Goal: Task Accomplishment & Management: Complete application form

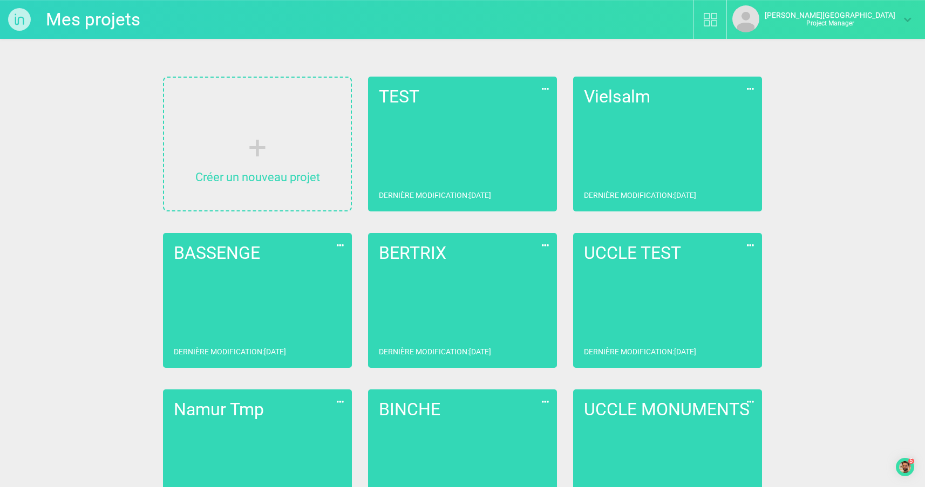
click at [442, 125] on link "TEST Dernière modification : [DATE]" at bounding box center [462, 144] width 189 height 135
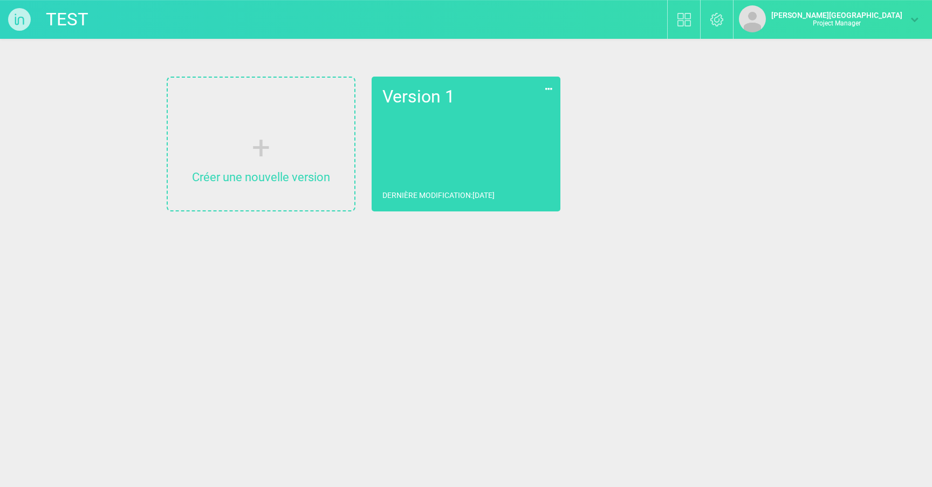
click at [465, 151] on link "Version 1 Dernière modification : [DATE]" at bounding box center [466, 144] width 189 height 135
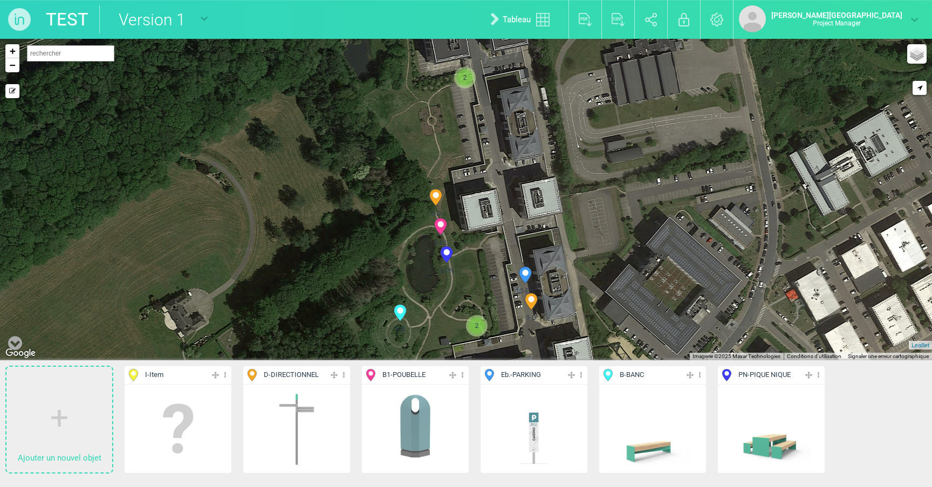
click at [21, 18] on img at bounding box center [19, 19] width 39 height 39
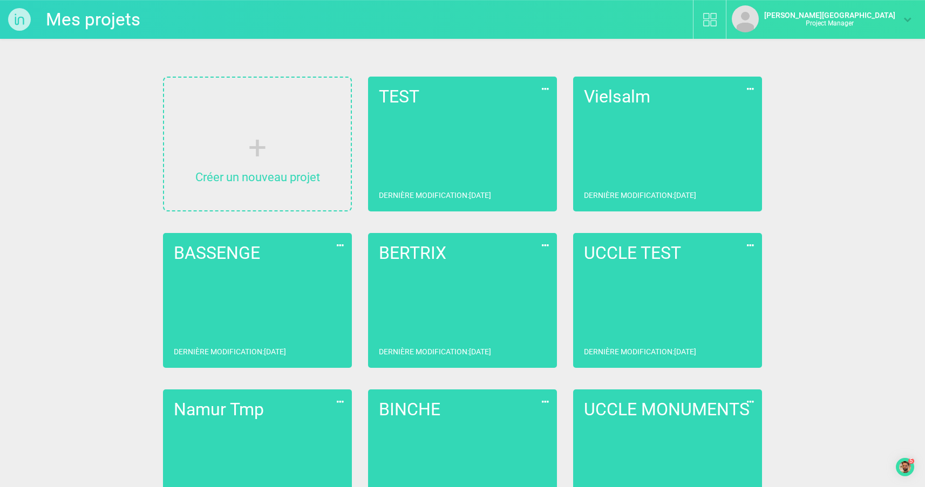
click at [548, 90] on icon at bounding box center [545, 89] width 12 height 14
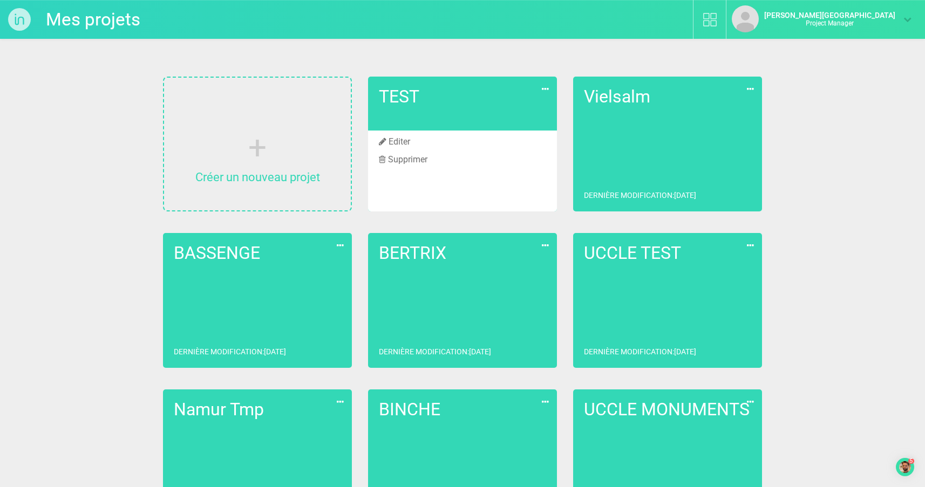
click at [404, 158] on li "Supprimer" at bounding box center [462, 160] width 189 height 18
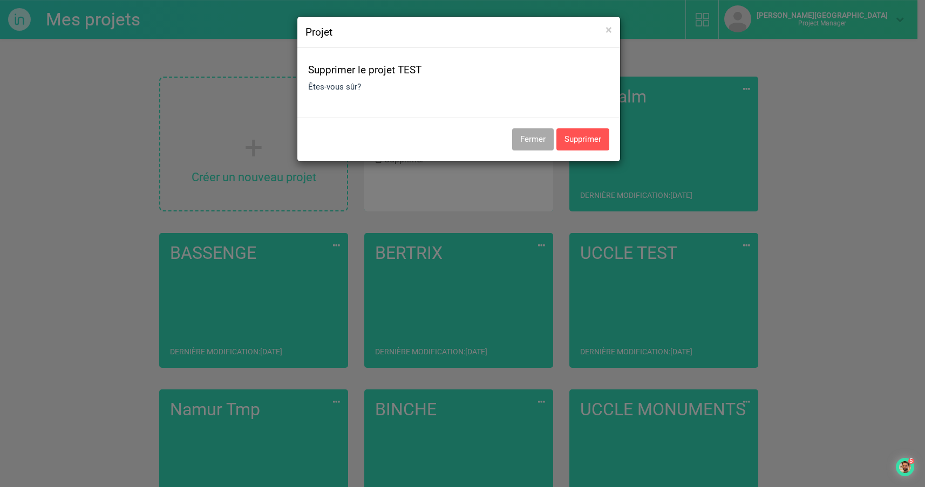
click at [595, 138] on button "Supprimer" at bounding box center [582, 139] width 53 height 22
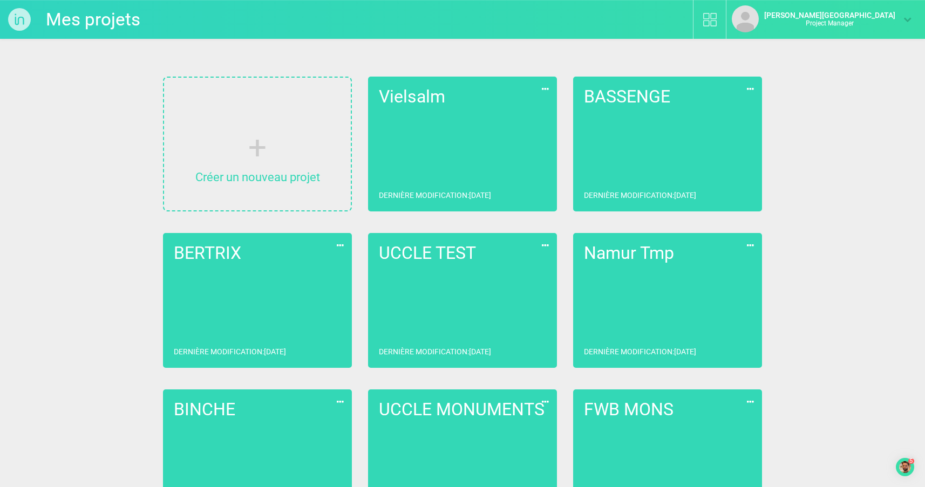
click at [263, 161] on link "Créer un nouveau projet" at bounding box center [257, 144] width 187 height 133
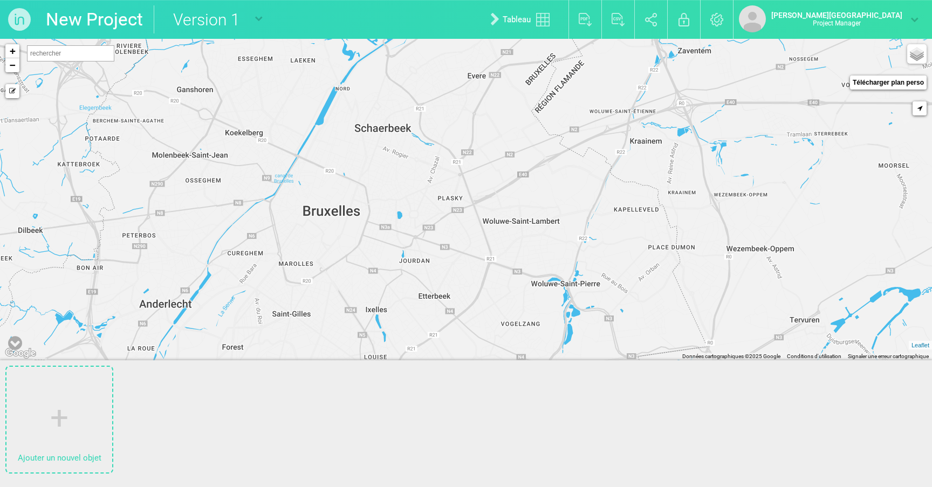
click at [121, 17] on link "New Project" at bounding box center [94, 19] width 97 height 28
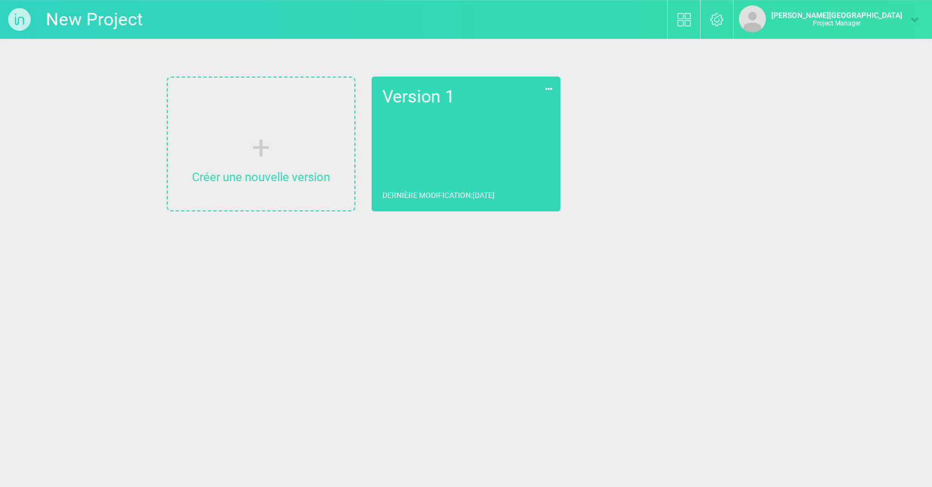
click at [103, 22] on input "New Project" at bounding box center [127, 19] width 162 height 28
click at [97, 22] on input "New Project" at bounding box center [127, 19] width 162 height 28
type input "Vielsalm"
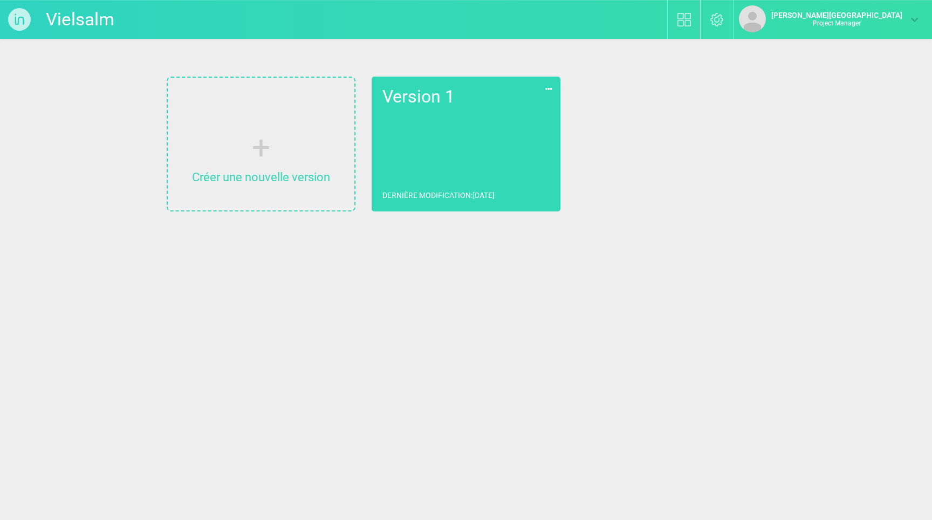
click at [466, 144] on link "Version 1 Dernière modification : [DATE]" at bounding box center [466, 144] width 189 height 135
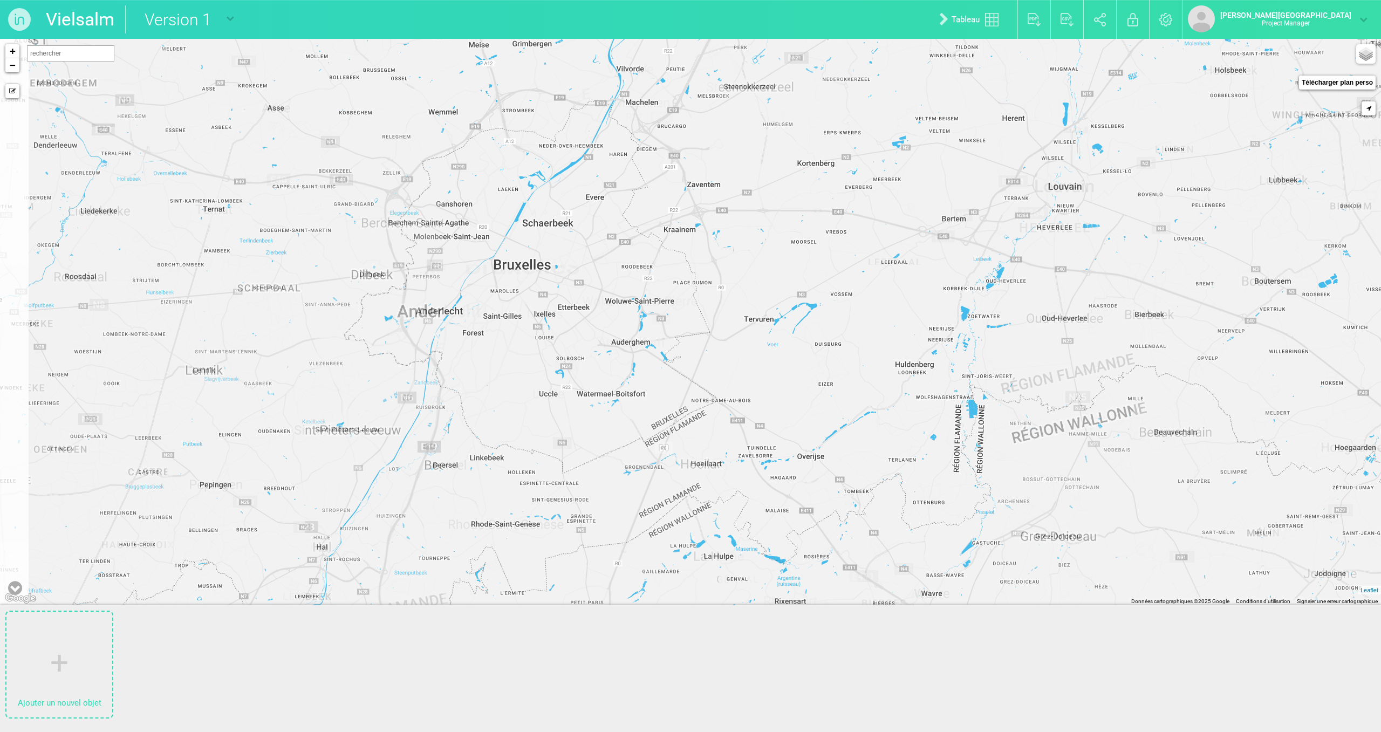
drag, startPoint x: 509, startPoint y: 423, endPoint x: 533, endPoint y: 399, distance: 34.0
click at [533, 399] on div "+ − Mode dessin Google Maps Roads Google Maps Terrain Google Maps Satellite Goo…" at bounding box center [690, 322] width 1381 height 567
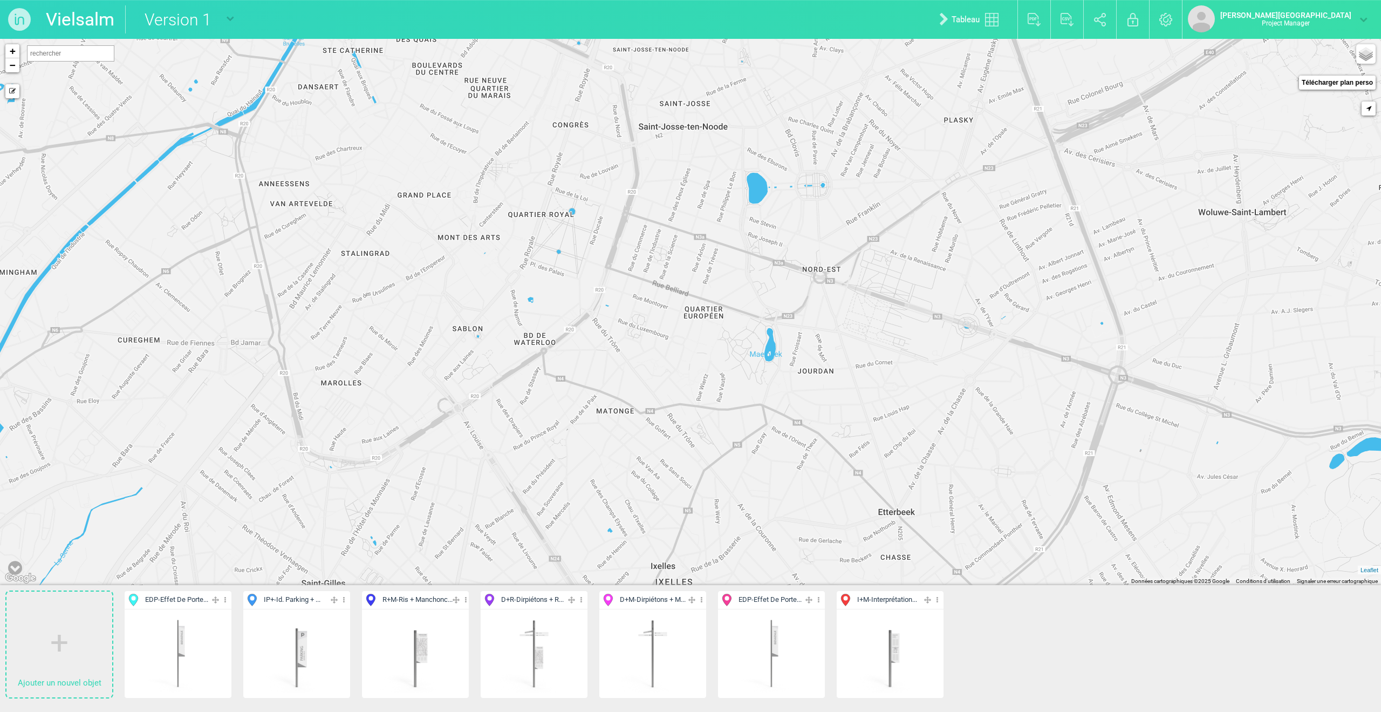
click at [173, 487] on img at bounding box center [178, 653] width 80 height 80
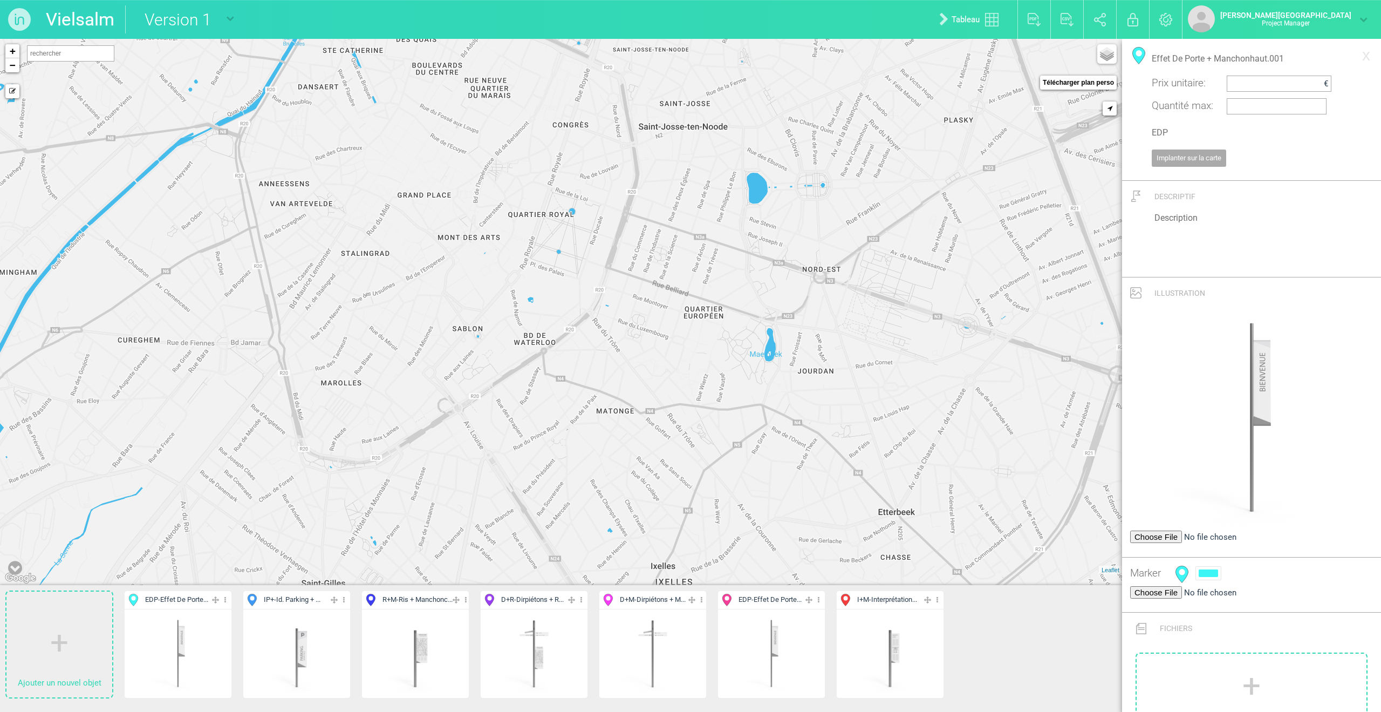
click at [924, 53] on input "Effet De Porte + Manchonhaut.001" at bounding box center [1252, 58] width 200 height 23
type input "Effet de porte"
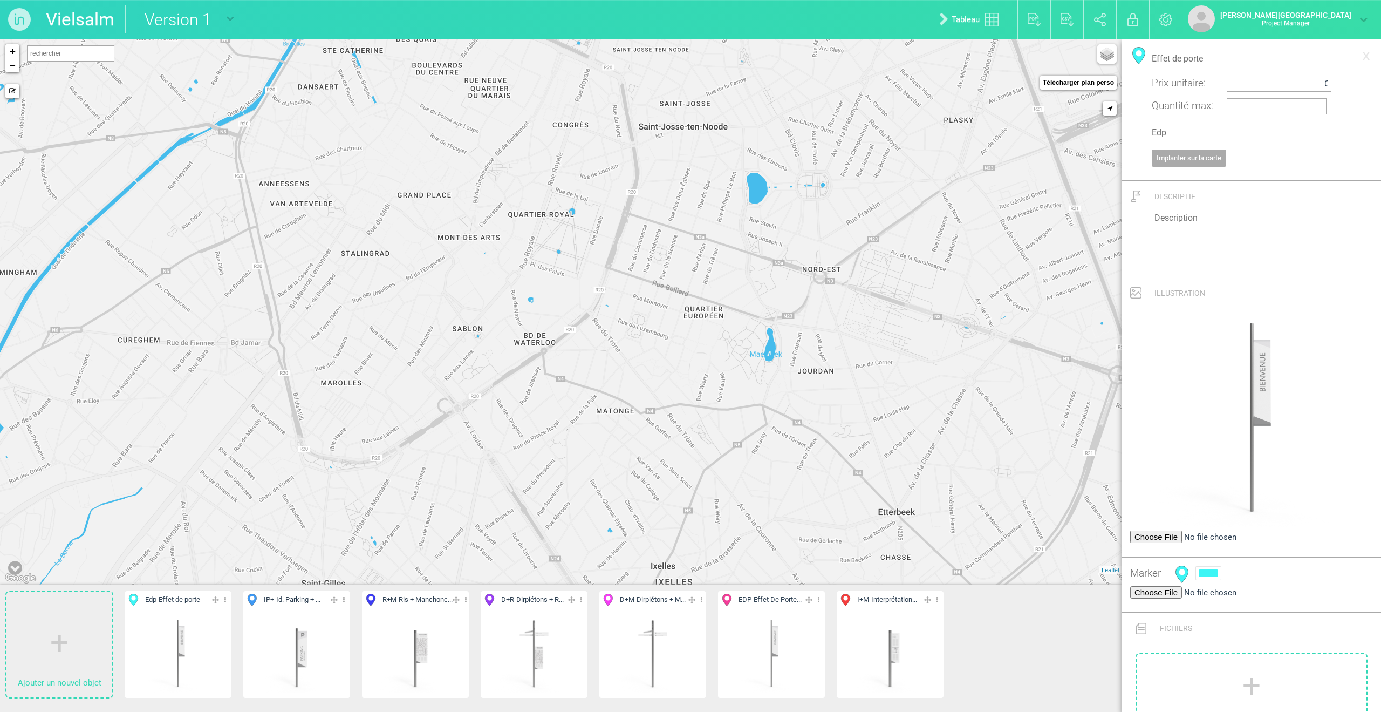
click at [924, 128] on input "Edp" at bounding box center [1252, 132] width 200 height 23
type input "A"
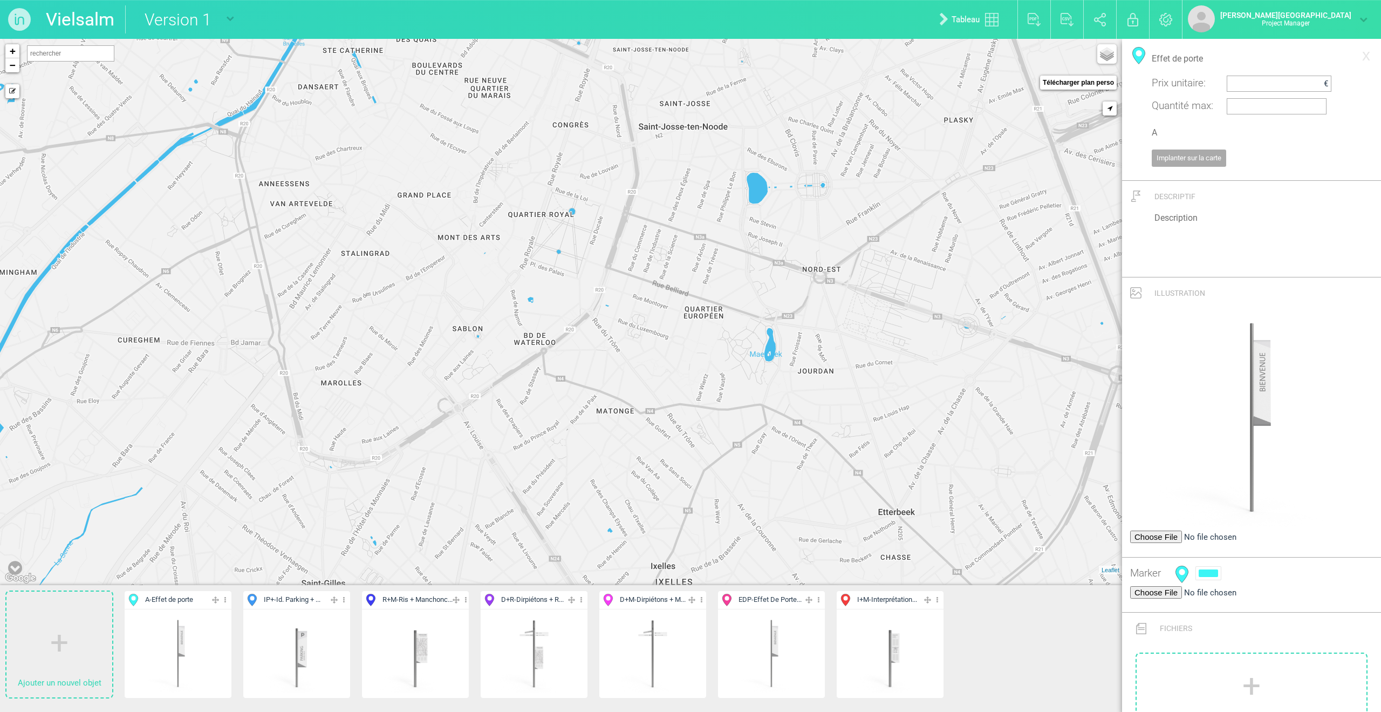
click at [337, 487] on div "Editer Cacher Aff. uniquement Dupliquer Supprimer" at bounding box center [296, 653] width 107 height 88
click at [924, 58] on input "Effet de porte" at bounding box center [1252, 58] width 200 height 23
click at [319, 487] on img at bounding box center [297, 653] width 80 height 80
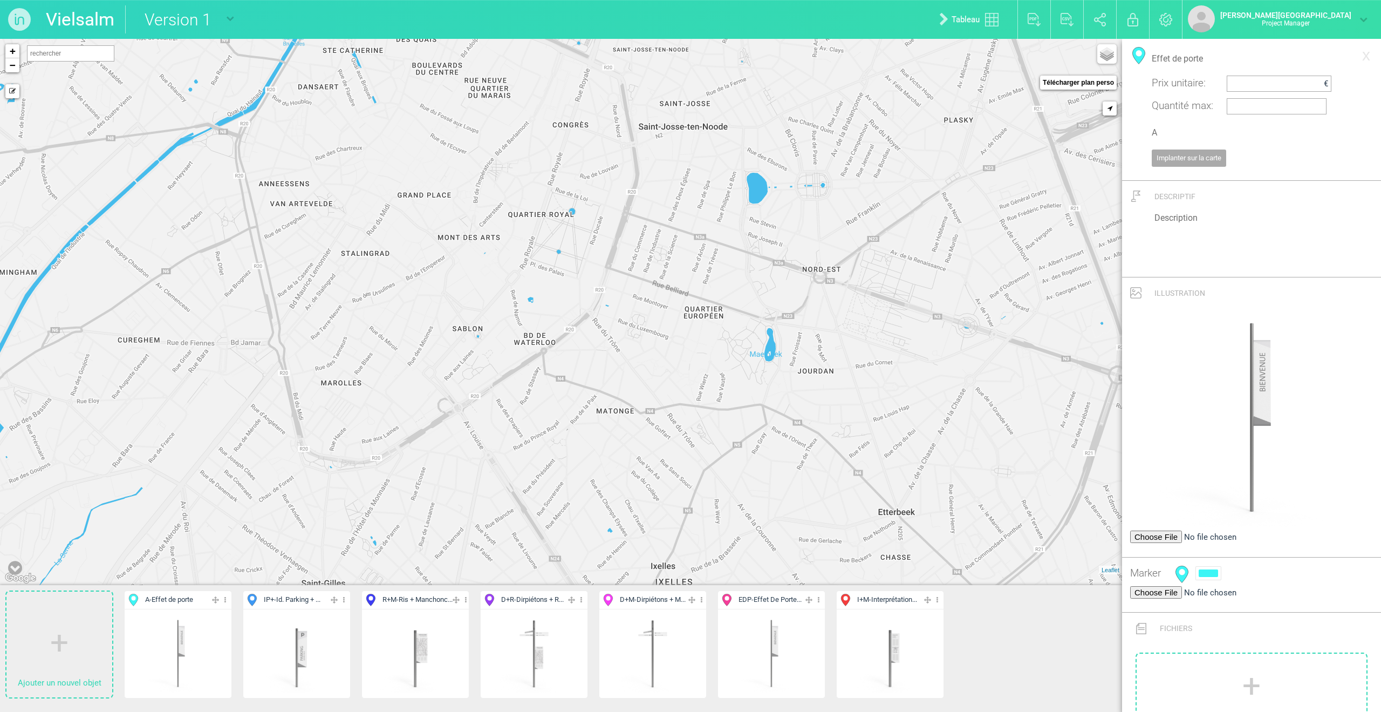
type input "Id. Parking + [GEOGRAPHIC_DATA]001"
type input "IP+"
click at [924, 60] on input "Id. Parking + [GEOGRAPHIC_DATA]001" at bounding box center [1252, 58] width 200 height 23
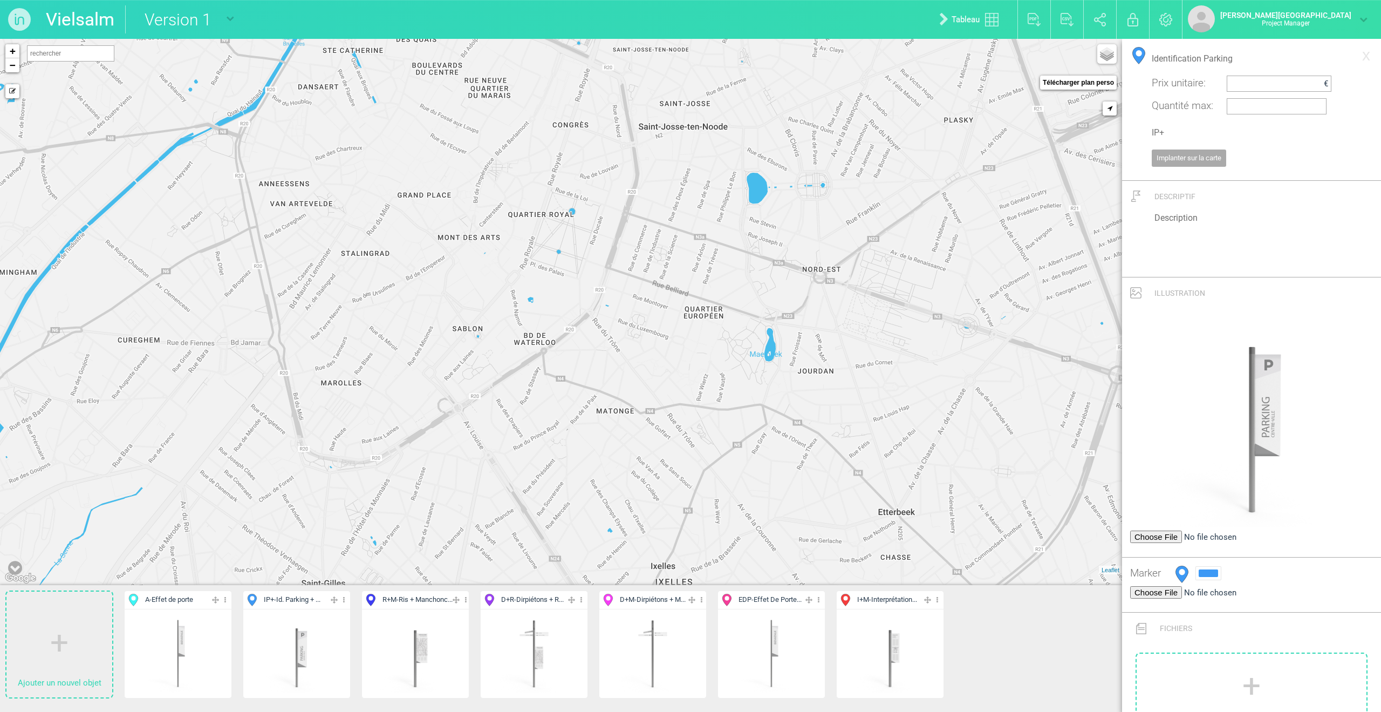
type input "Identification Parking"
click at [924, 133] on input "IP+" at bounding box center [1252, 132] width 200 height 23
type input "B"
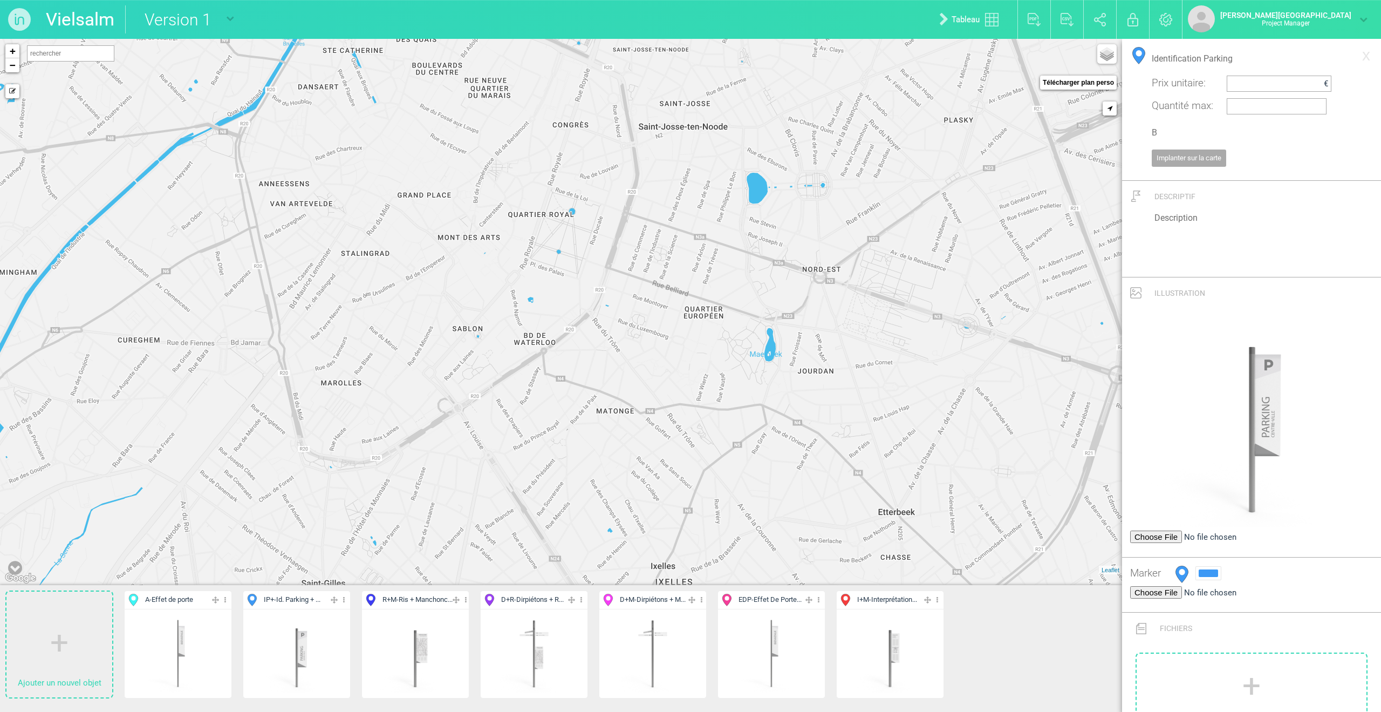
click at [422, 487] on img at bounding box center [416, 653] width 80 height 80
type input "Ris + Manchoncourt.001"
type input "R+M"
click at [924, 59] on input "Ris + Manchoncourt.001" at bounding box center [1252, 58] width 200 height 23
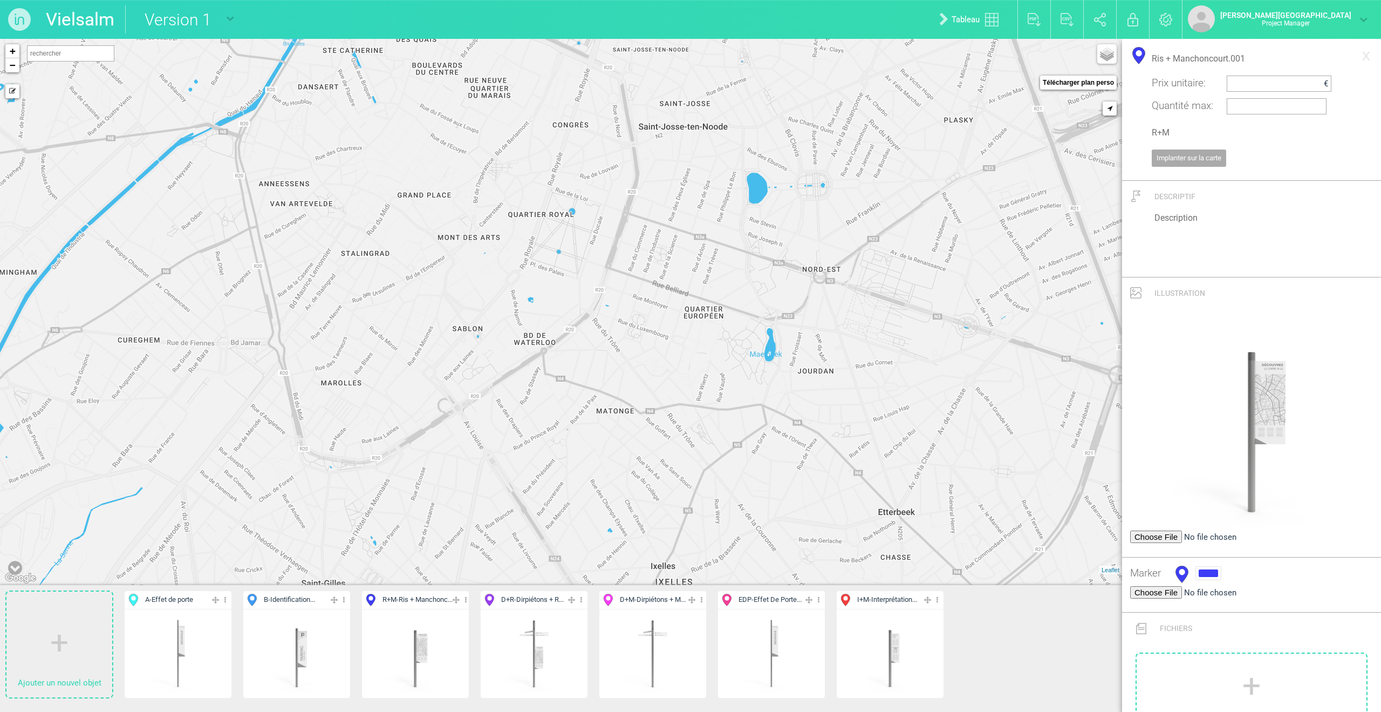
click at [924, 59] on input "Ris + Manchoncourt.001" at bounding box center [1252, 58] width 200 height 23
type input "Plan de Ville"
click at [924, 134] on input "R+M" at bounding box center [1252, 132] width 200 height 23
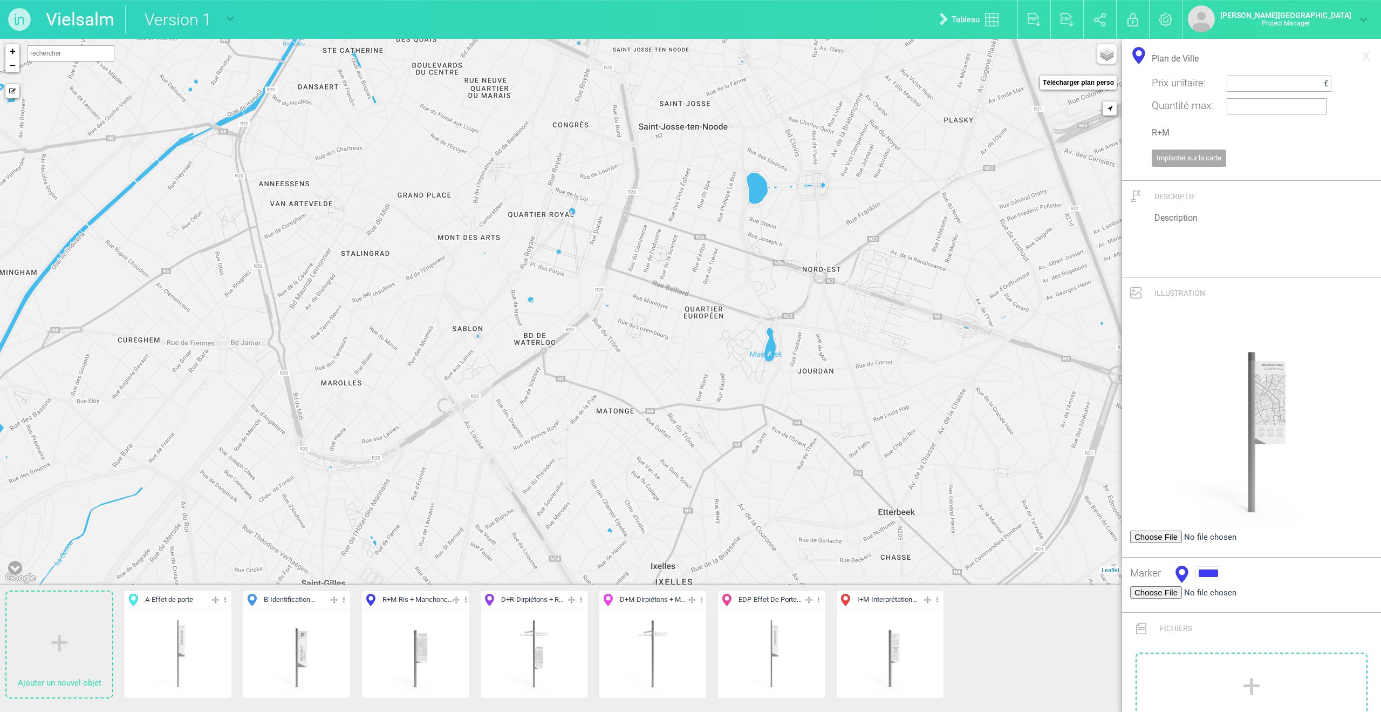
click at [924, 134] on input "R+M" at bounding box center [1252, 132] width 200 height 23
type input "C"
drag, startPoint x: 690, startPoint y: 599, endPoint x: 570, endPoint y: 597, distance: 119.8
click at [556, 487] on img at bounding box center [534, 653] width 80 height 80
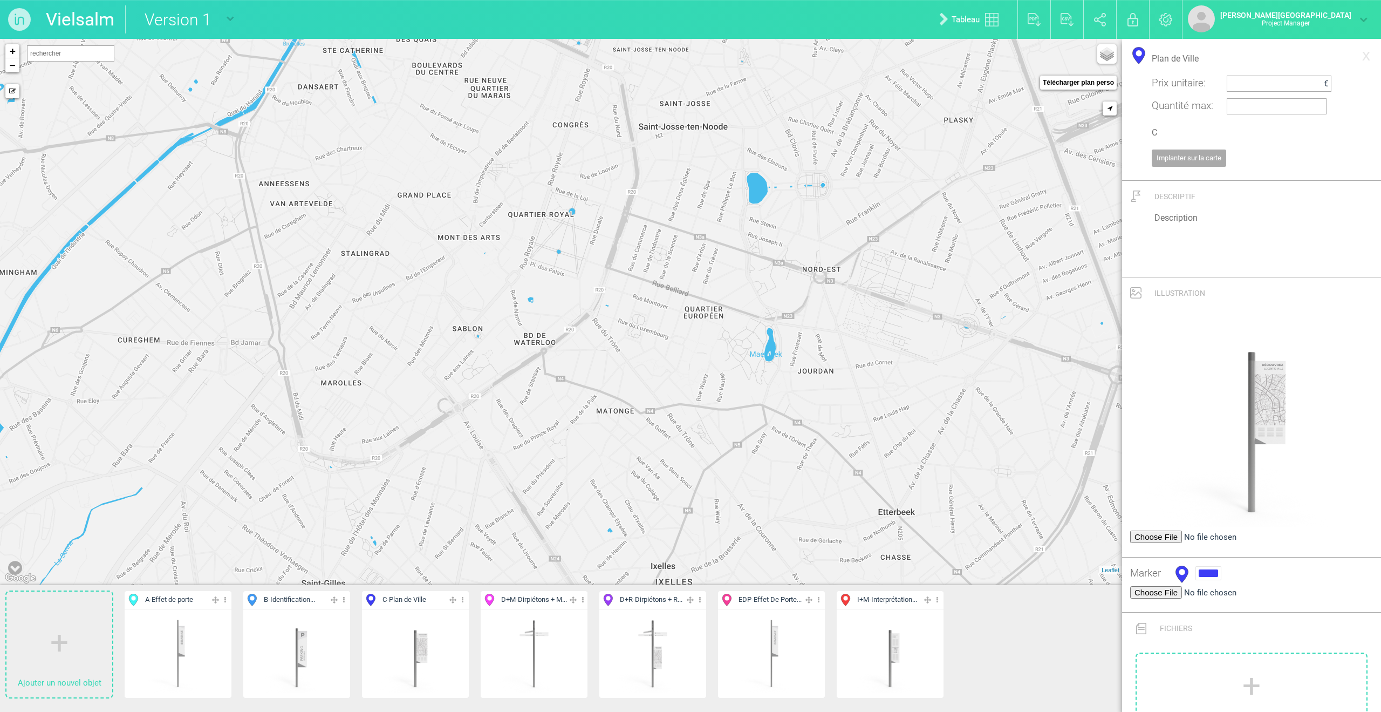
type input "Dirpiétons + Manchonhaut.001"
type input "D+M"
click at [924, 80] on input "text" at bounding box center [1277, 83] width 94 height 11
click at [704, 487] on icon at bounding box center [700, 600] width 7 height 12
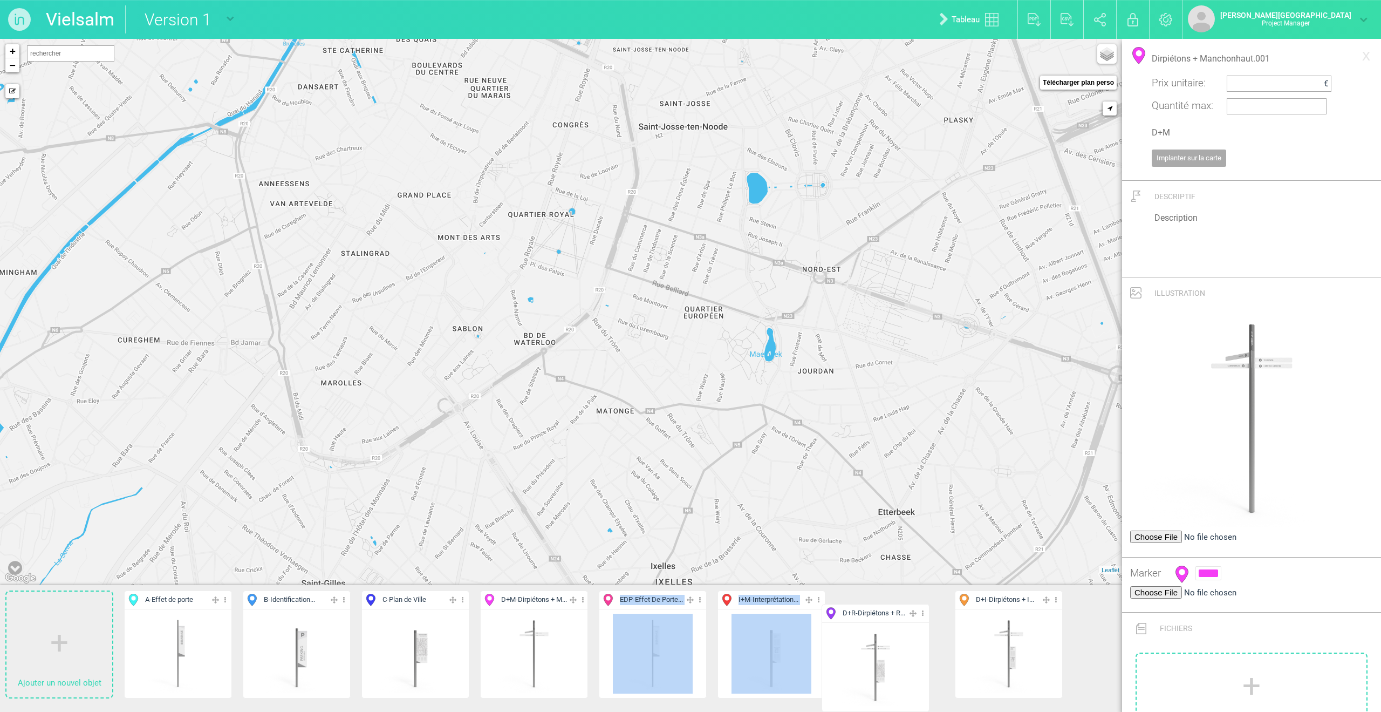
drag, startPoint x: 692, startPoint y: 599, endPoint x: 915, endPoint y: 613, distance: 223.2
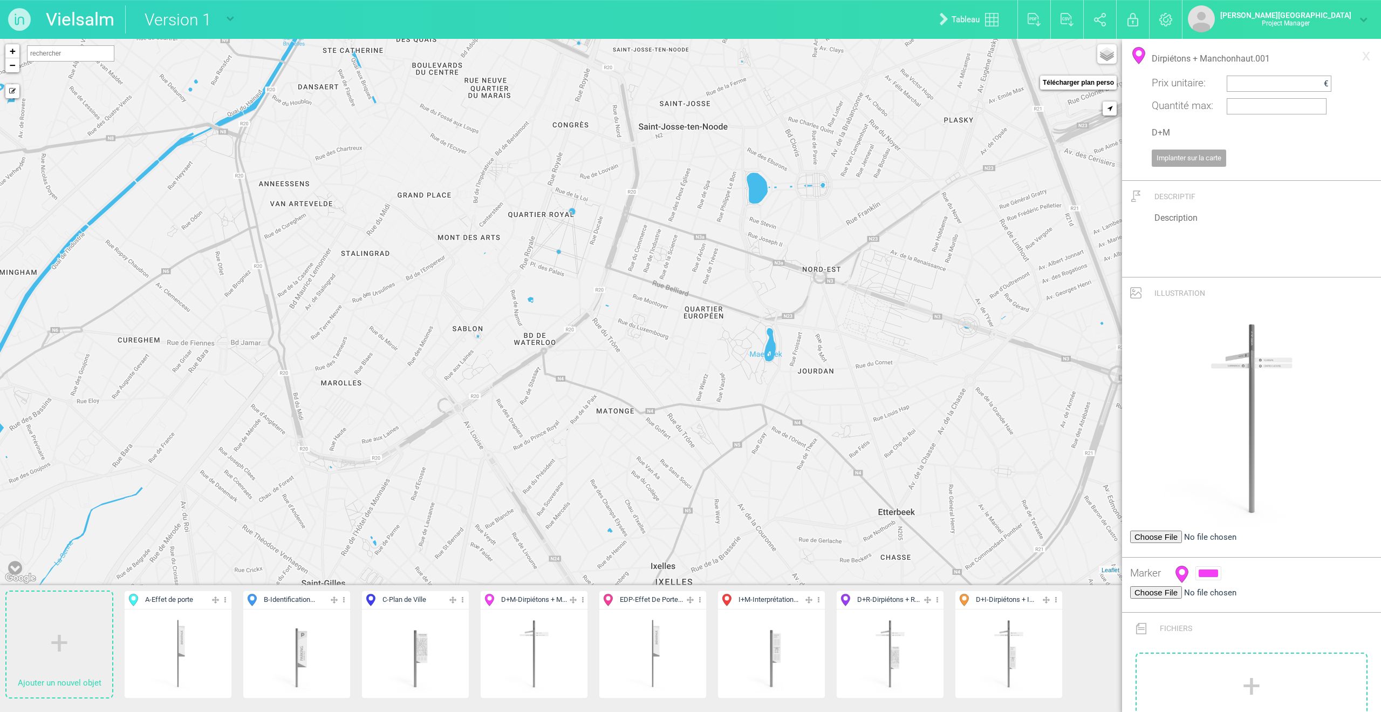
click at [924, 487] on ul "Ajouter un nouvel objet A - Effet de porte Editer Cacher Aff. uniquement Dupliq…" at bounding box center [561, 648] width 1122 height 127
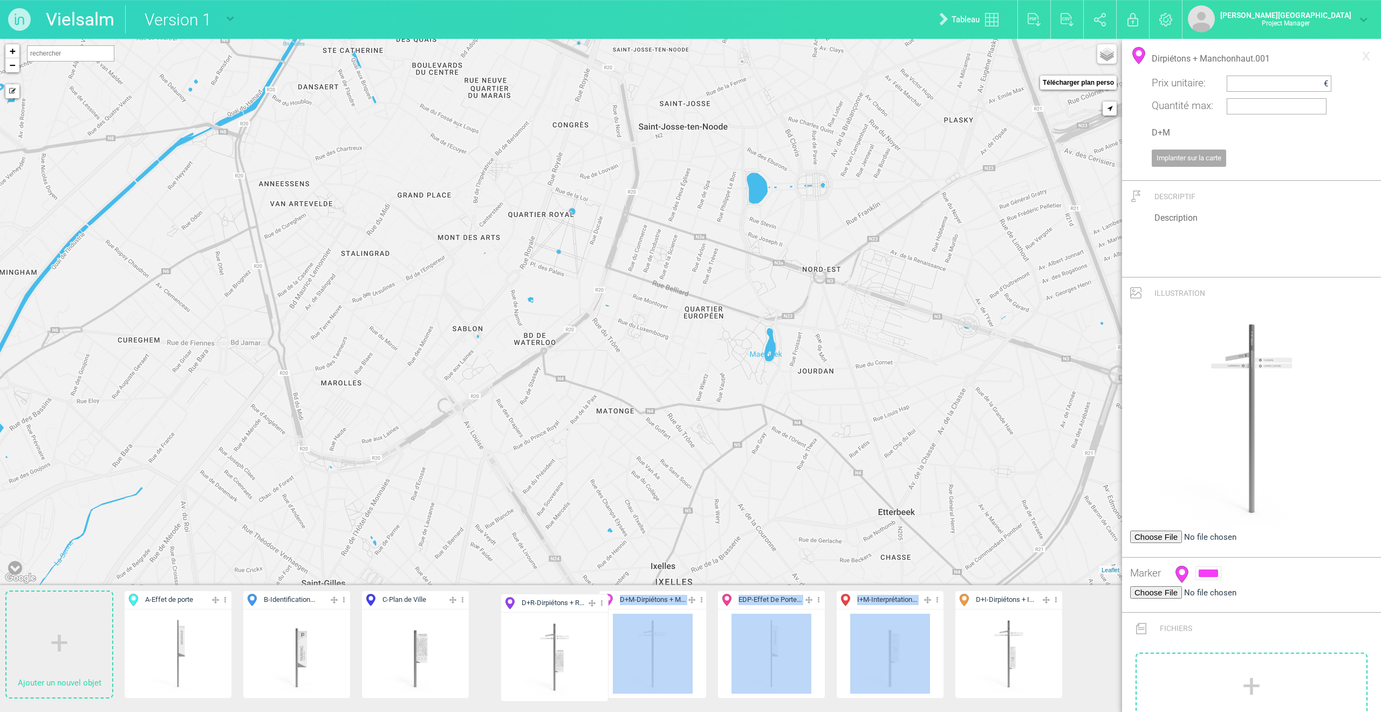
drag, startPoint x: 931, startPoint y: 599, endPoint x: 596, endPoint y: 603, distance: 335.6
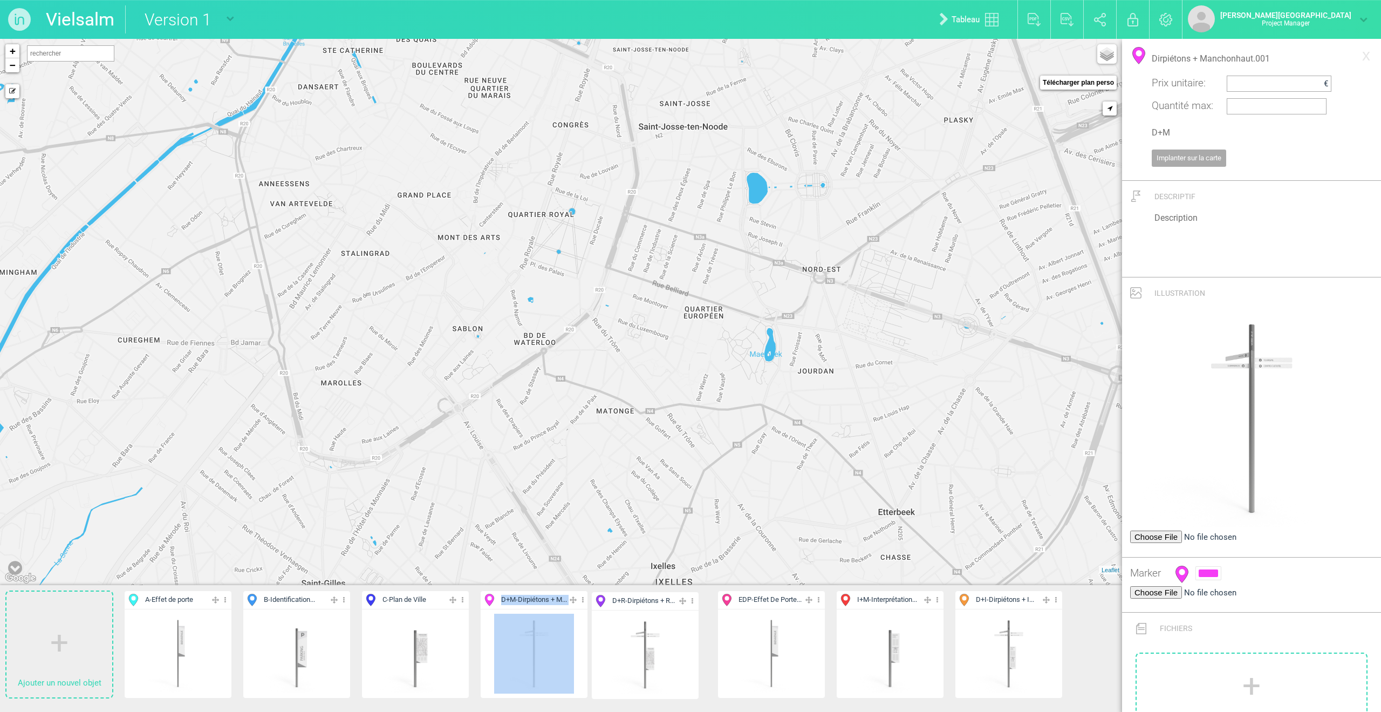
drag, startPoint x: 574, startPoint y: 599, endPoint x: 685, endPoint y: 601, distance: 111.2
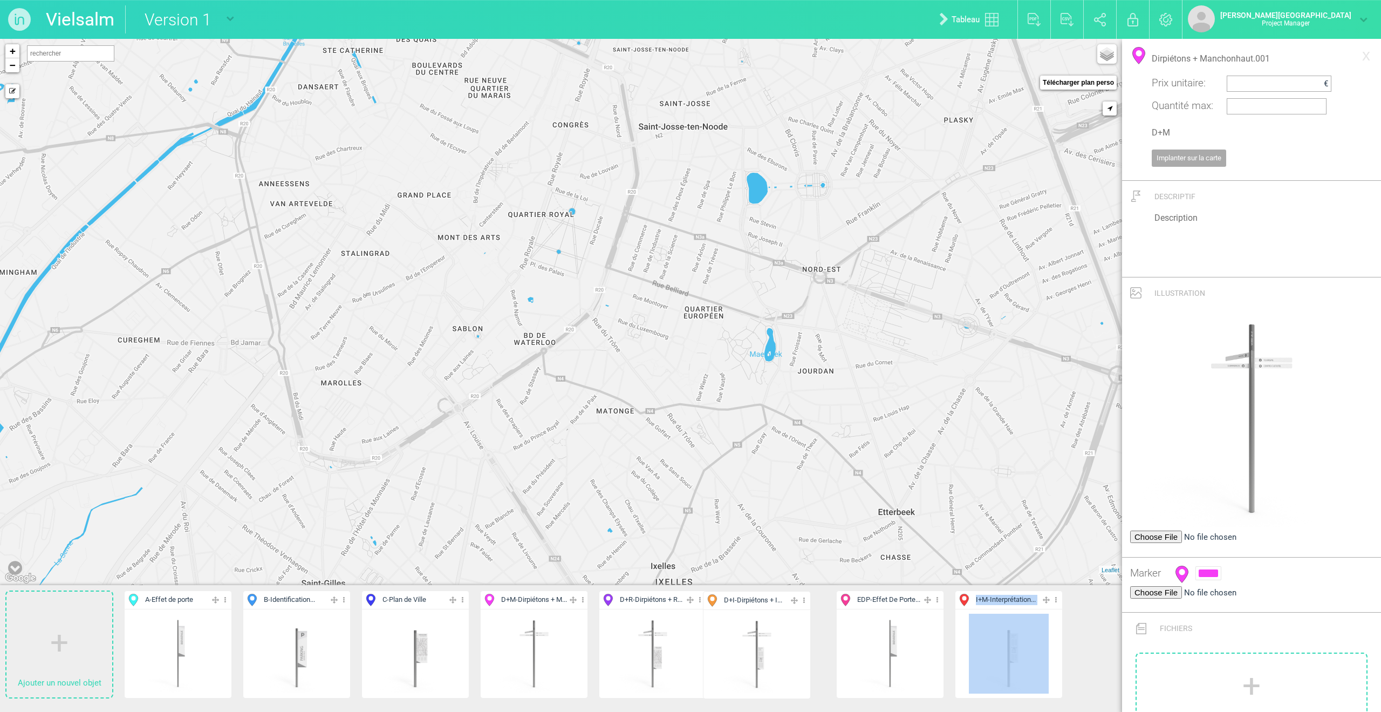
drag, startPoint x: 1046, startPoint y: 601, endPoint x: 794, endPoint y: 601, distance: 252.0
click at [924, 487] on ul "Ajouter un nouvel objet A - Effet de porte Editer Cacher Aff. uniquement Dupliq…" at bounding box center [561, 648] width 1122 height 127
click at [537, 487] on img at bounding box center [534, 653] width 80 height 80
click at [924, 62] on input "Dirpiétons + Manchonhaut.001" at bounding box center [1252, 58] width 200 height 23
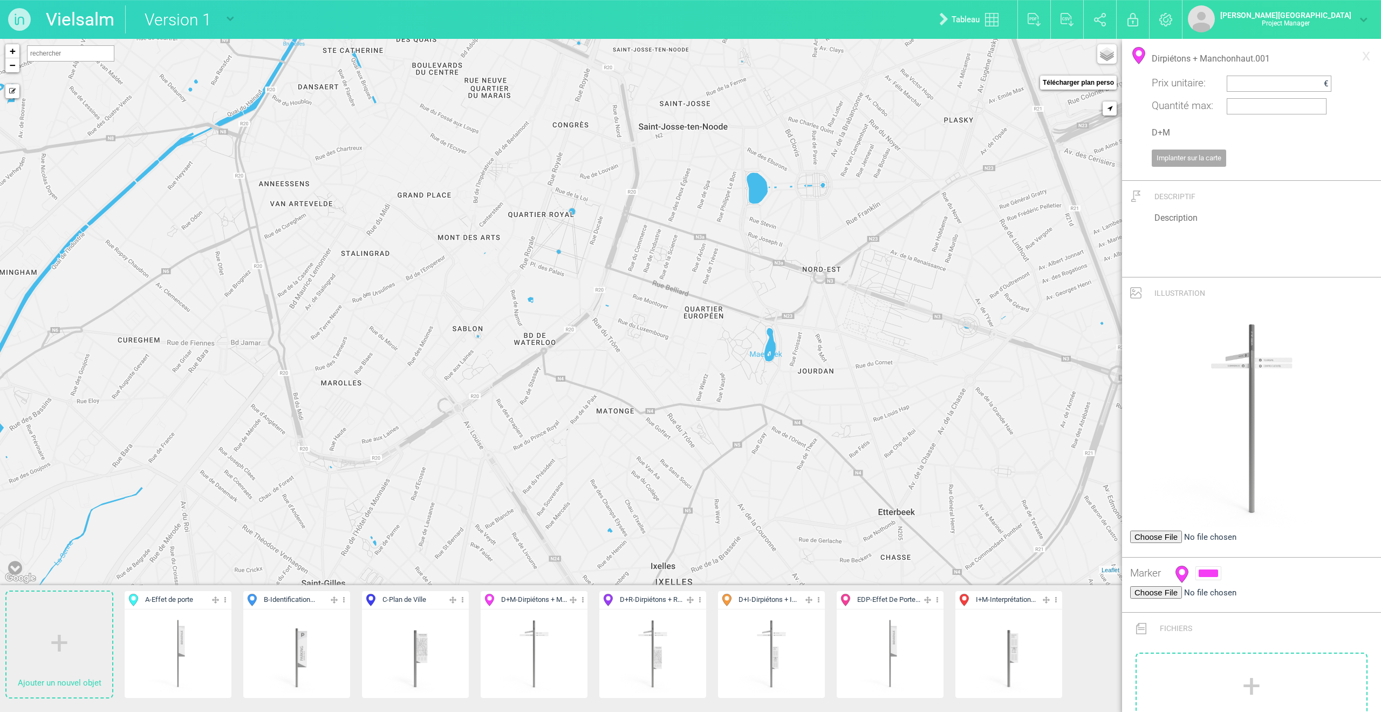
click at [924, 62] on input "Dirpiétons + Manchonhaut.001" at bounding box center [1252, 58] width 200 height 23
type input "Directionnel Piétons"
click at [924, 134] on input "D+M" at bounding box center [1252, 132] width 200 height 23
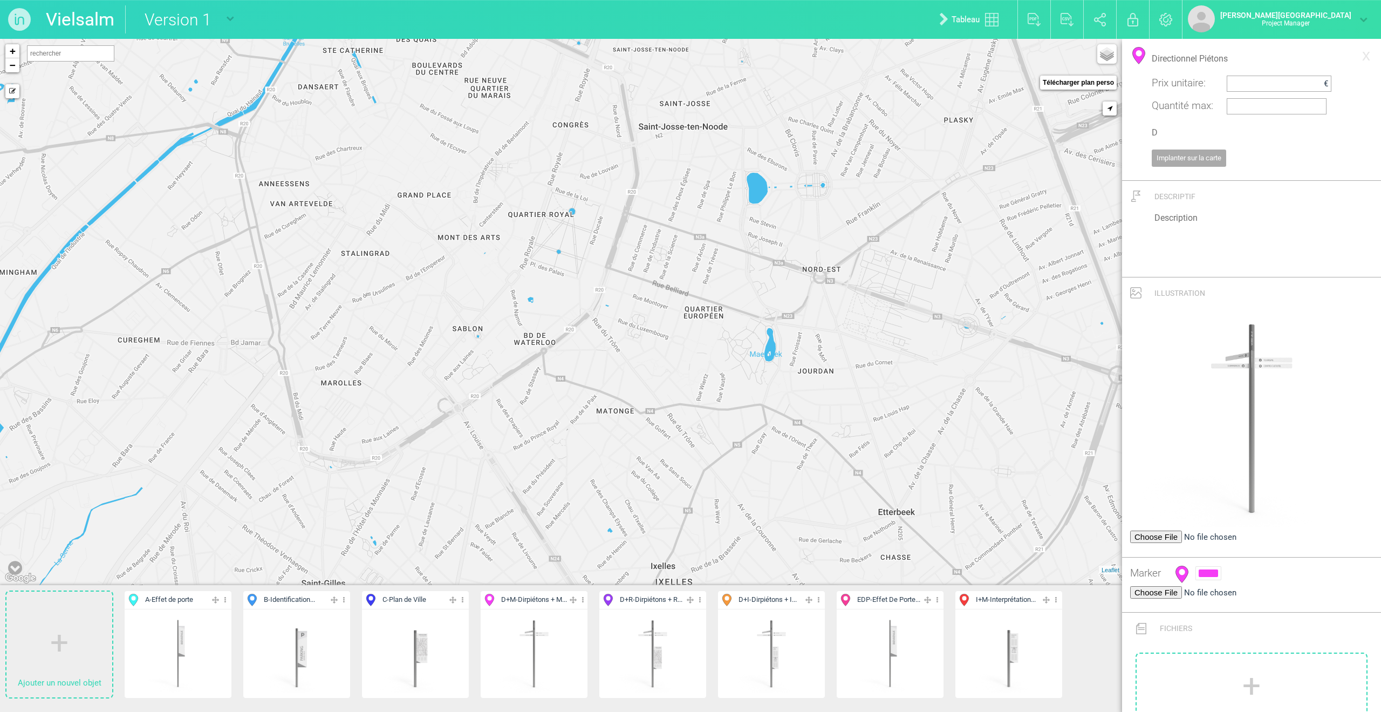
type input "D"
click at [655, 487] on img at bounding box center [653, 653] width 80 height 80
type input "Dirpiétons + Ris + Manchonhaut.001"
type input "D+R"
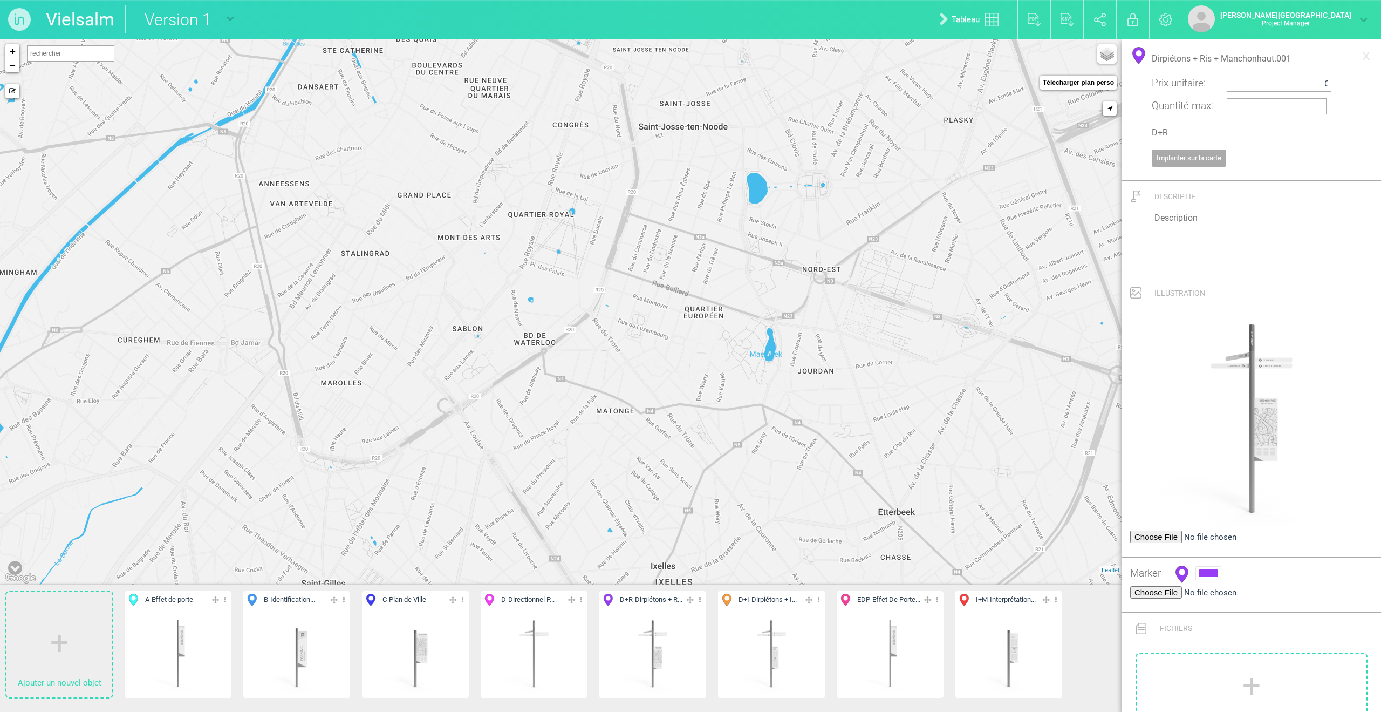
click at [552, 487] on img at bounding box center [534, 653] width 80 height 80
type input "Directionnel Piétons"
click at [924, 137] on input "D" at bounding box center [1252, 132] width 200 height 23
type input "Da"
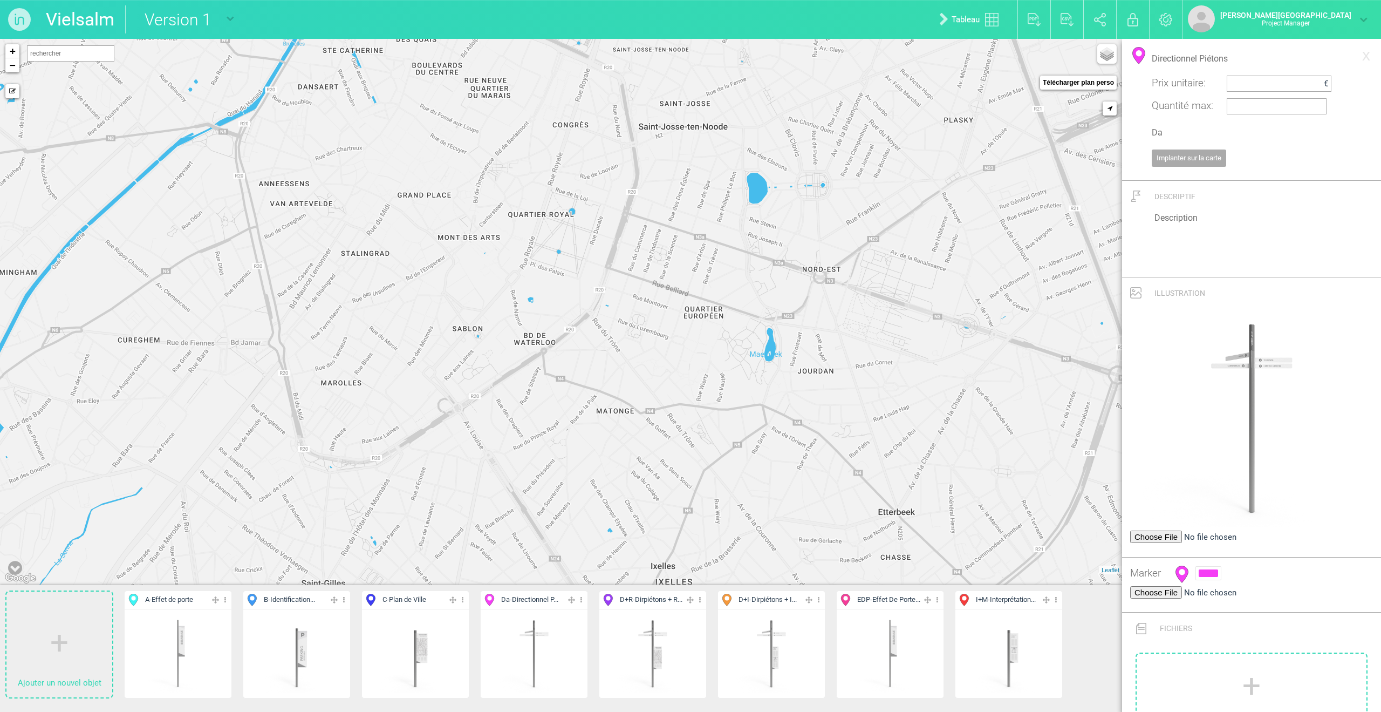
click at [648, 487] on img at bounding box center [653, 653] width 80 height 80
type input "Dirpiétons + Ris + Manchonhaut.001"
type input "D+R"
click at [924, 58] on input "Dirpiétons + Ris + Manchonhaut.001" at bounding box center [1252, 58] width 200 height 23
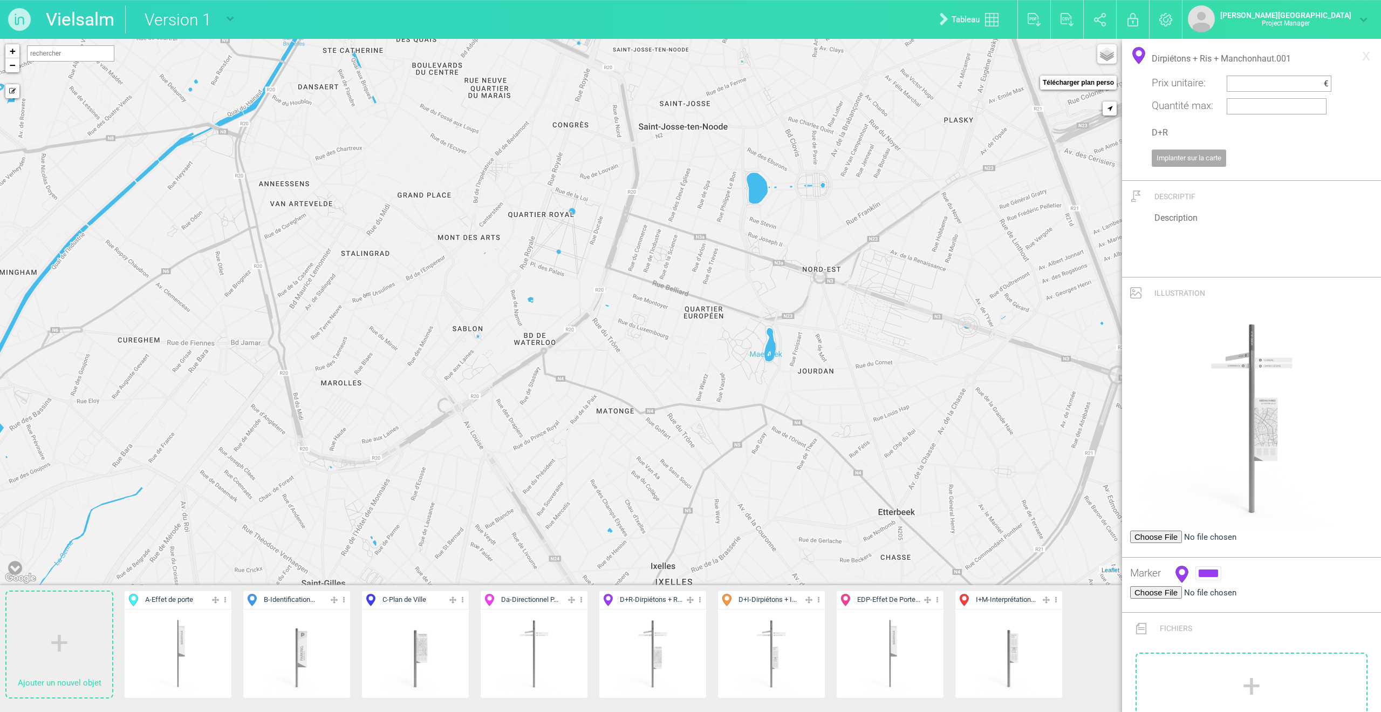
click at [924, 58] on input "Dirpiétons + Ris + Manchonhaut.001" at bounding box center [1252, 58] width 200 height 23
type input "Directionnel Piétons / Plan de Ville"
click at [924, 134] on input "DP/" at bounding box center [1252, 132] width 200 height 23
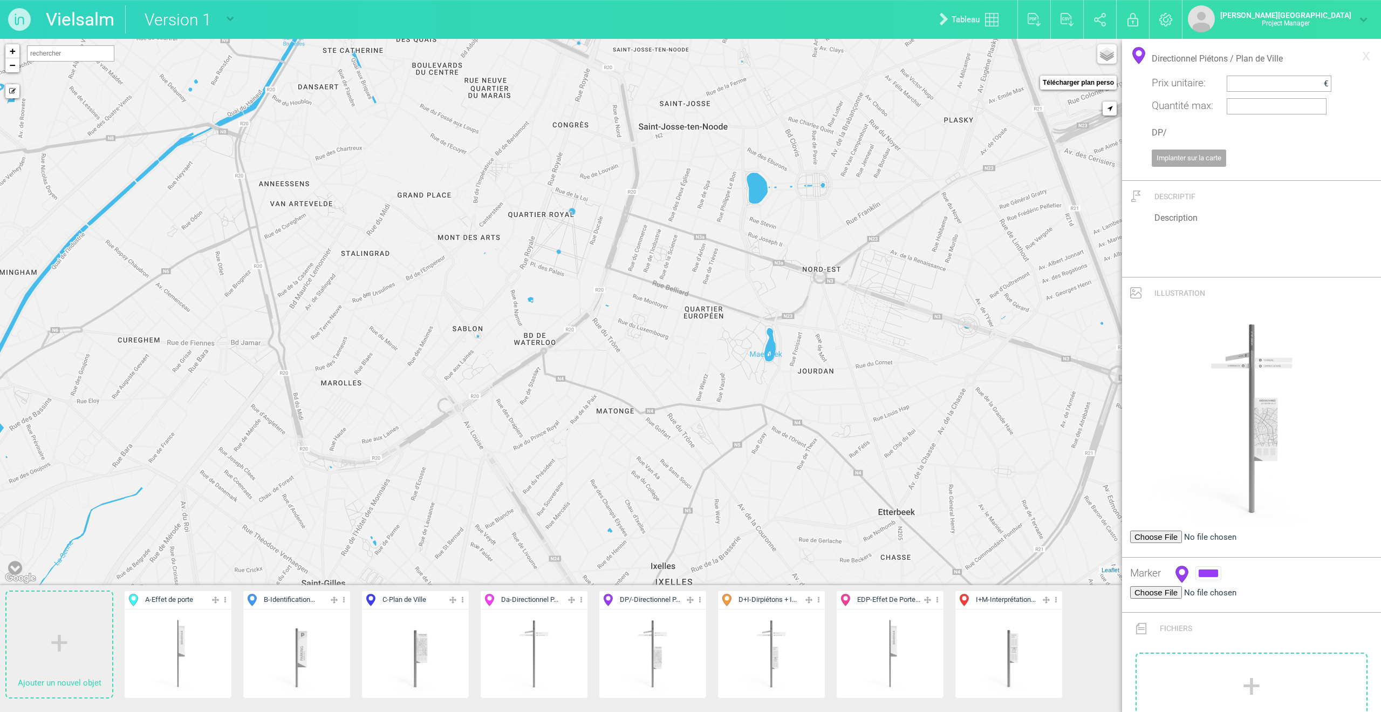
click at [924, 134] on input "DP/" at bounding box center [1252, 132] width 200 height 23
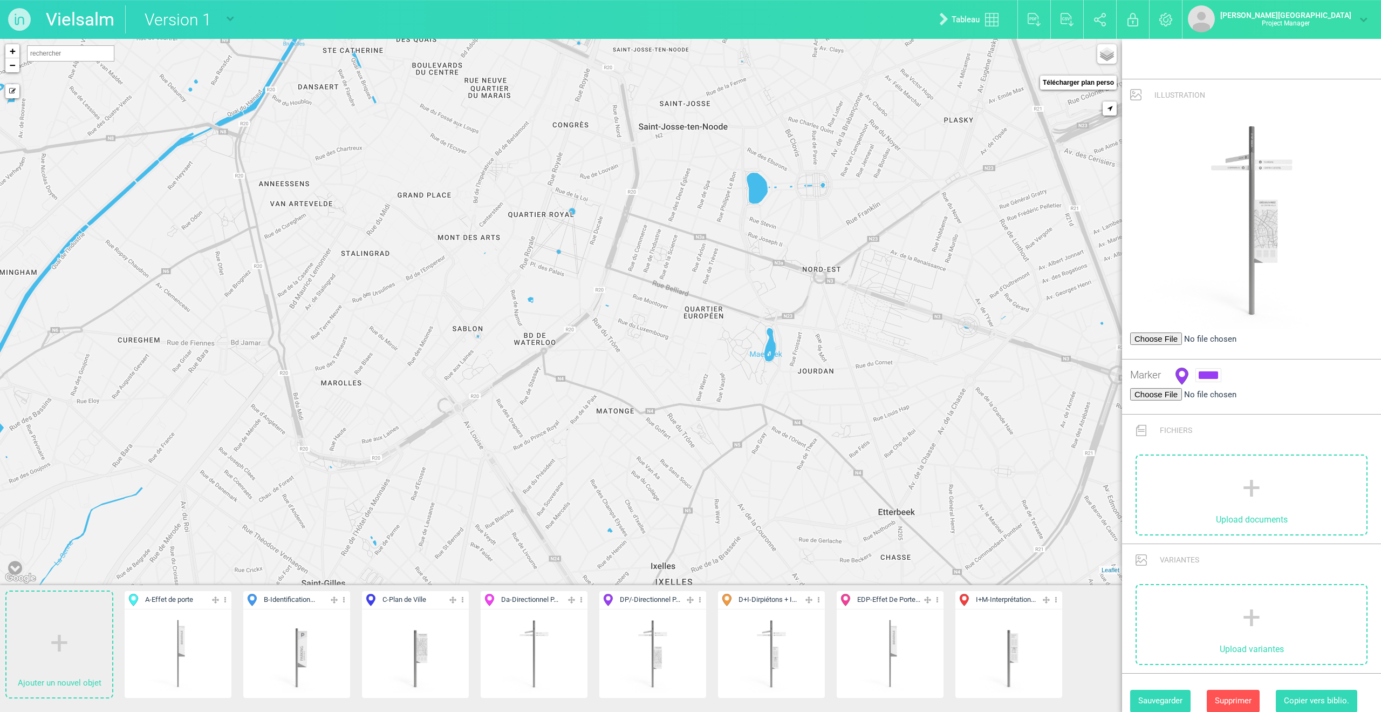
type input "Db"
click at [924, 487] on button "Sauvegarder" at bounding box center [1160, 701] width 60 height 22
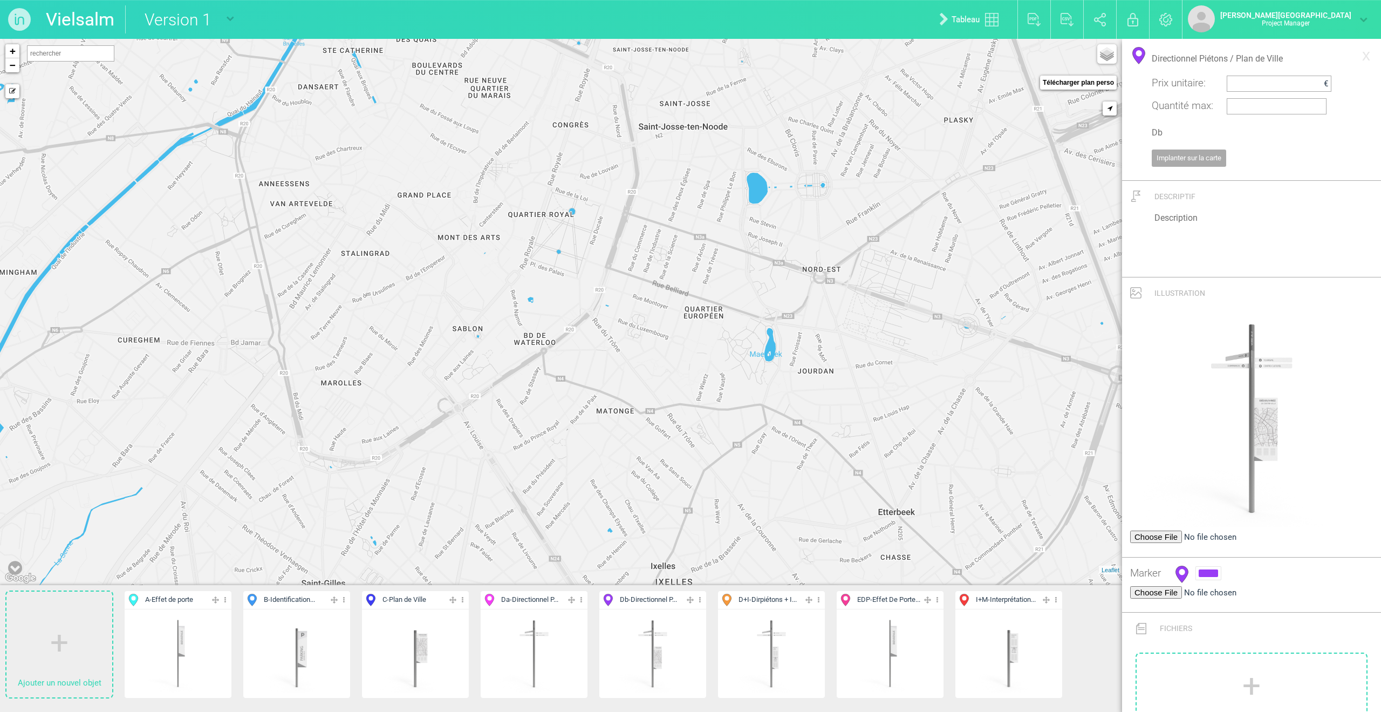
click at [780, 487] on img at bounding box center [772, 653] width 80 height 80
type input "Dirpiétons + Interprétation + Manchonhaut.001"
click at [924, 137] on input "D+I" at bounding box center [1252, 132] width 200 height 23
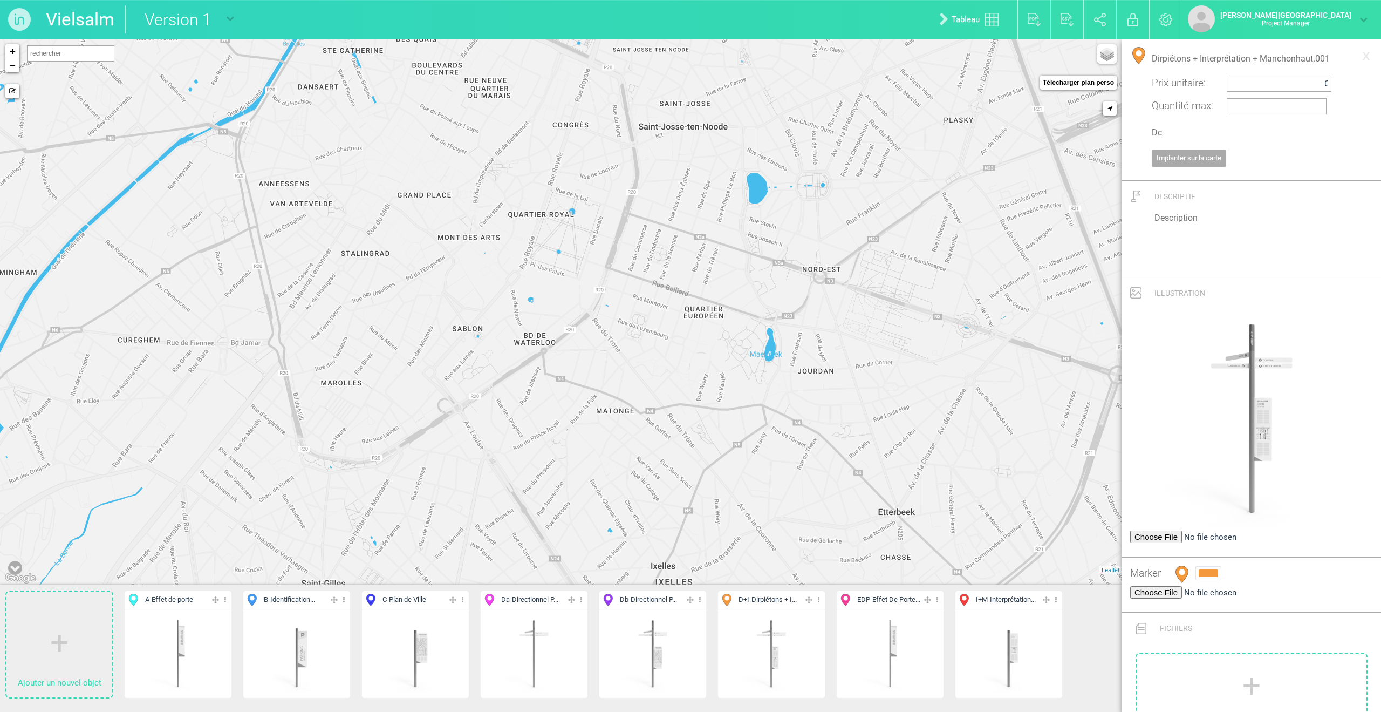
type input "Dc"
click at [924, 48] on input "Dirpiétons + Interprétation + Manchonhaut.001" at bounding box center [1252, 58] width 200 height 23
click at [924, 62] on input "Dirpiétons + Interprétation + Manchonhaut.001" at bounding box center [1252, 58] width 200 height 23
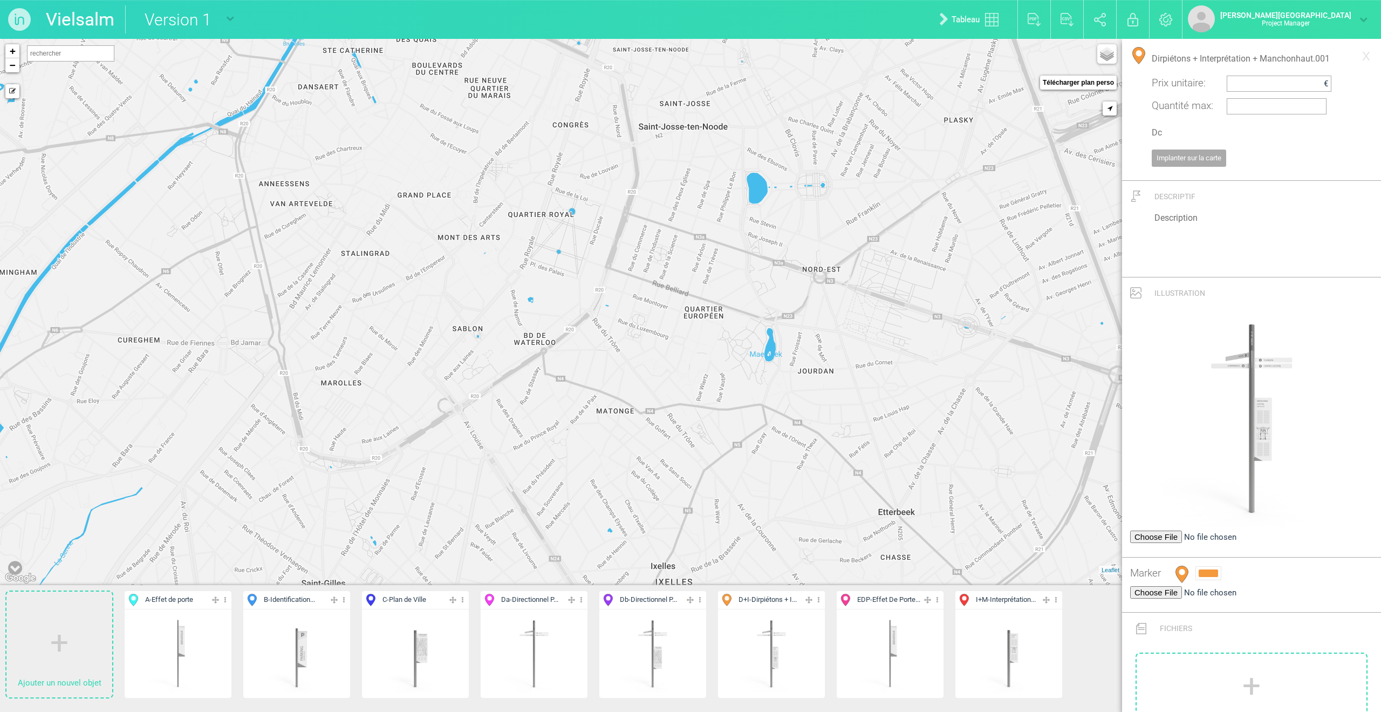
click at [790, 487] on img at bounding box center [772, 653] width 80 height 80
click at [924, 128] on input "Dc" at bounding box center [1252, 132] width 200 height 23
click at [924, 64] on input "Dirpiétons + Interprétation + Manchonhaut.001" at bounding box center [1252, 58] width 200 height 23
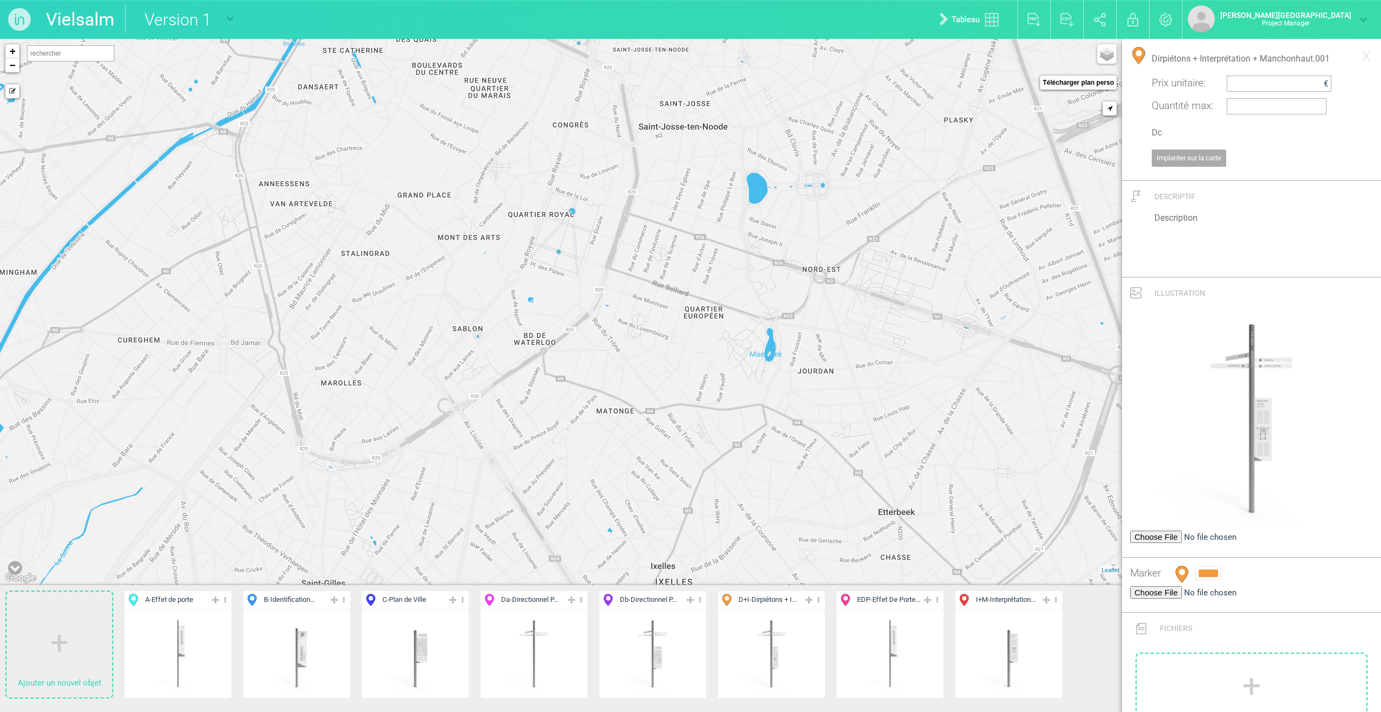
click at [924, 64] on input "Dirpiétons + Interprétation + Manchonhaut.001" at bounding box center [1252, 58] width 200 height 23
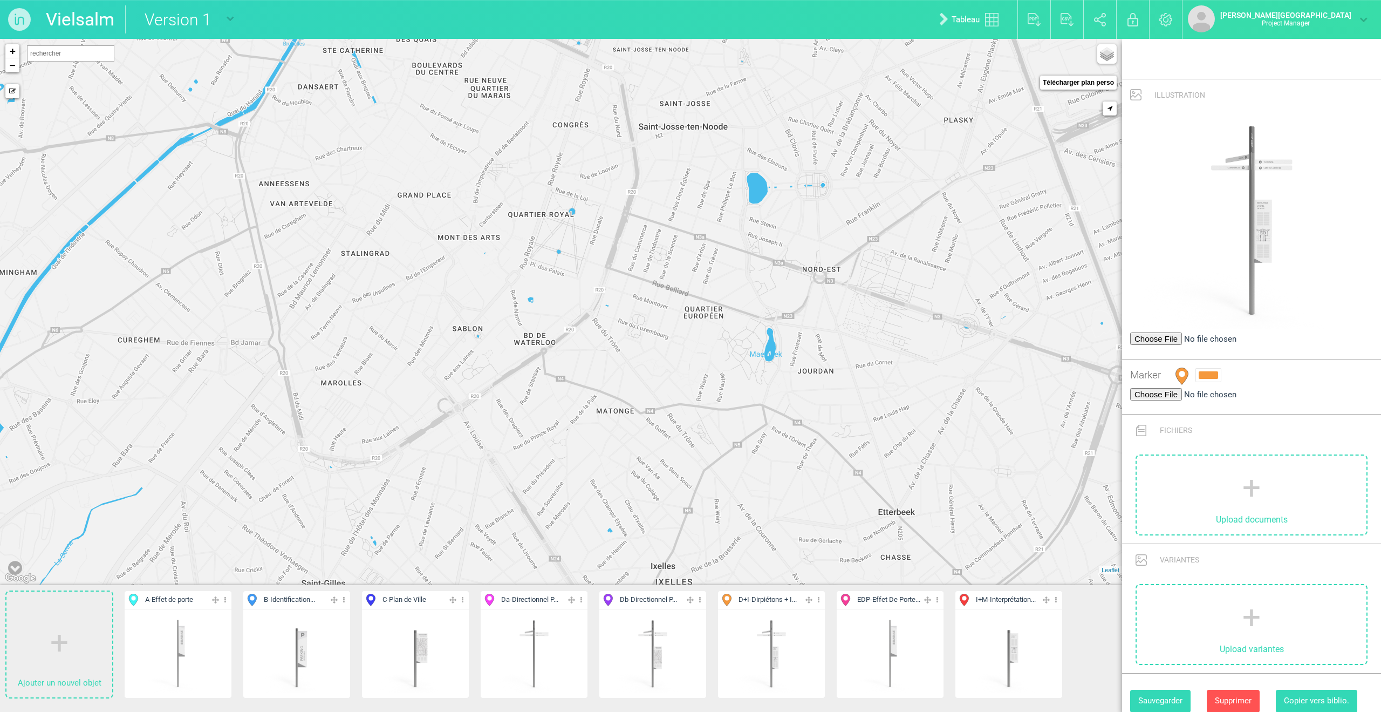
type input "Directionnel Piétons / Interprétation"
click at [924, 487] on button "Sauvegarder" at bounding box center [1160, 701] width 60 height 22
click at [924, 487] on img at bounding box center [890, 653] width 80 height 80
type input "Effet De Porte + Manchonhaut.001"
type input "EDP"
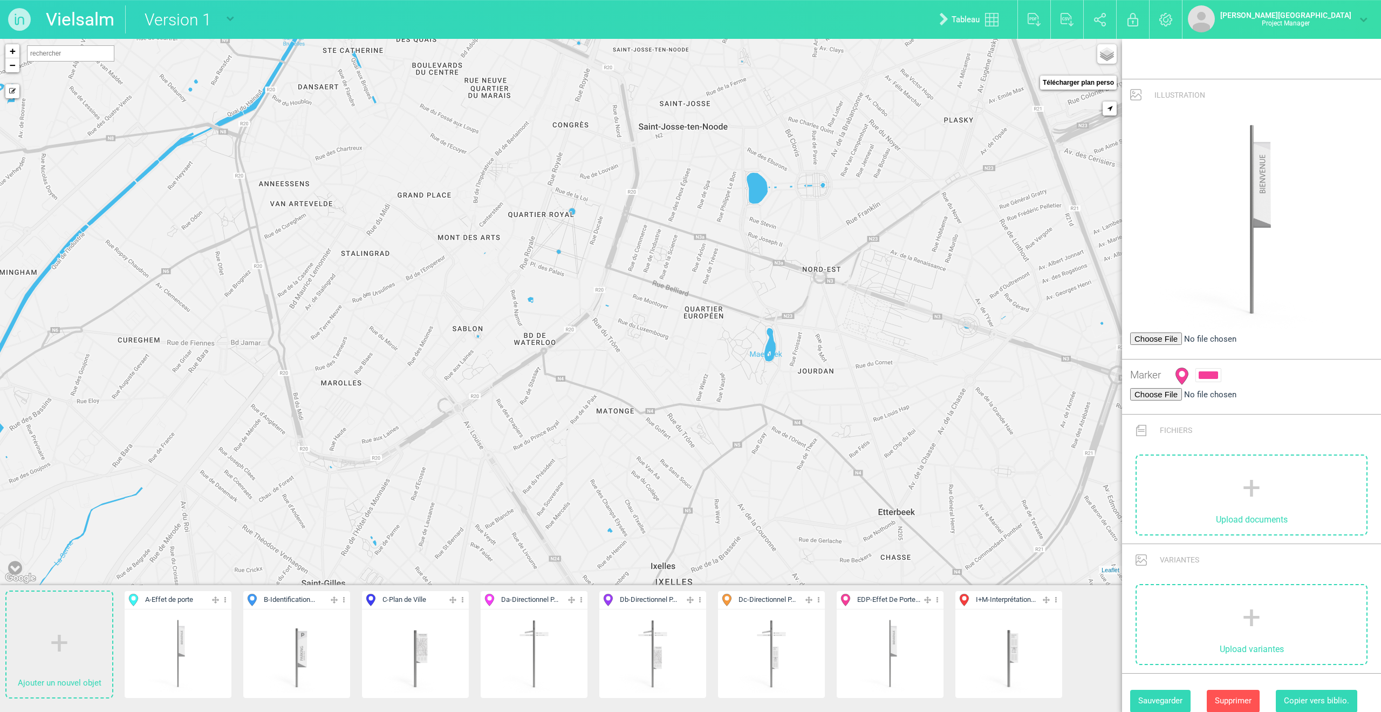
scroll to position [0, 0]
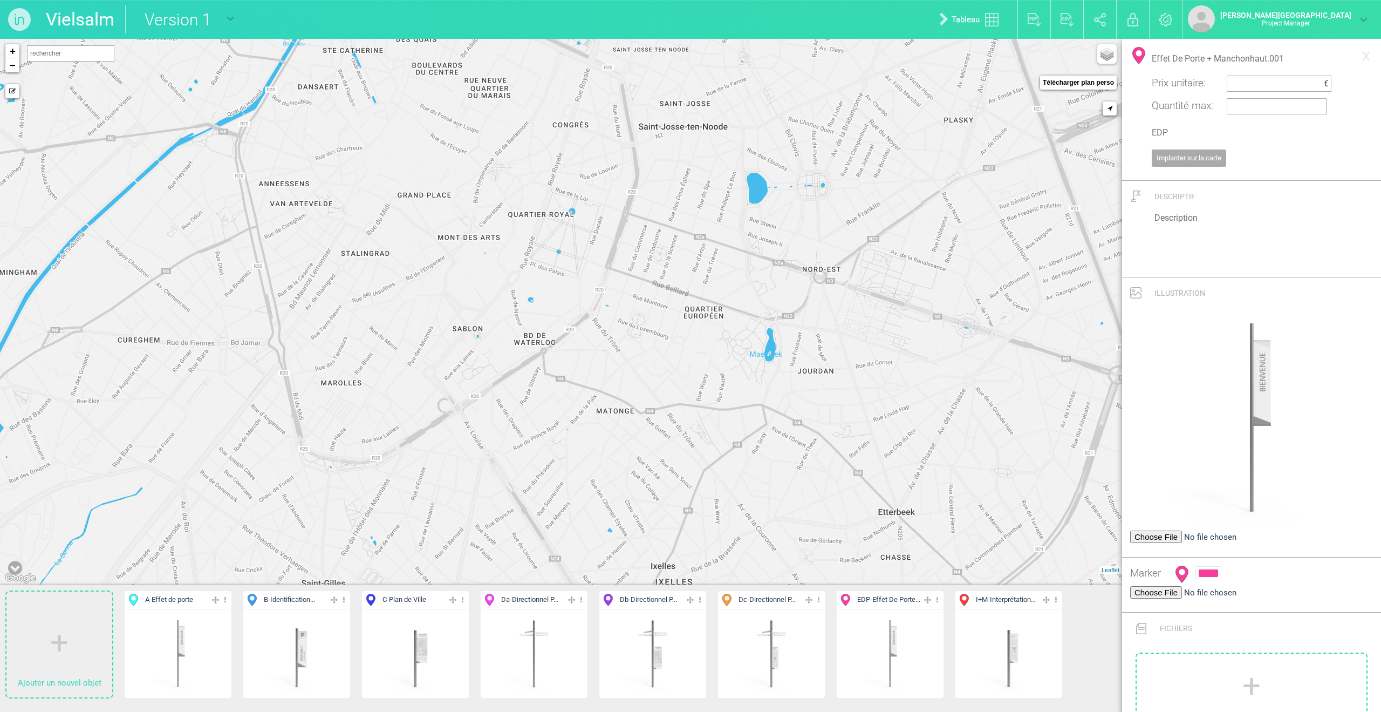
click at [924, 58] on input "Effet De Porte + Manchonhaut.001" at bounding box center [1252, 58] width 200 height 23
type input "Identification"
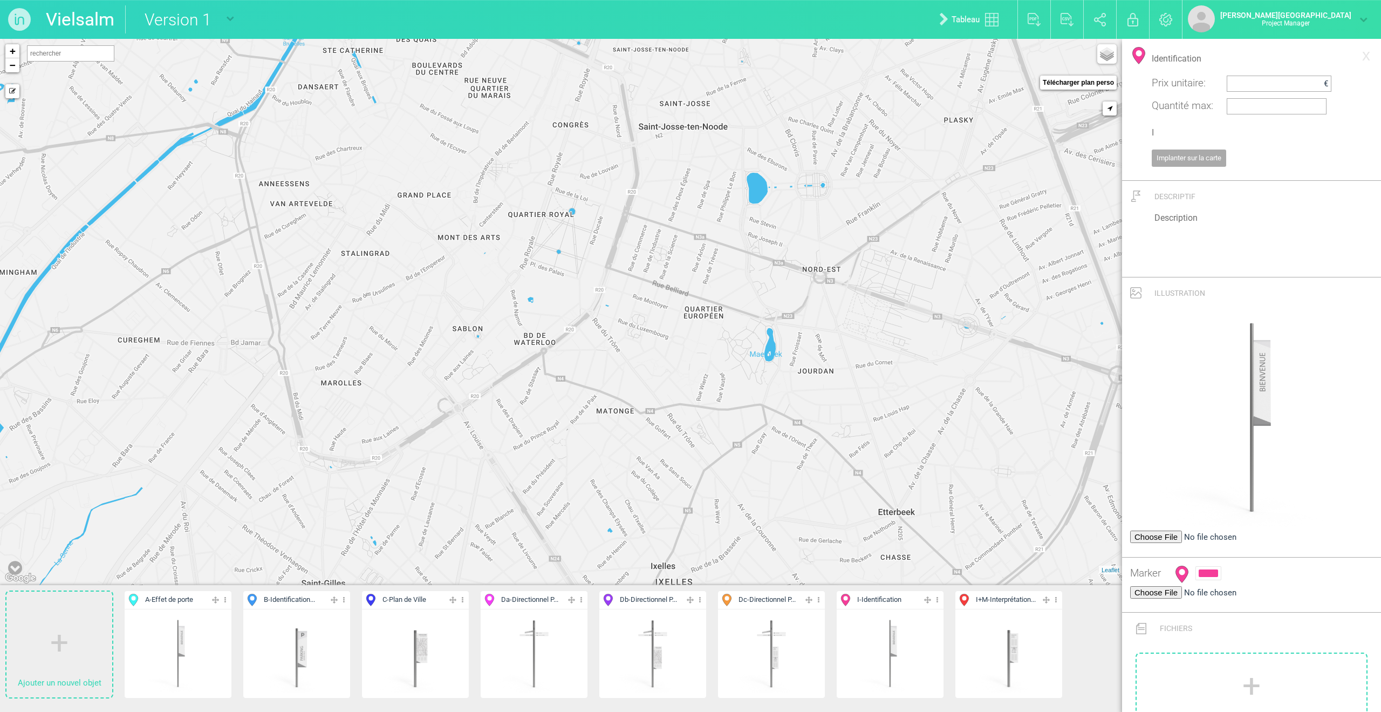
click at [924, 129] on input "I" at bounding box center [1252, 132] width 200 height 23
type input "E"
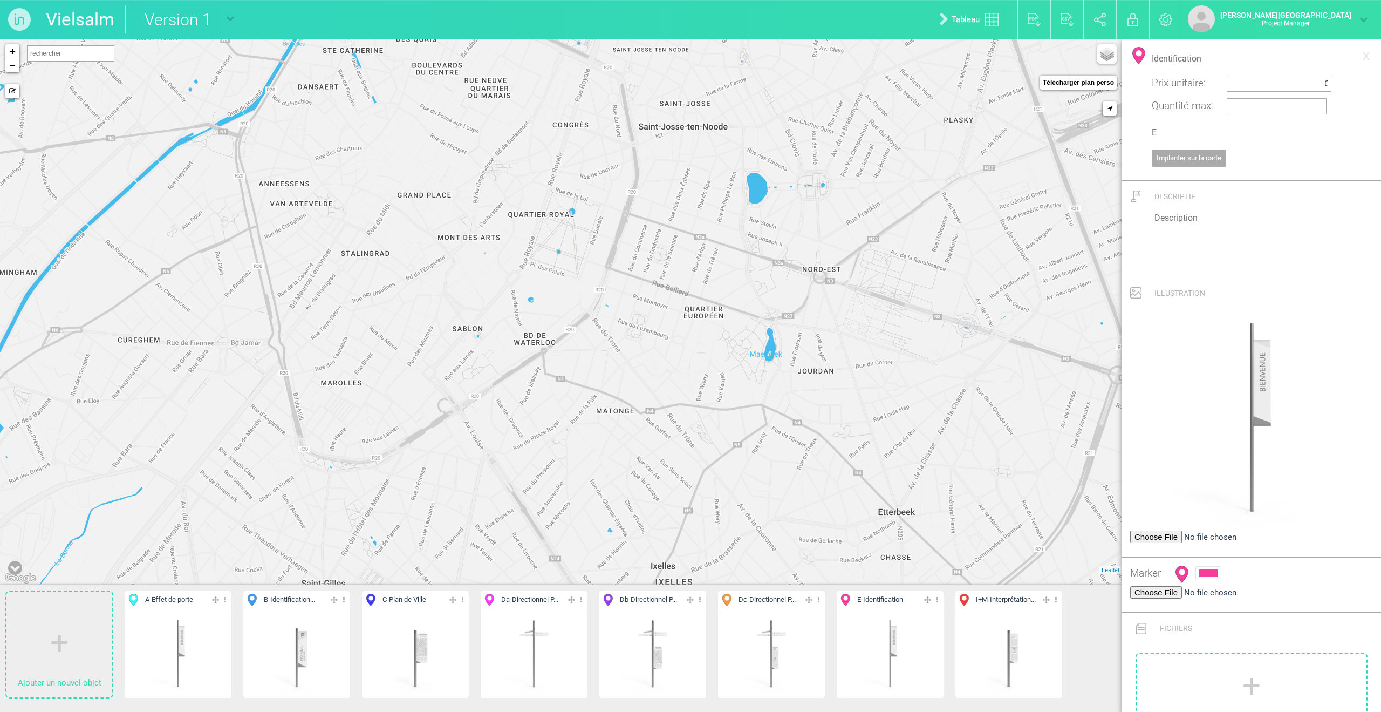
click at [924, 487] on img at bounding box center [1009, 653] width 80 height 80
type input "Interprétation + Manchoncourt.001"
type input "I+M"
click at [924, 54] on input "Interprétation + Manchoncourt.001" at bounding box center [1252, 58] width 200 height 23
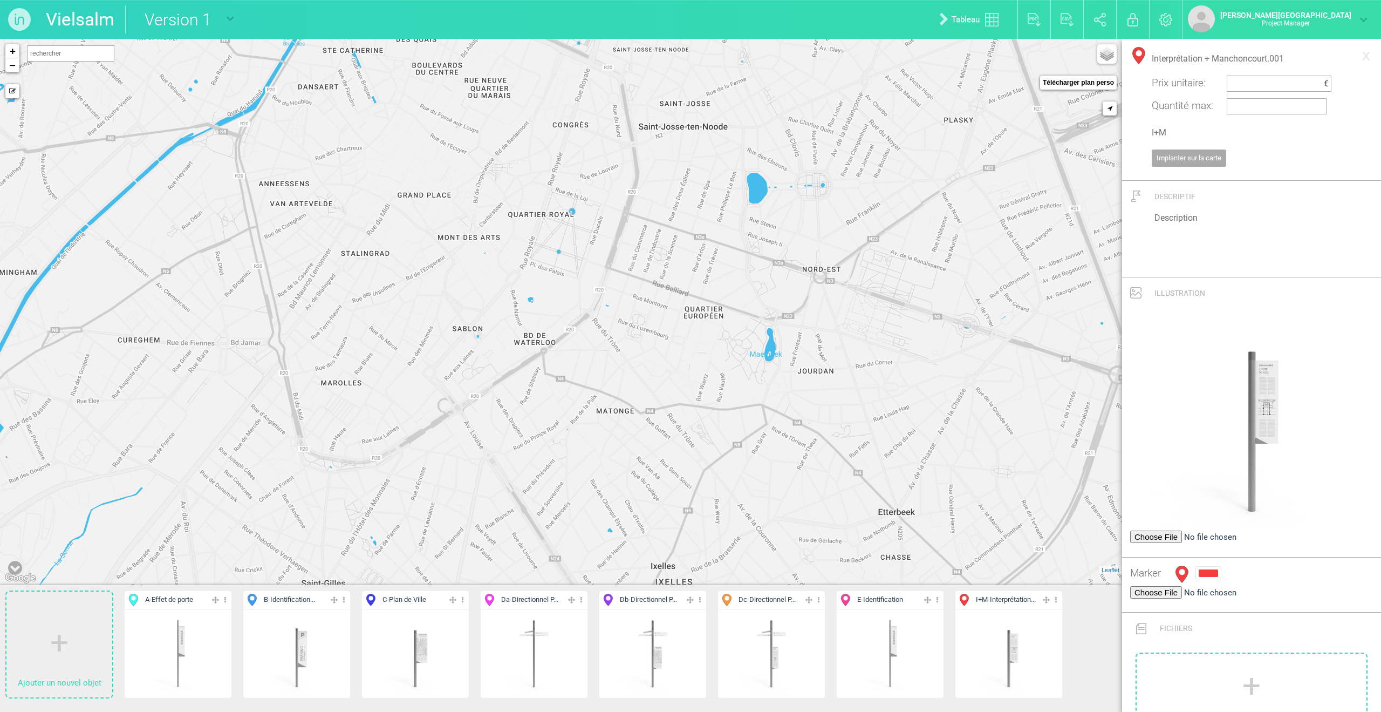
click at [924, 54] on input "Interprétation + Manchoncourt.001" at bounding box center [1252, 58] width 200 height 23
click at [924, 55] on input "Interprétation + Manchoncourt.001" at bounding box center [1252, 58] width 200 height 23
drag, startPoint x: 1204, startPoint y: 57, endPoint x: 1342, endPoint y: 63, distance: 138.3
click at [924, 63] on input "Interprétation + Manchoncourt.001" at bounding box center [1252, 58] width 200 height 23
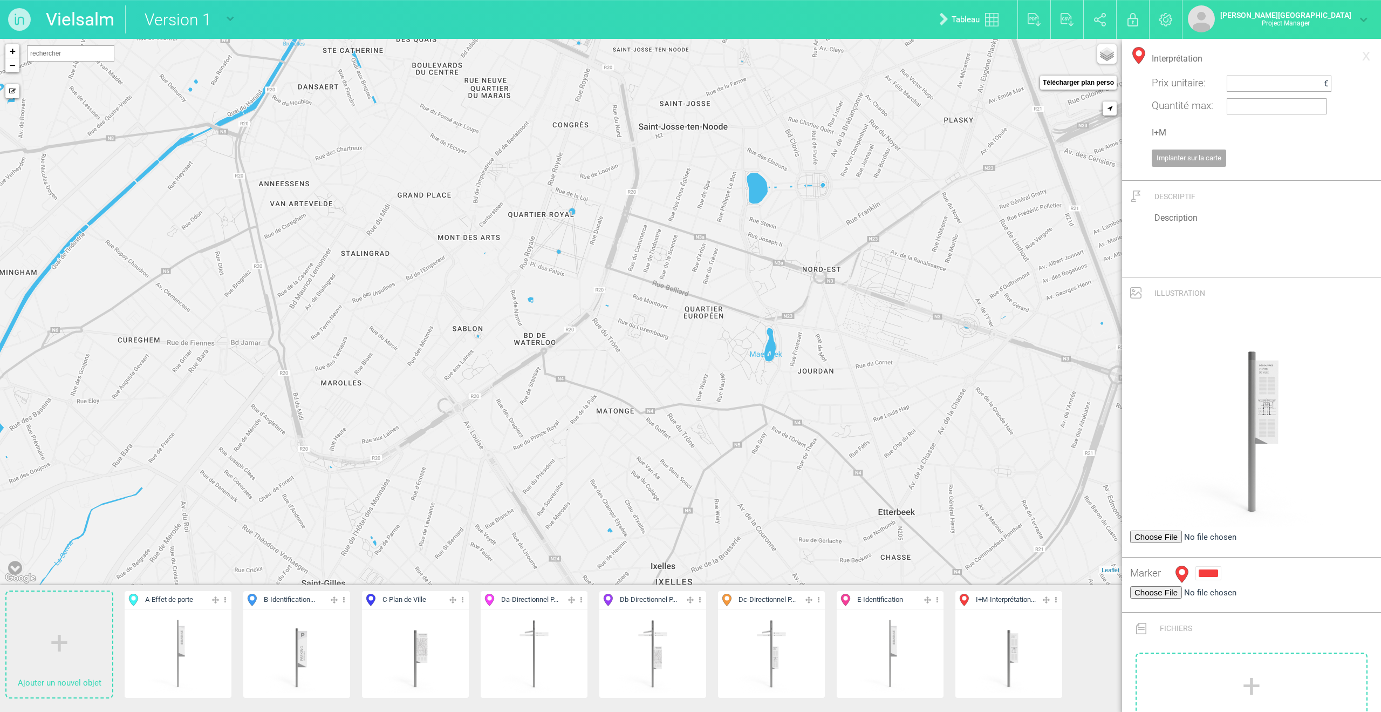
type input "Interprétation"
click at [924, 124] on input "I+M" at bounding box center [1252, 132] width 200 height 23
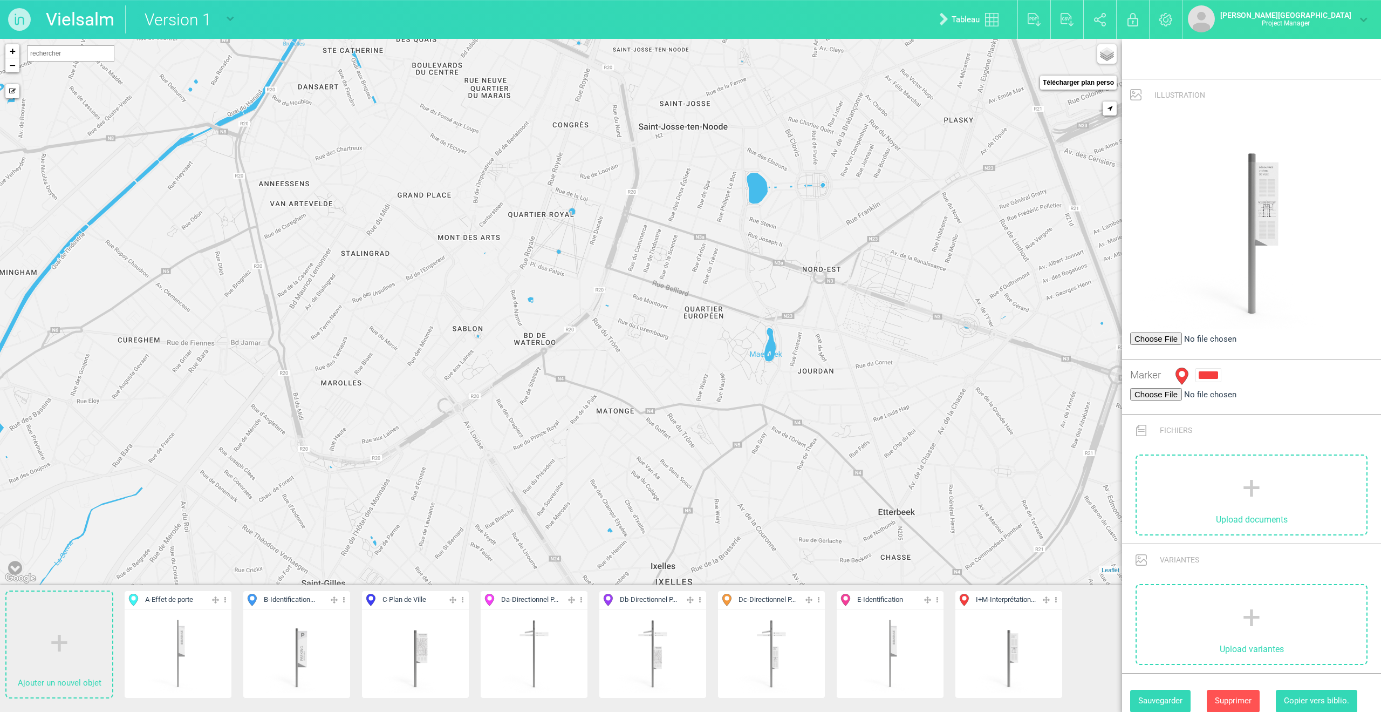
type input "F"
click at [924, 487] on button "Sauvegarder" at bounding box center [1160, 701] width 60 height 22
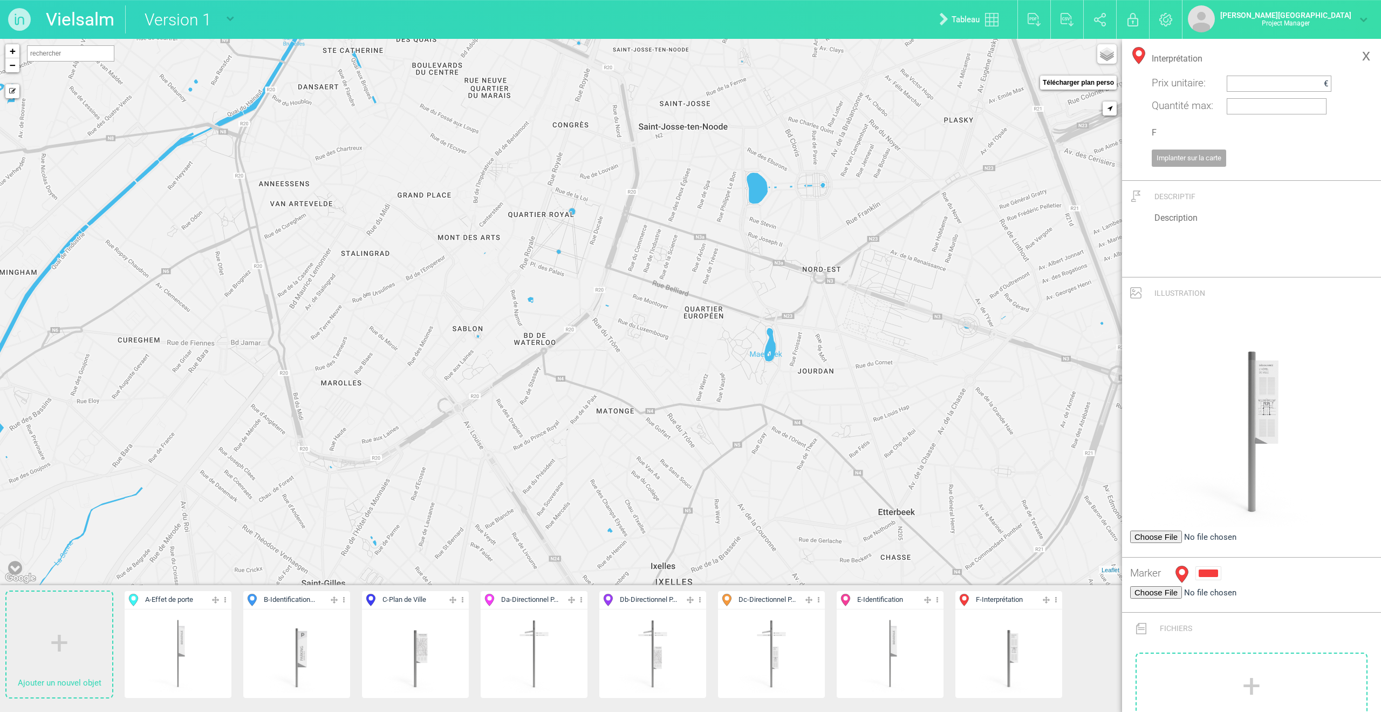
click at [924, 54] on link "x" at bounding box center [1366, 55] width 19 height 22
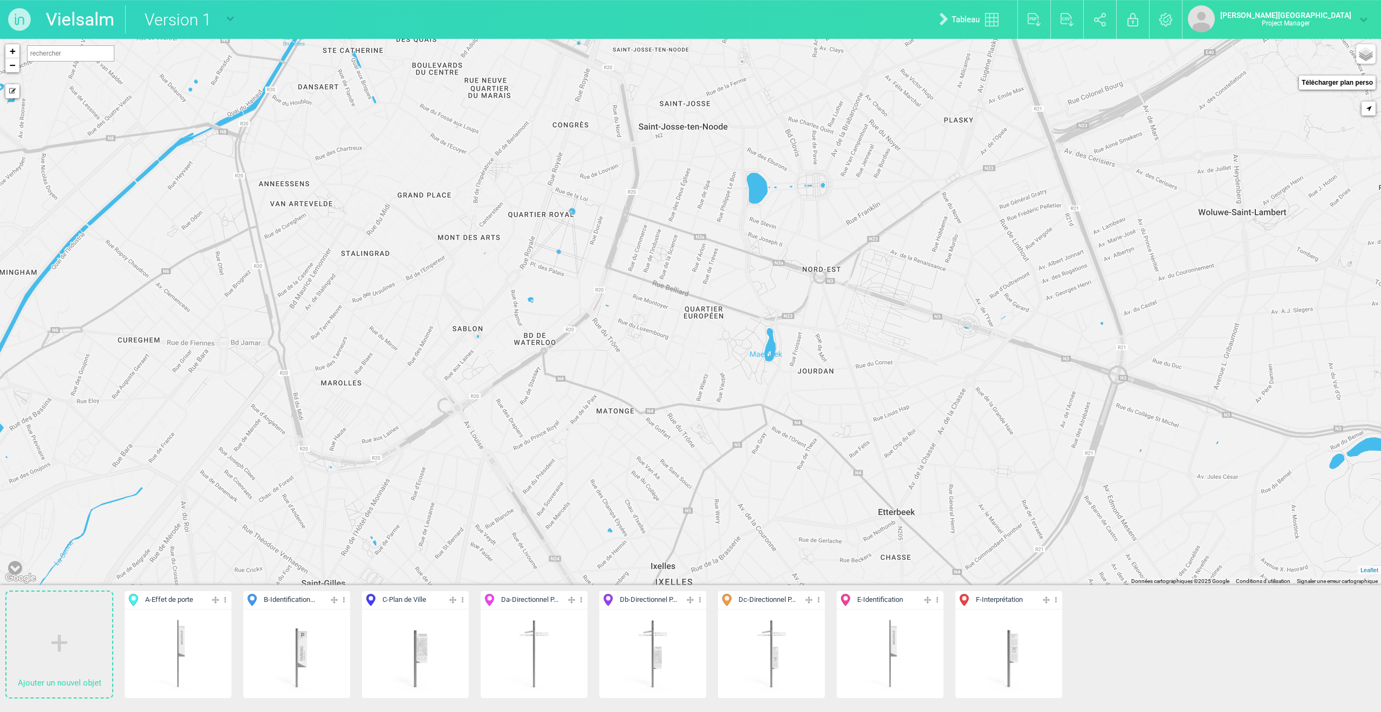
click at [86, 24] on link "Vielsalm" at bounding box center [80, 19] width 69 height 28
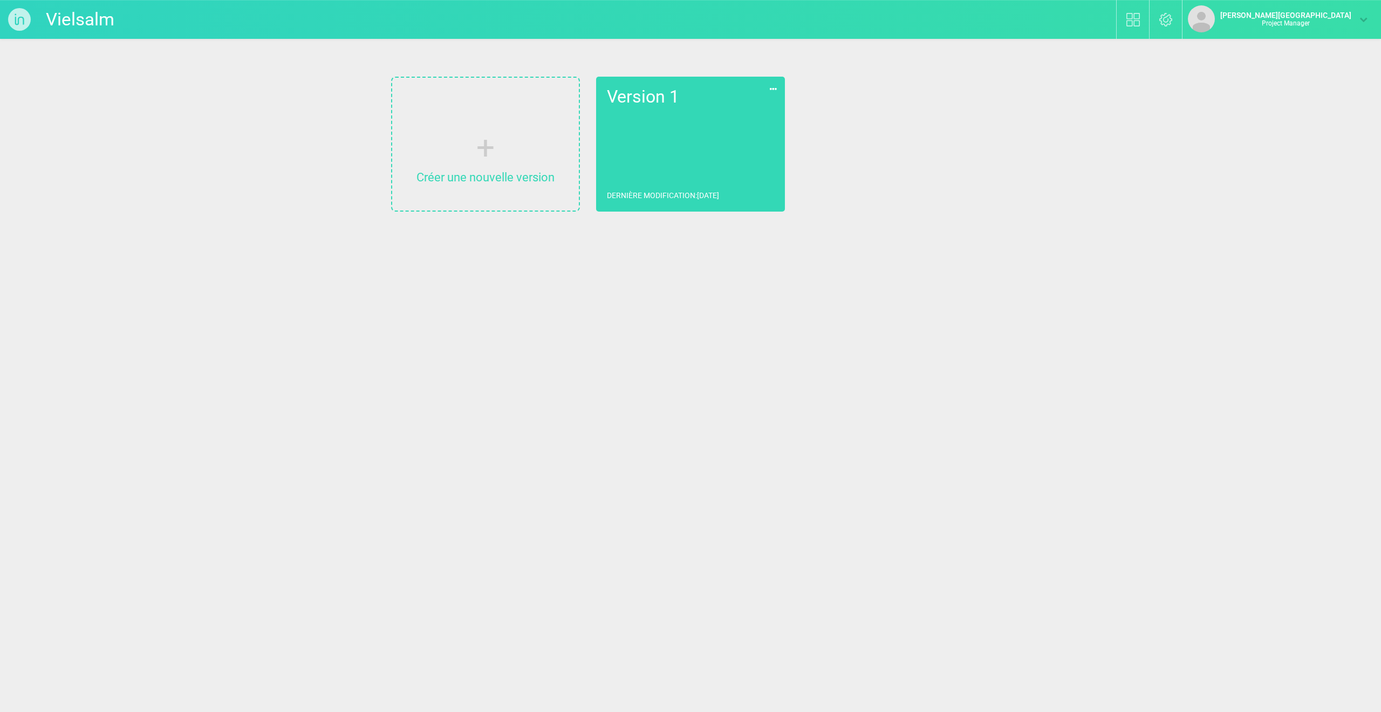
click at [76, 21] on input "Vielsalm" at bounding box center [127, 19] width 162 height 28
type input "EDIT"
click at [685, 131] on link "Version 1 Dernière modification : [DATE]" at bounding box center [690, 144] width 189 height 135
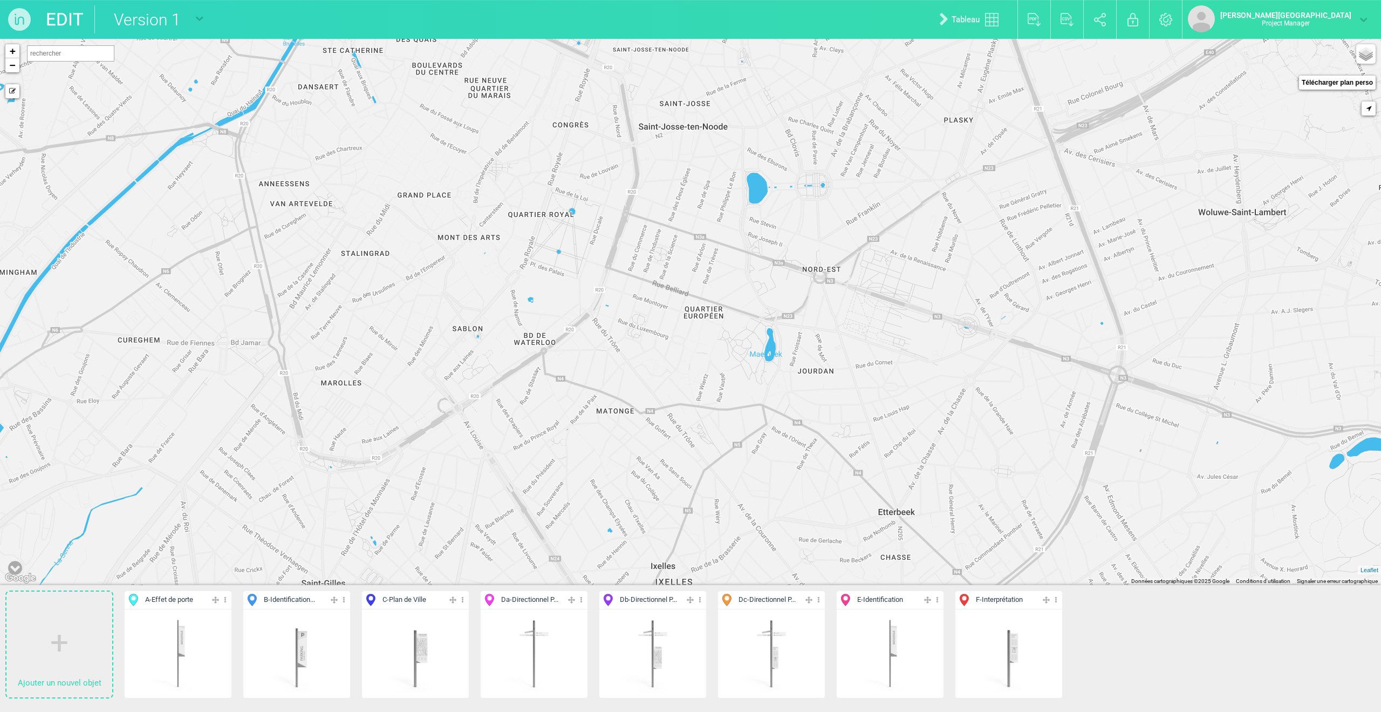
click at [211, 487] on img at bounding box center [178, 653] width 80 height 80
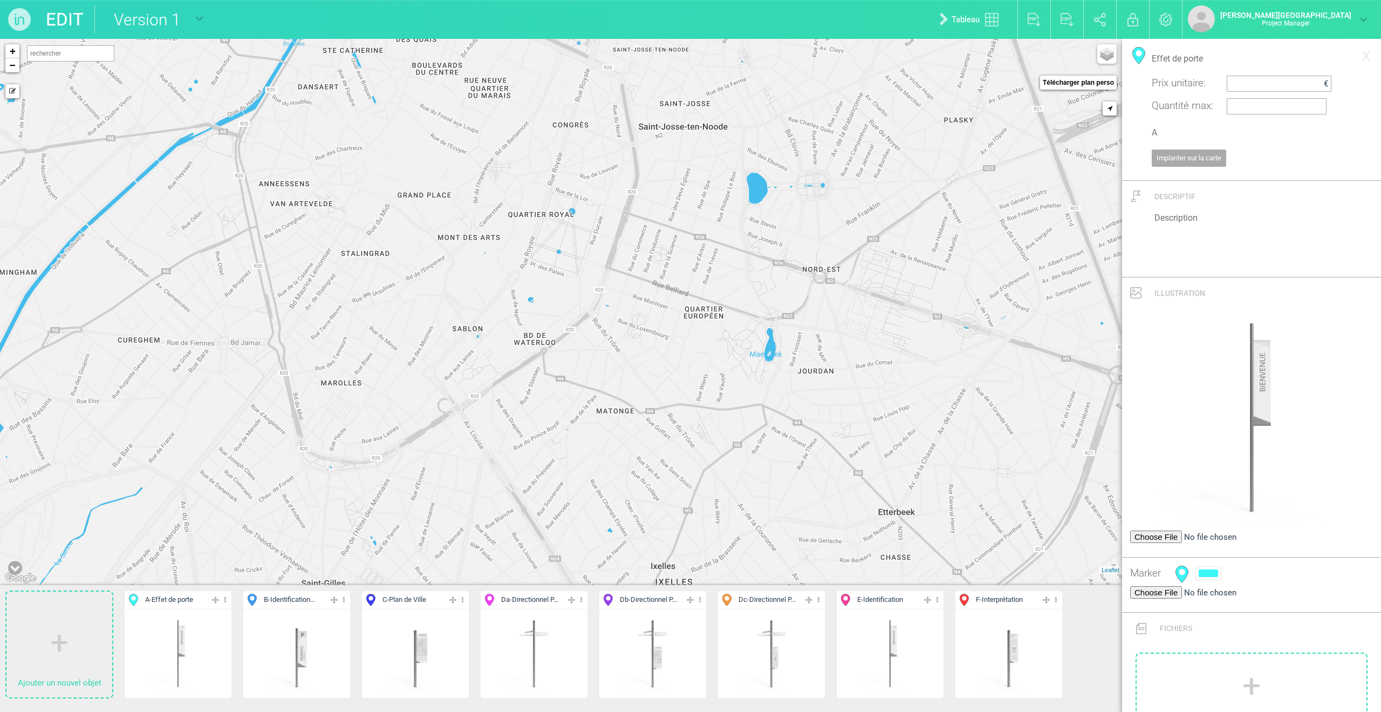
click at [201, 487] on img at bounding box center [178, 653] width 80 height 80
click at [924, 487] on div at bounding box center [1208, 573] width 19 height 8
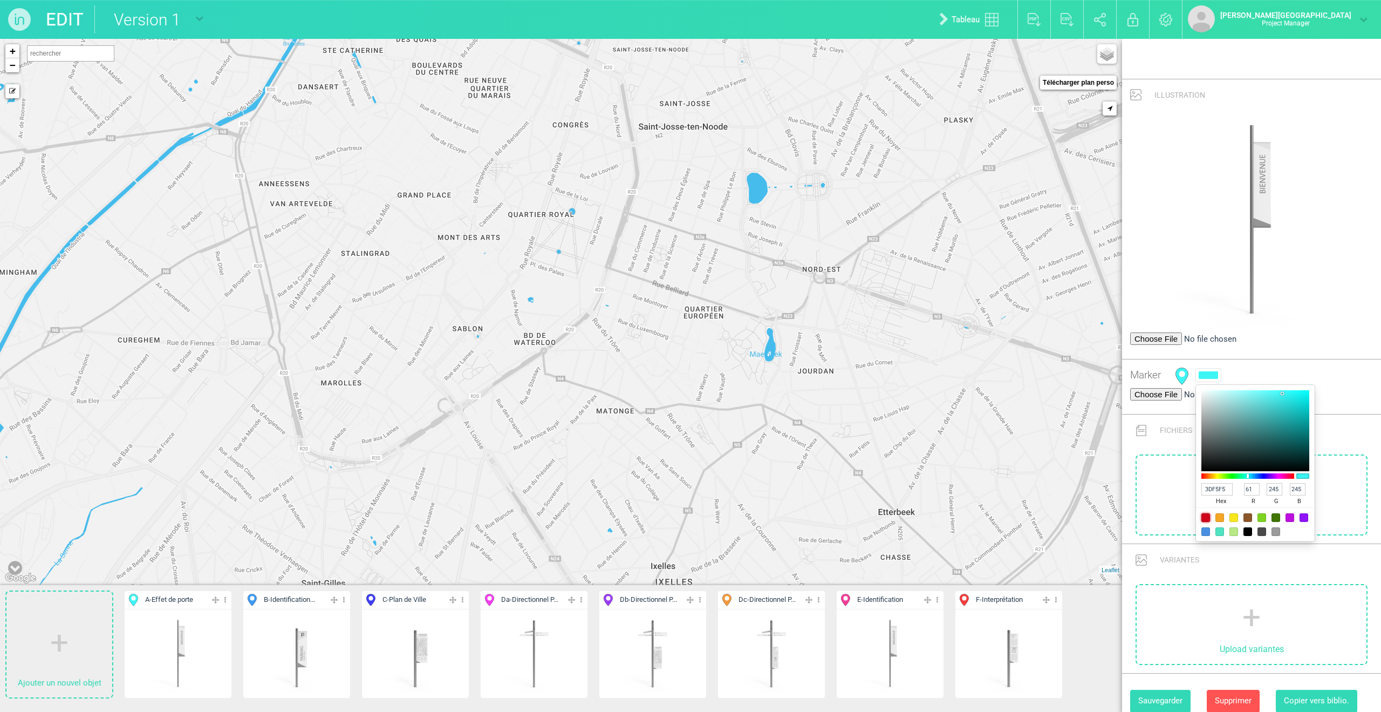
click at [924, 487] on div at bounding box center [1206, 517] width 9 height 9
type input "D0021B"
type input "208"
type input "2"
type input "27"
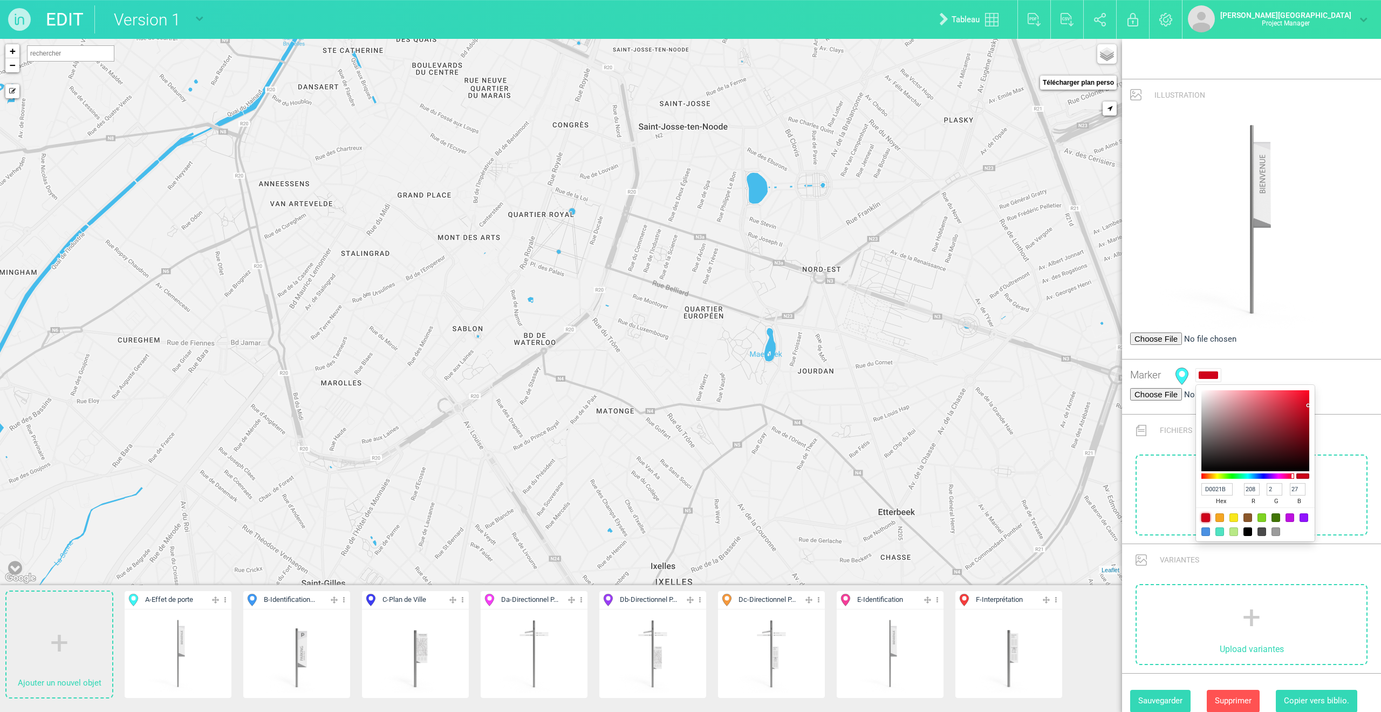
click at [924, 487] on button "Sauvegarder" at bounding box center [1160, 701] width 60 height 22
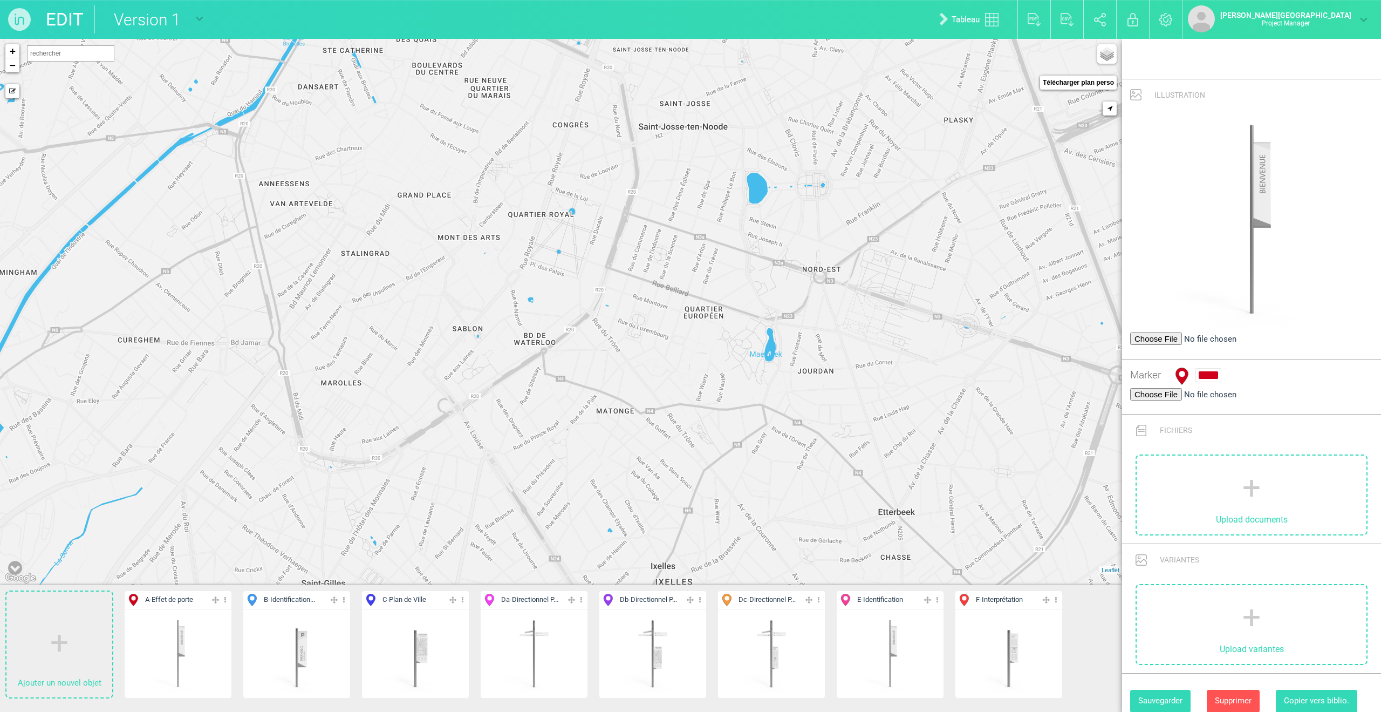
click at [299, 487] on img at bounding box center [297, 653] width 80 height 80
type input "Identification Parking"
type input "B"
click at [924, 371] on div at bounding box center [1208, 375] width 19 height 8
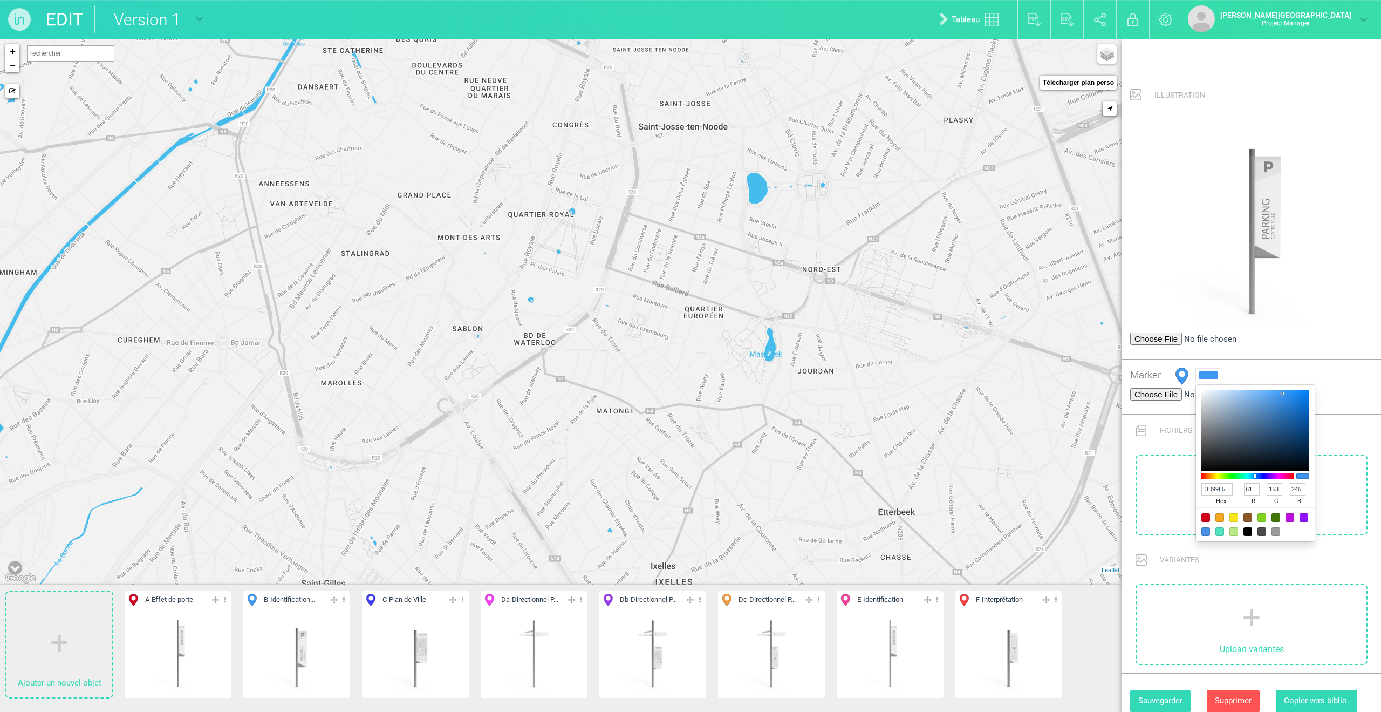
click at [924, 487] on div at bounding box center [1220, 517] width 9 height 9
type input "F5A623"
type input "245"
type input "166"
type input "35"
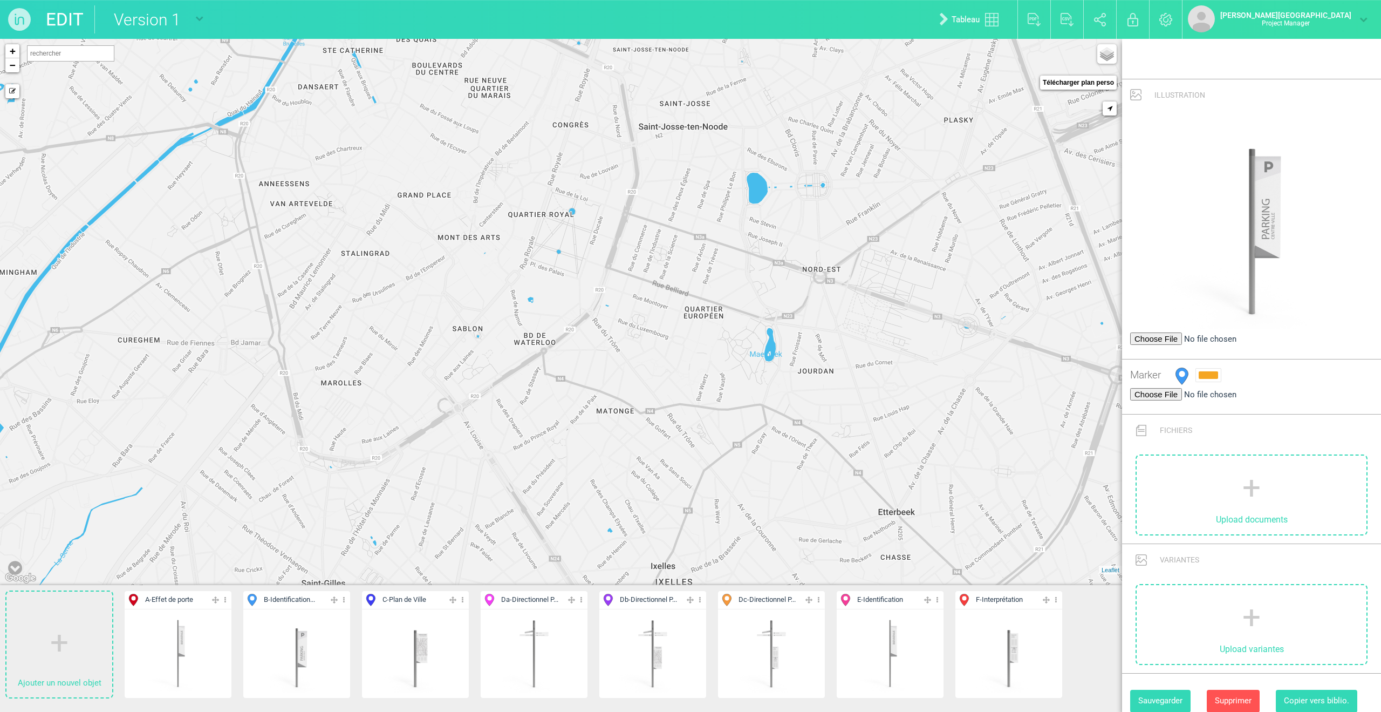
click at [924, 487] on button "Sauvegarder" at bounding box center [1160, 701] width 60 height 22
click at [386, 487] on img at bounding box center [416, 653] width 80 height 80
type input "Plan de Ville"
type input "C"
click at [924, 371] on div at bounding box center [1208, 375] width 19 height 8
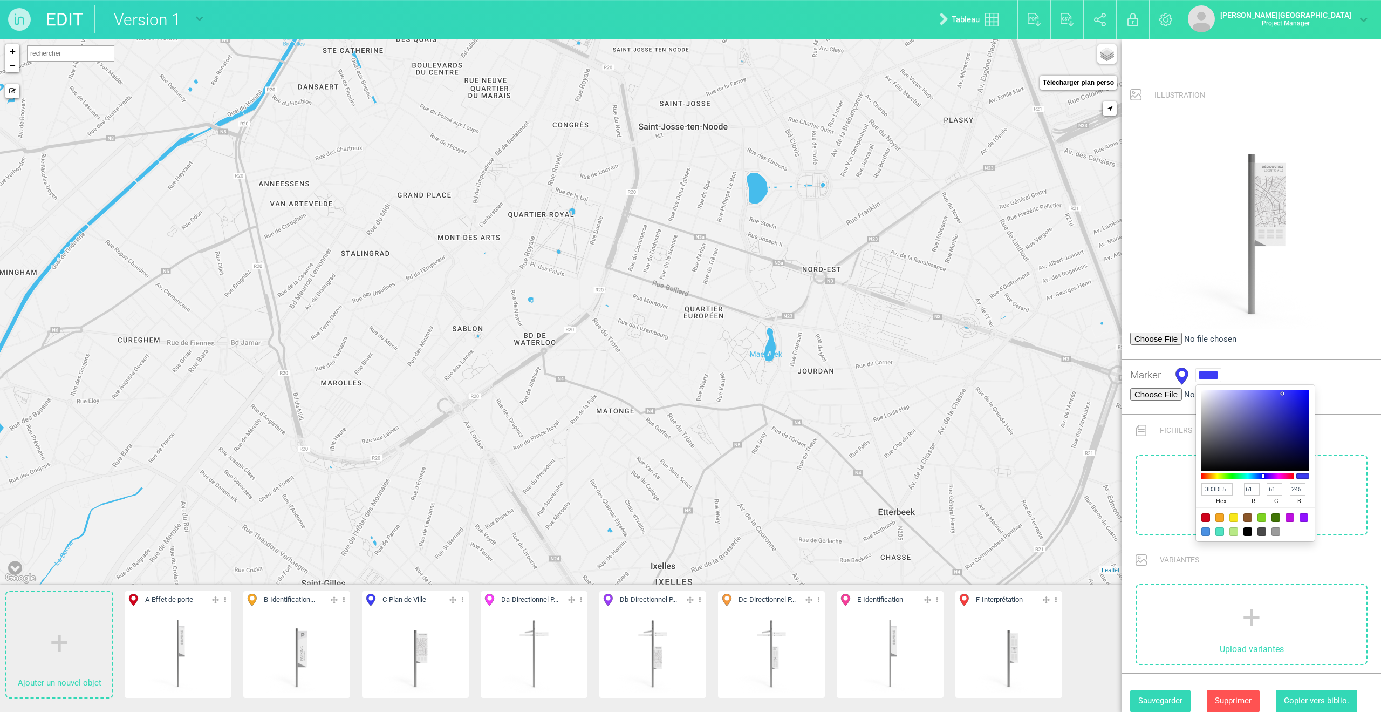
click at [924, 487] on div at bounding box center [1234, 517] width 9 height 9
type input "F8E71C"
type input "248"
type input "231"
type input "28"
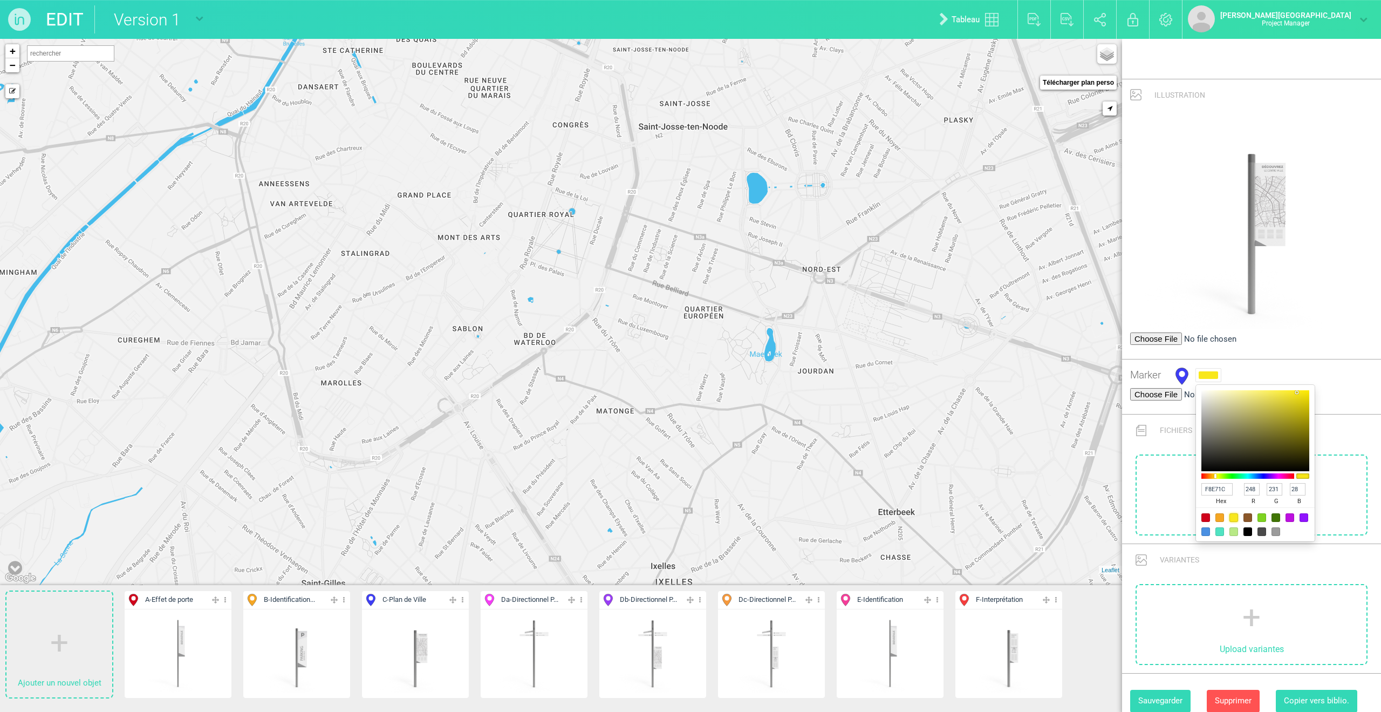
click at [924, 487] on button "Sauvegarder" at bounding box center [1160, 701] width 60 height 22
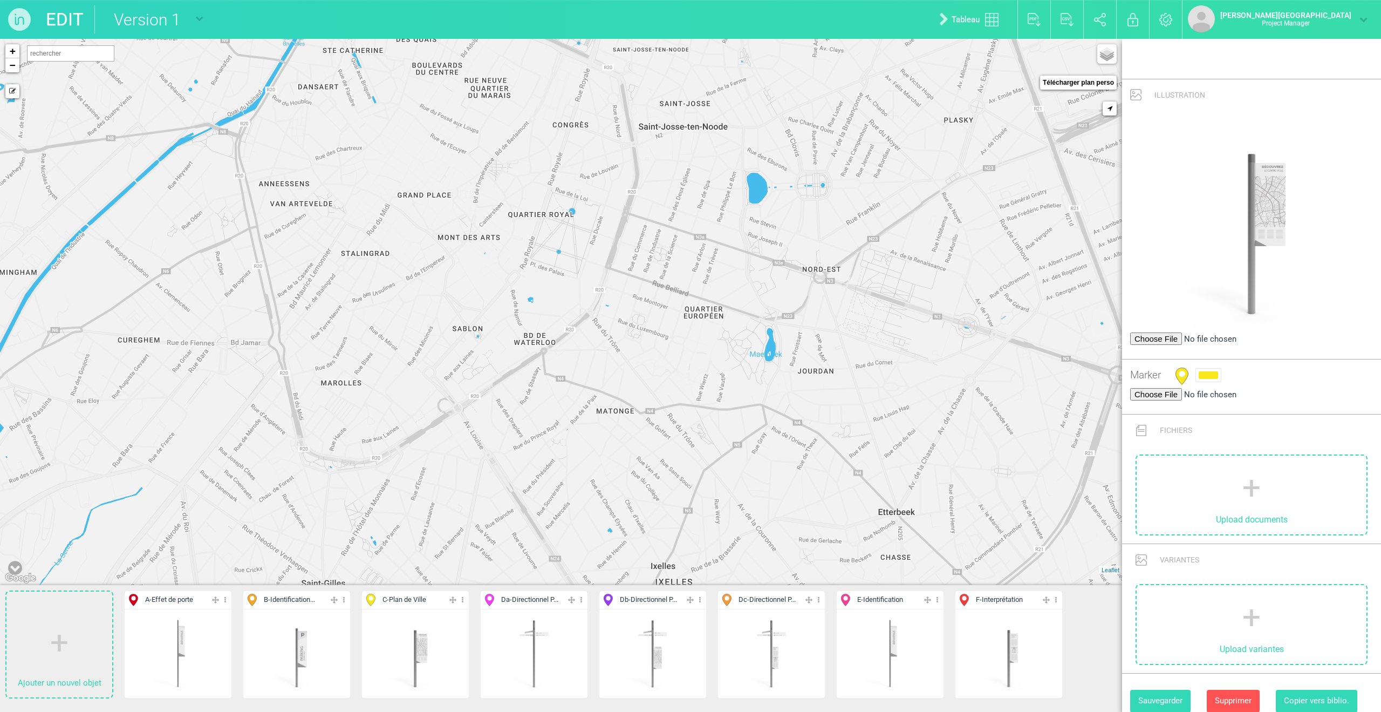
click at [531, 487] on img at bounding box center [534, 653] width 80 height 80
type input "Directionnel Piétons"
type input "Da"
click at [924, 371] on div at bounding box center [1208, 375] width 19 height 8
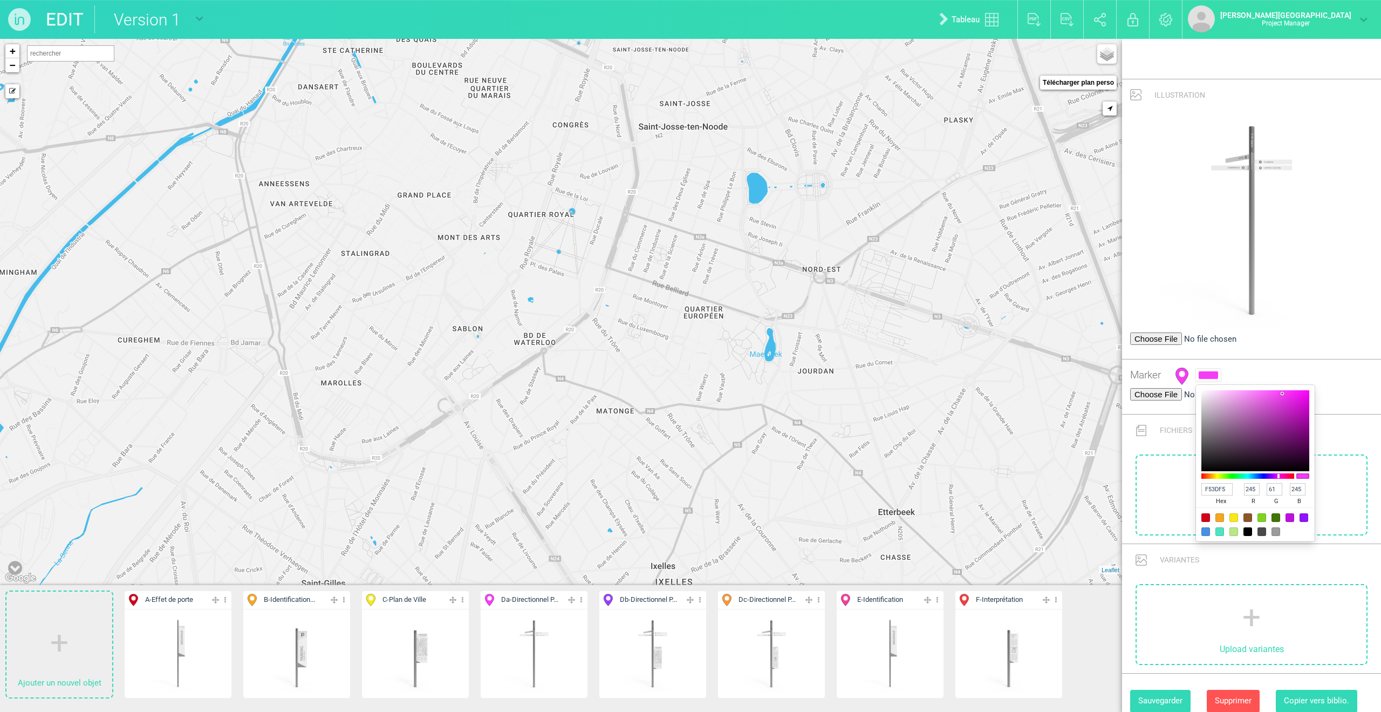
click at [924, 487] on div at bounding box center [1262, 517] width 9 height 9
type input "7ED321"
type input "126"
type input "211"
type input "33"
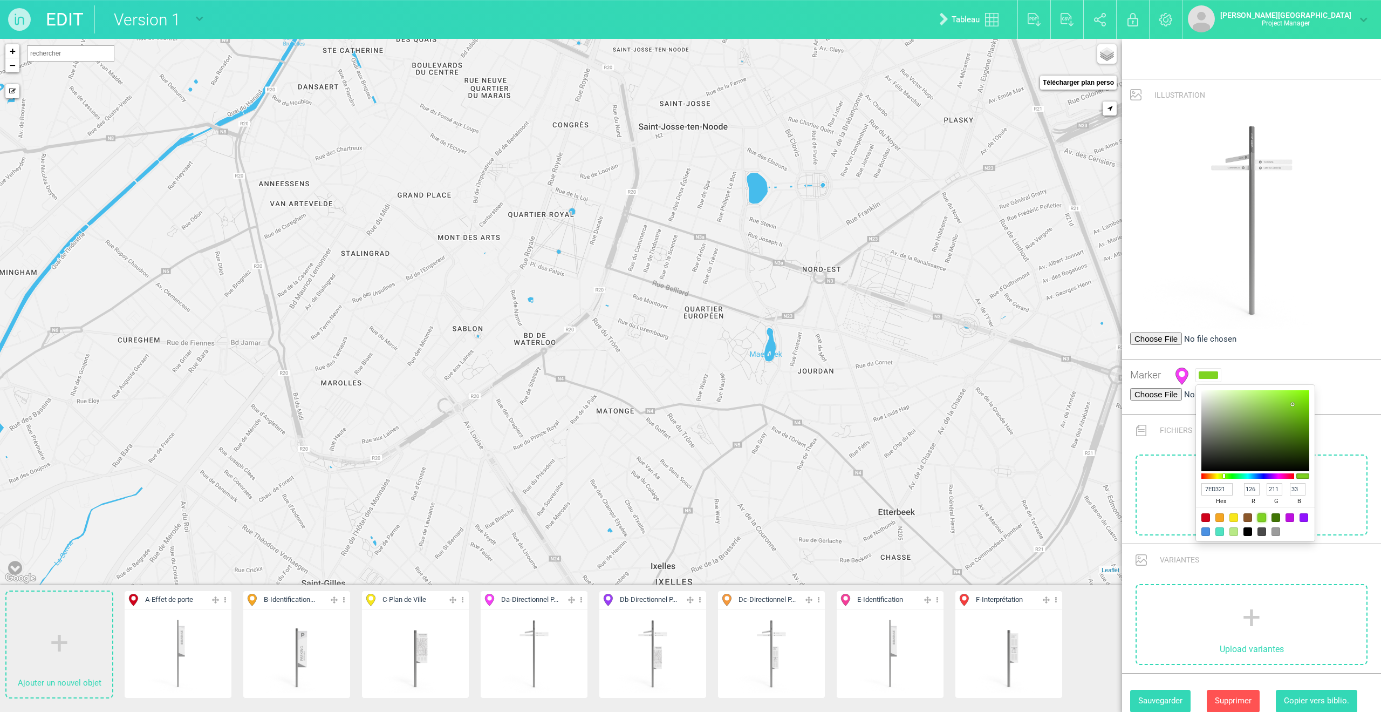
click at [924, 487] on button "Sauvegarder" at bounding box center [1160, 701] width 60 height 22
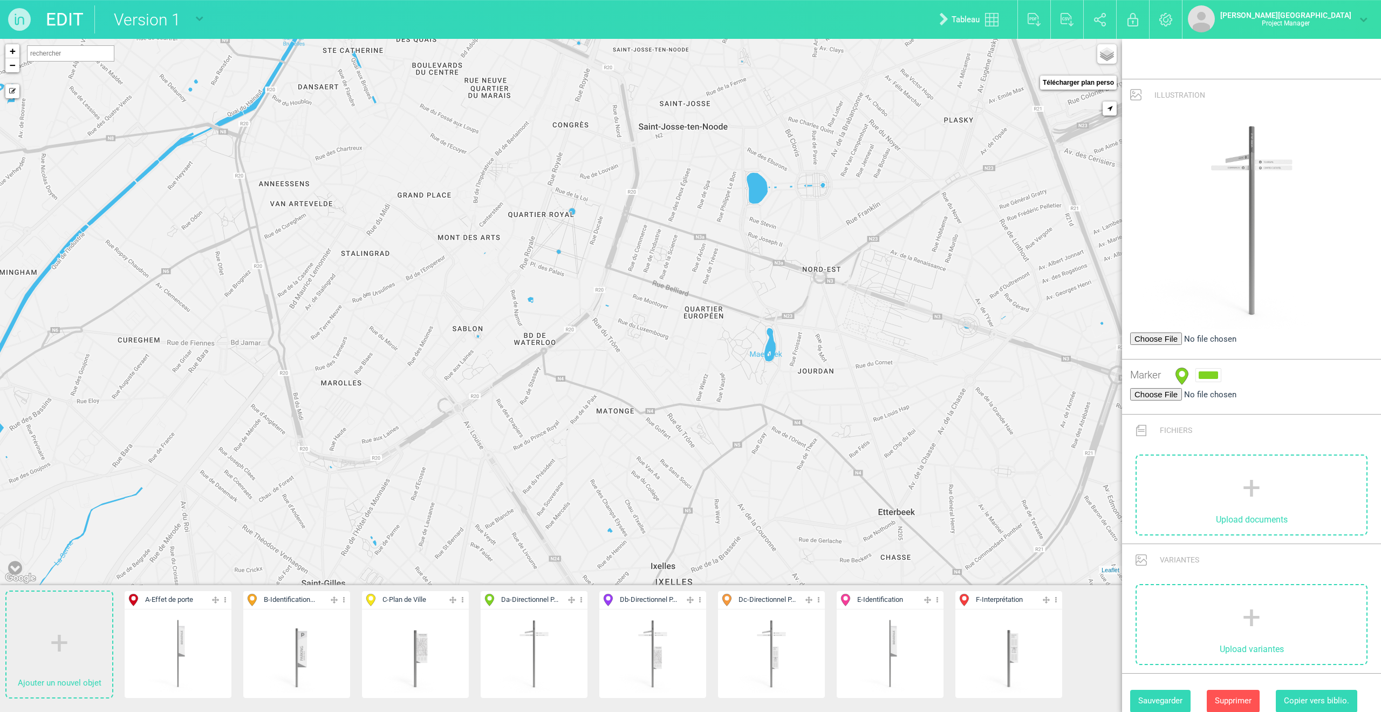
click at [639, 487] on img at bounding box center [653, 653] width 80 height 80
type input "Directionnel Piétons / Plan de Ville"
type input "Db"
click at [924, 371] on div at bounding box center [1208, 375] width 19 height 8
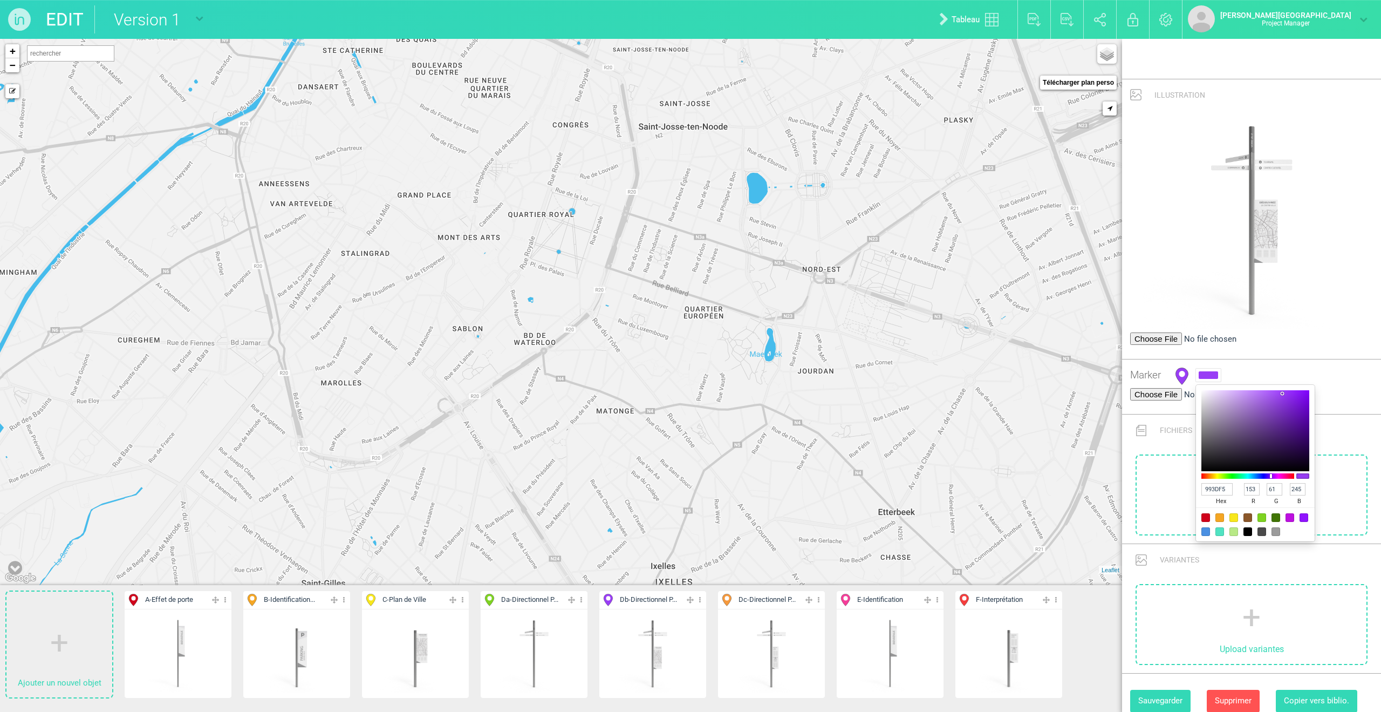
click at [924, 487] on div at bounding box center [1220, 531] width 9 height 9
type input "50E3C2"
type input "80"
type input "227"
type input "194"
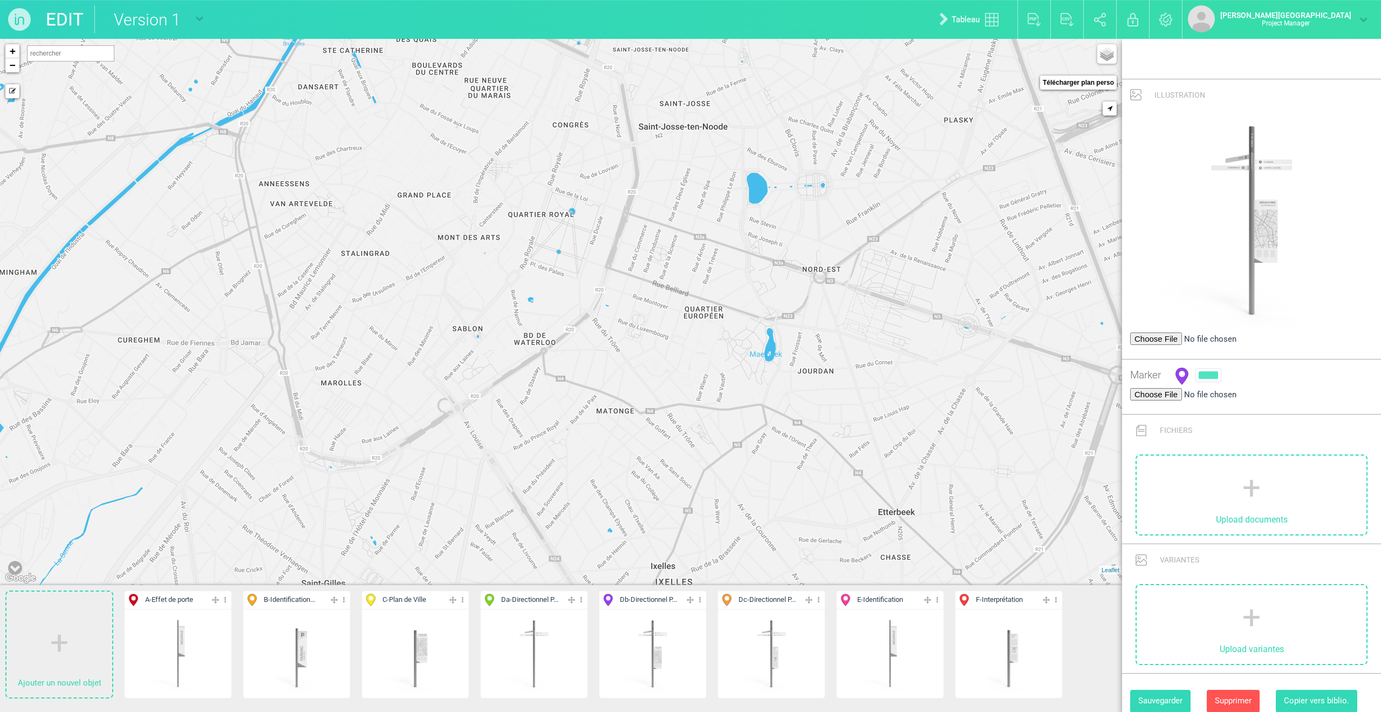
click at [924, 487] on button "Sauvegarder" at bounding box center [1160, 701] width 60 height 22
click at [767, 487] on img at bounding box center [772, 653] width 80 height 80
type input "Directionnel Piétons / Interprétation"
type input "Dc"
click at [924, 371] on div at bounding box center [1208, 375] width 19 height 8
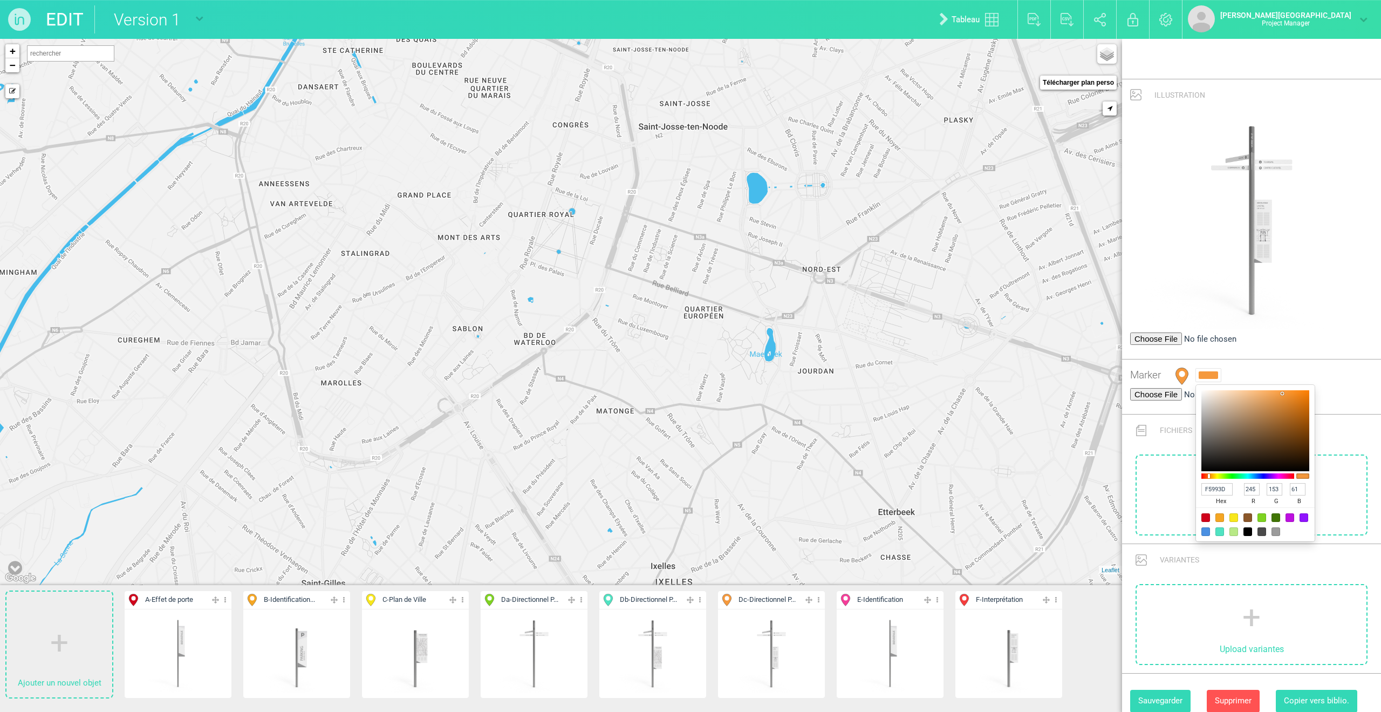
click at [924, 487] on div at bounding box center [1276, 517] width 9 height 9
type input "417505"
type input "65"
type input "117"
type input "5"
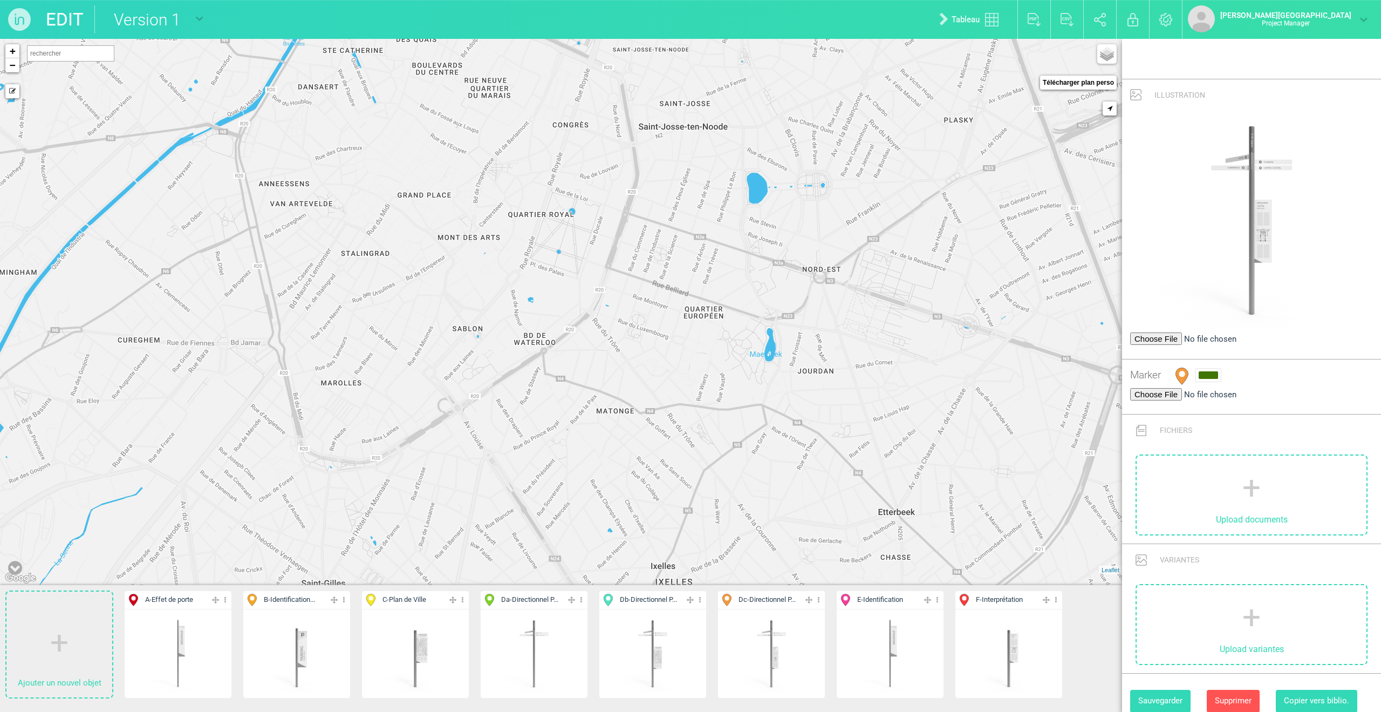
click at [924, 487] on button "Sauvegarder" at bounding box center [1160, 701] width 60 height 22
click at [881, 487] on img at bounding box center [890, 653] width 80 height 80
type input "Identification"
type input "E"
click at [924, 371] on div at bounding box center [1208, 375] width 19 height 8
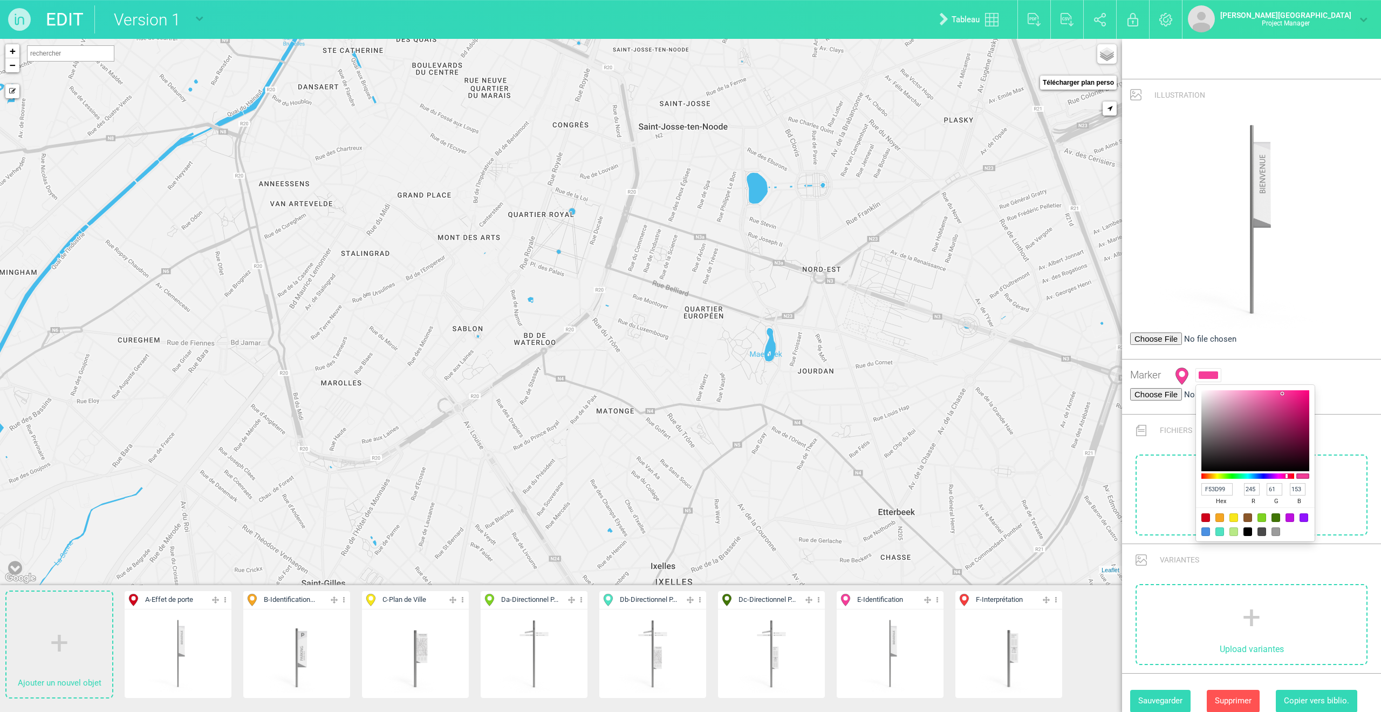
click at [924, 487] on div at bounding box center [1206, 531] width 9 height 9
type input "4A90E2"
type input "74"
type input "144"
type input "226"
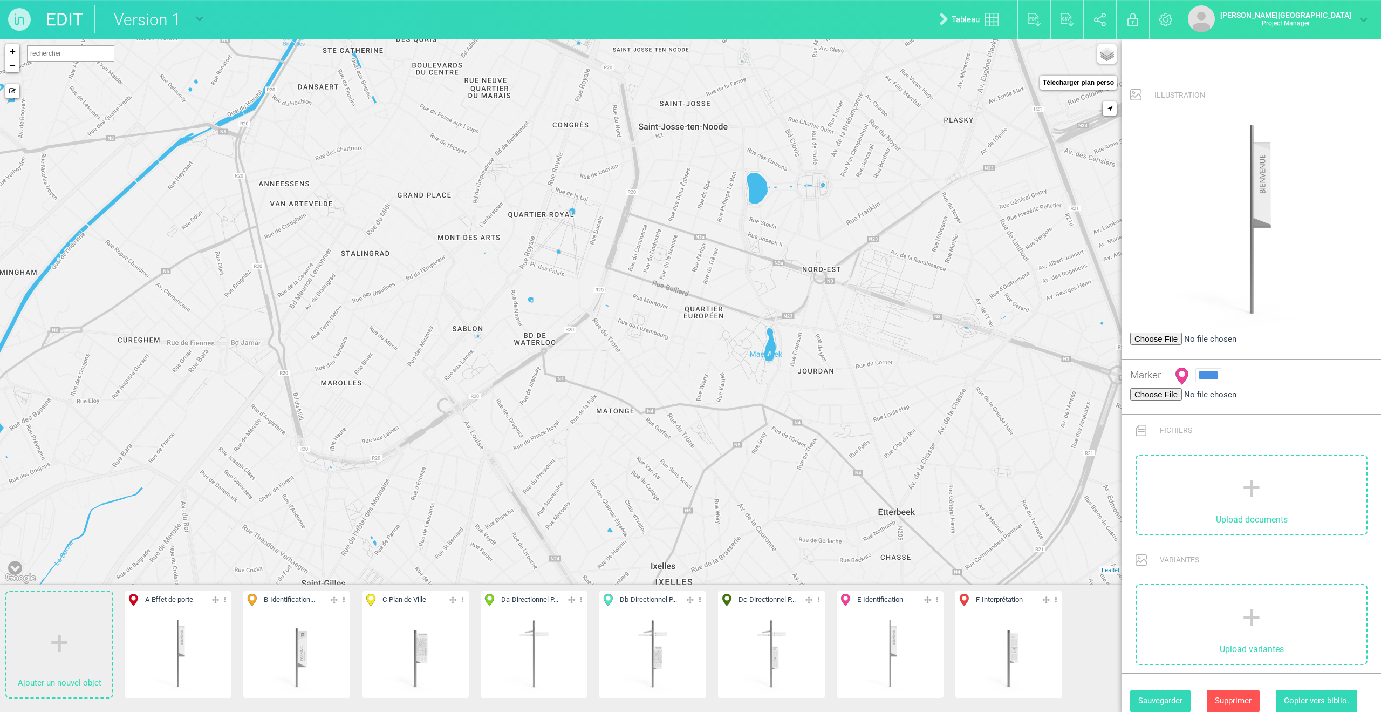
click at [924, 487] on button "Sauvegarder" at bounding box center [1160, 701] width 60 height 22
click at [924, 487] on img at bounding box center [1009, 653] width 80 height 80
type input "Interprétation"
type input "F"
click at [924, 371] on div at bounding box center [1208, 375] width 19 height 8
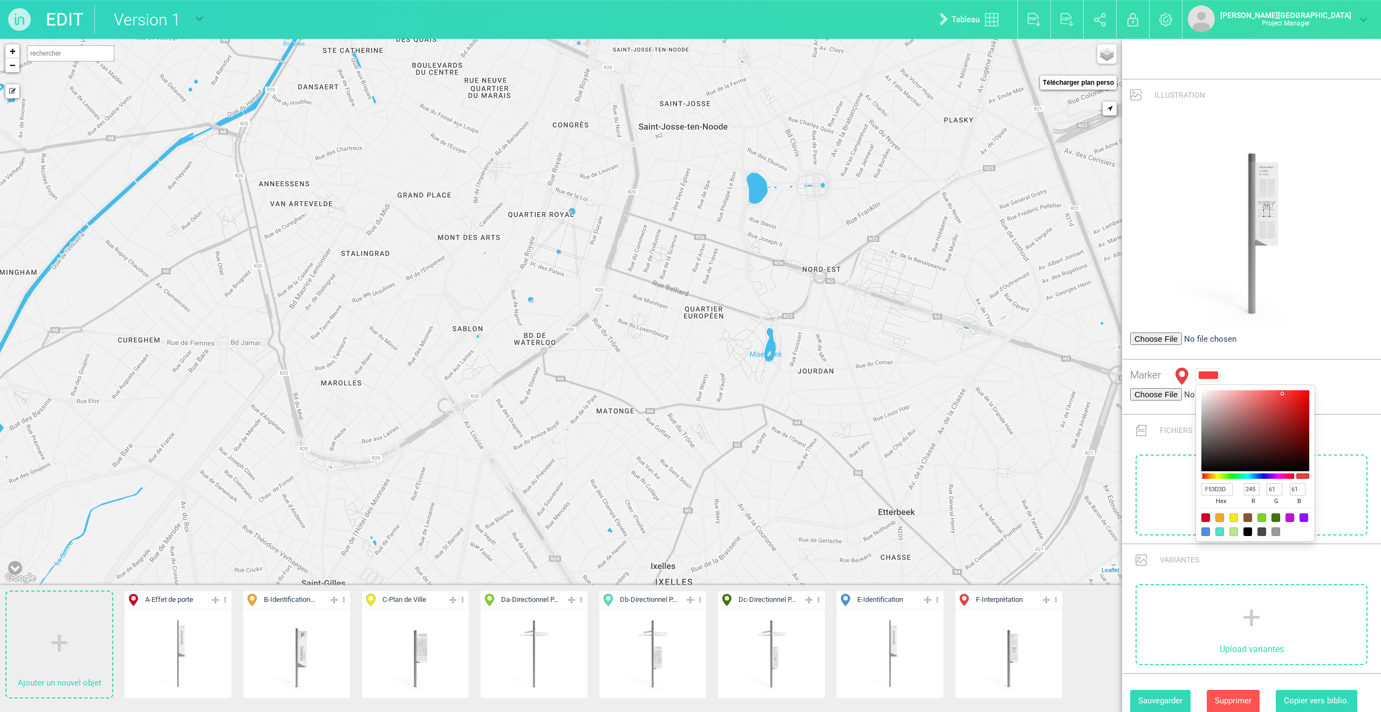
click at [924, 487] on div at bounding box center [1304, 517] width 9 height 9
type input "9013FE"
type input "144"
type input "19"
type input "254"
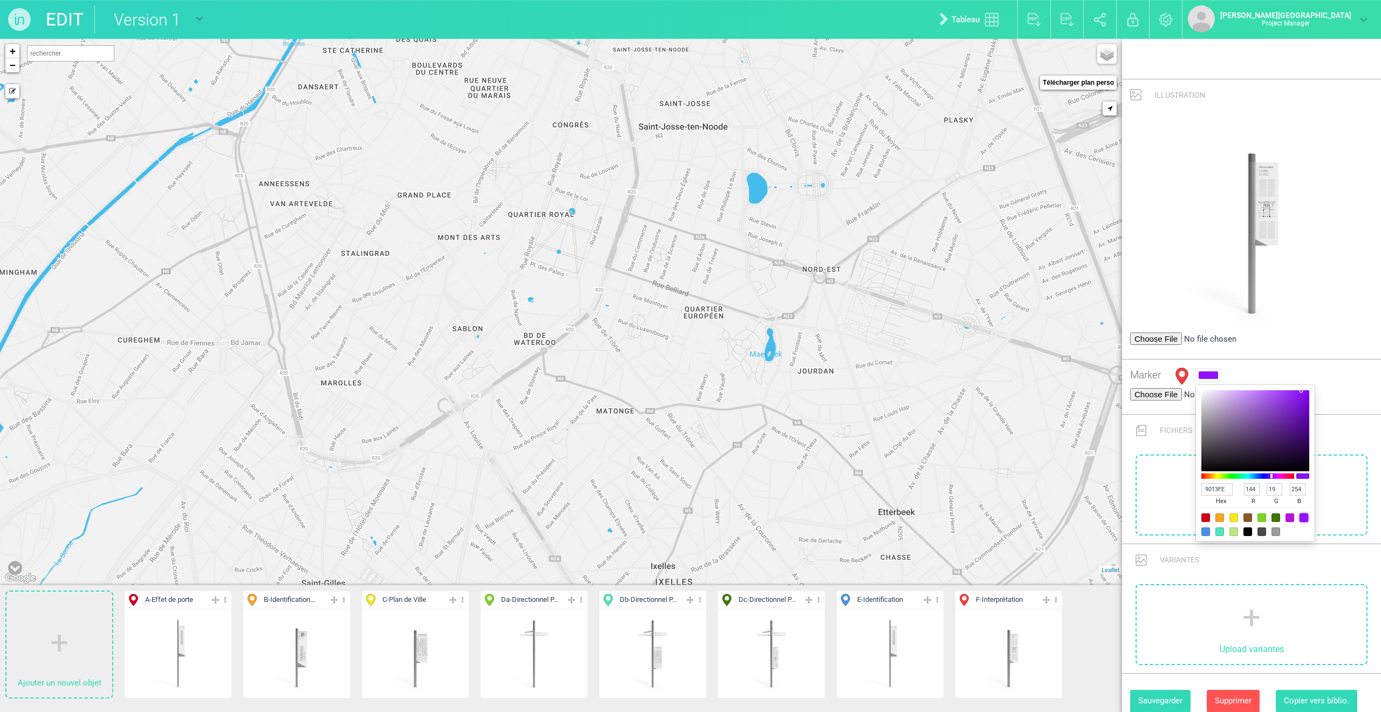
type input "8022D3"
type input "128"
type input "34"
type input "211"
type input "8B32DA"
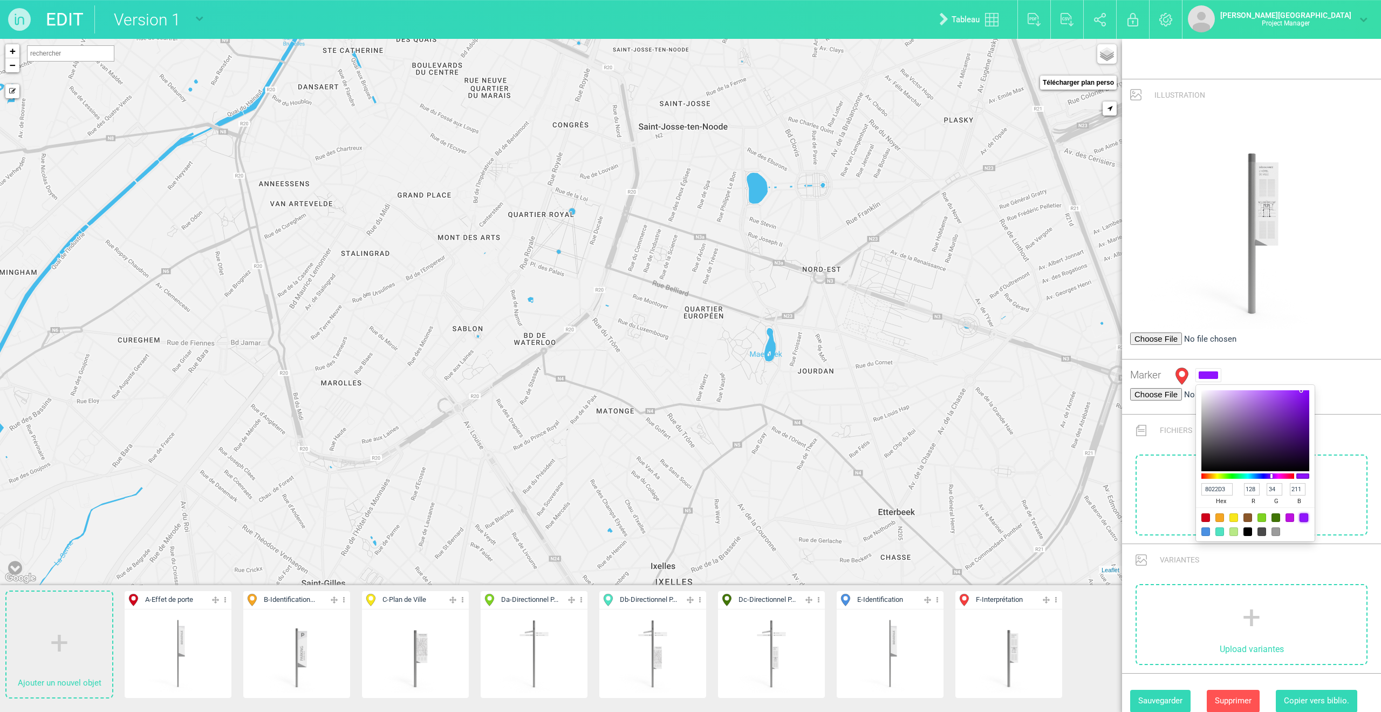
type input "139"
type input "50"
type input "218"
type input "9849DF"
type input "152"
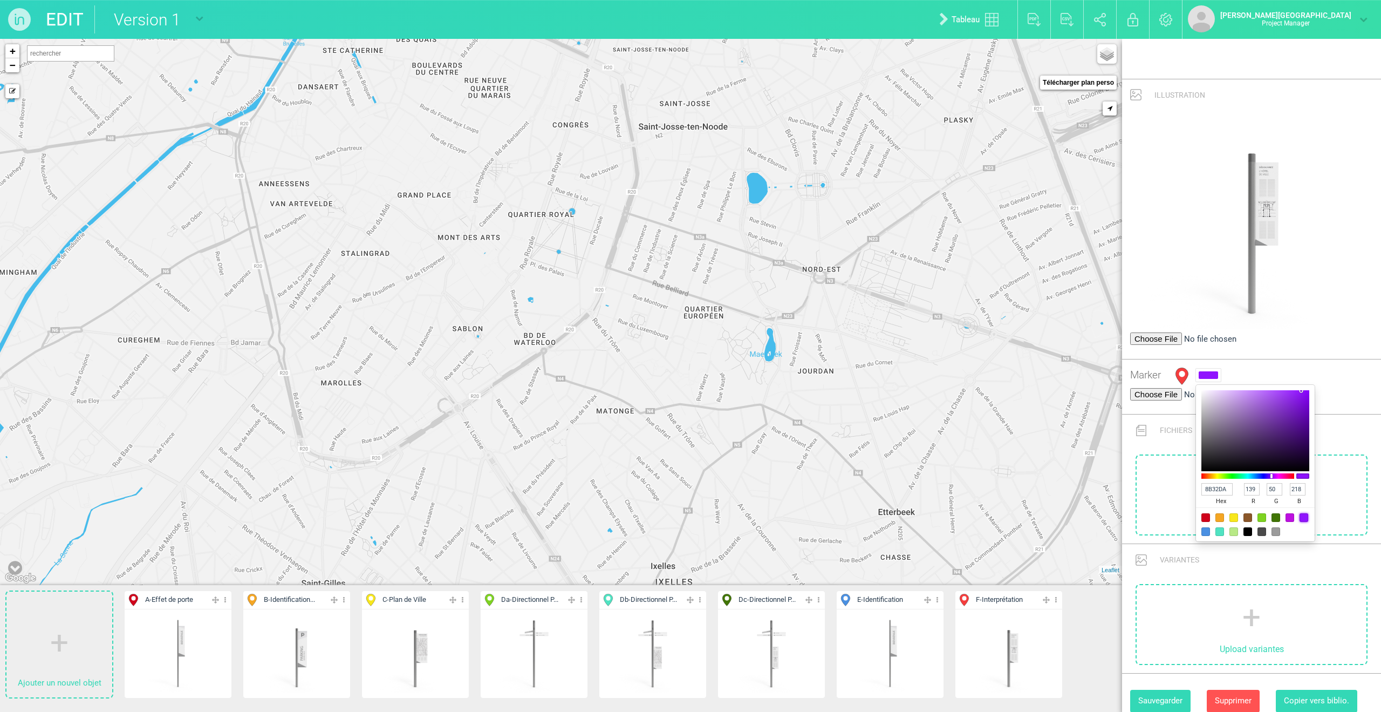
type input "73"
type input "223"
type input "9D54DF"
type input "157"
type input "84"
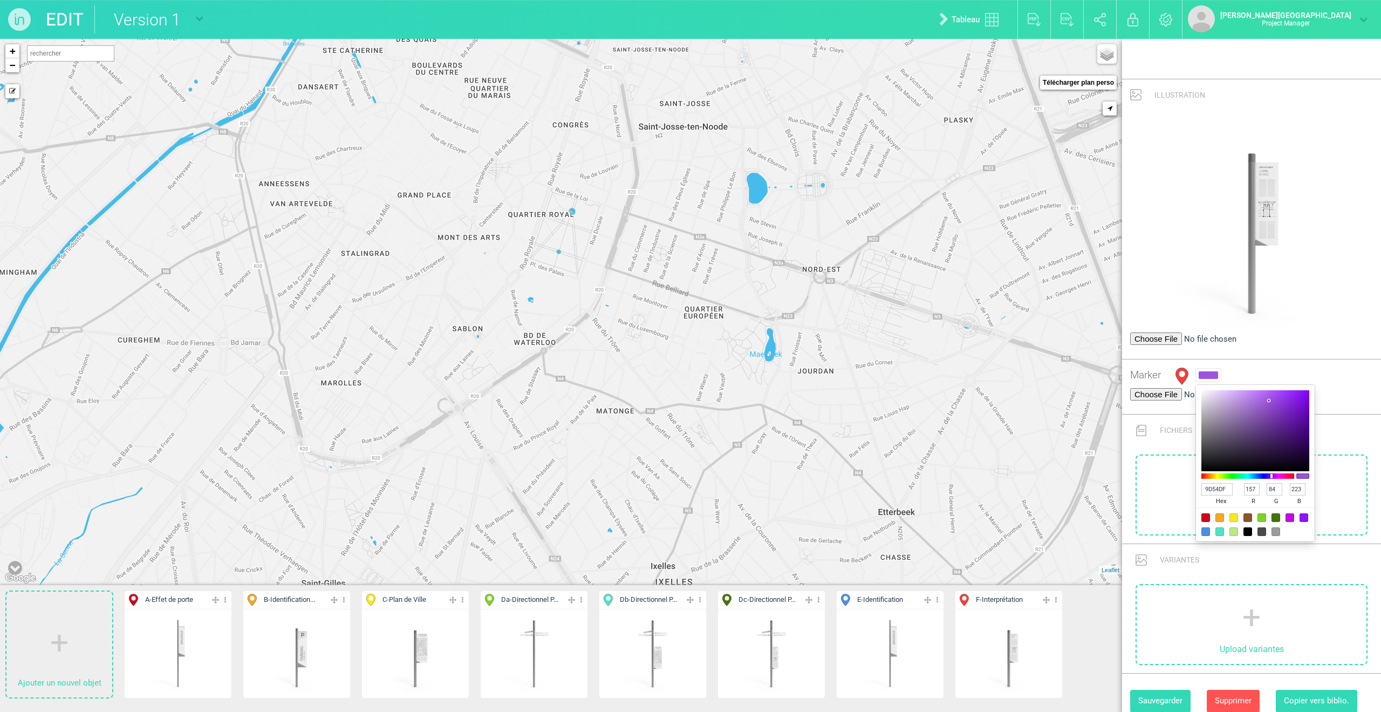
type input "A05BDF"
type input "160"
type input "91"
type input "A05CDF"
type input "92"
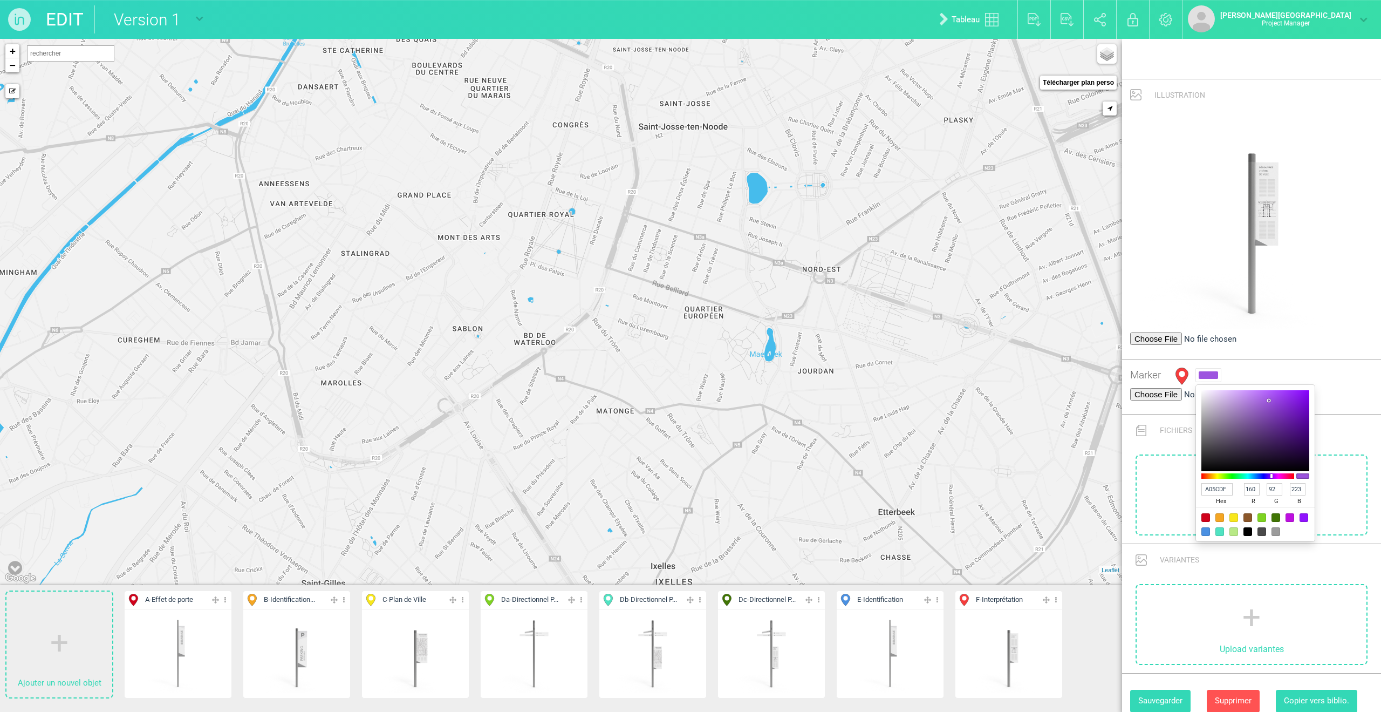
type input "A05DDF"
type input "93"
type input "9D5CDB"
type input "157"
type input "92"
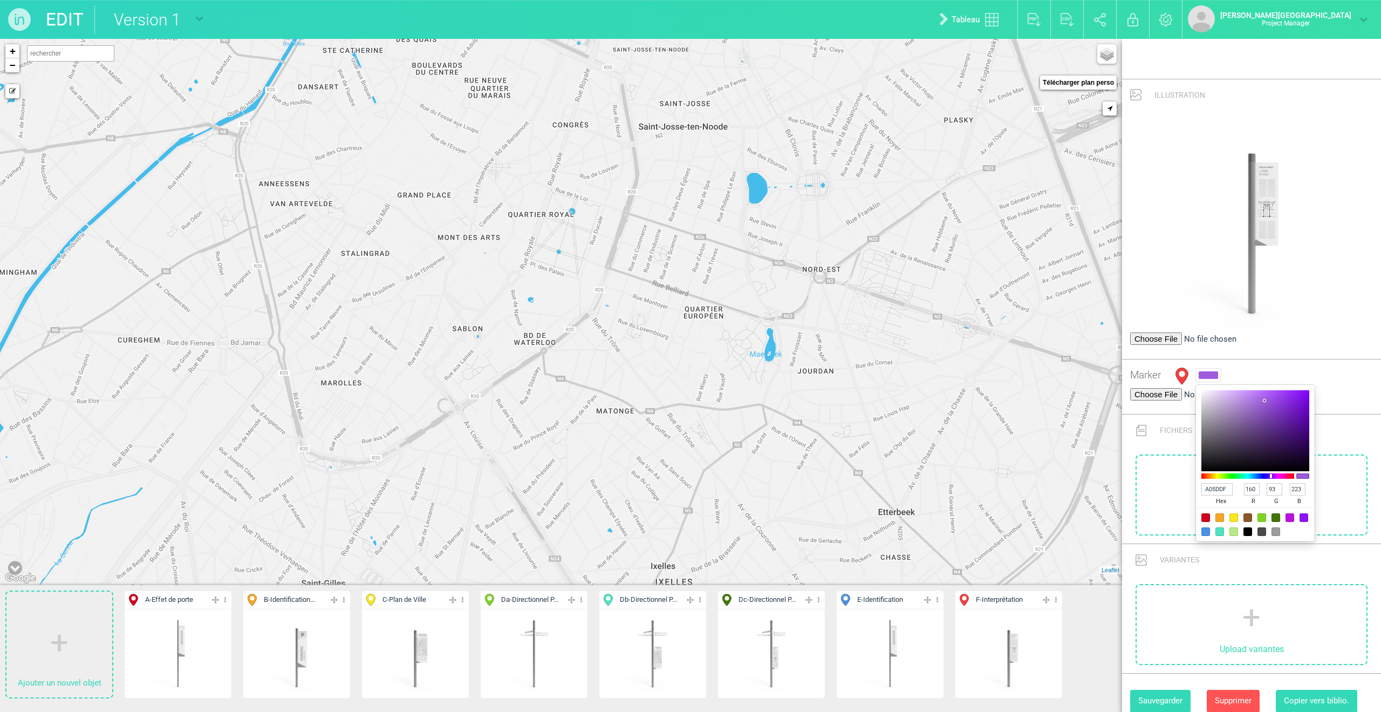
type input "219"
type input "9C5BDA"
type input "156"
type input "91"
type input "218"
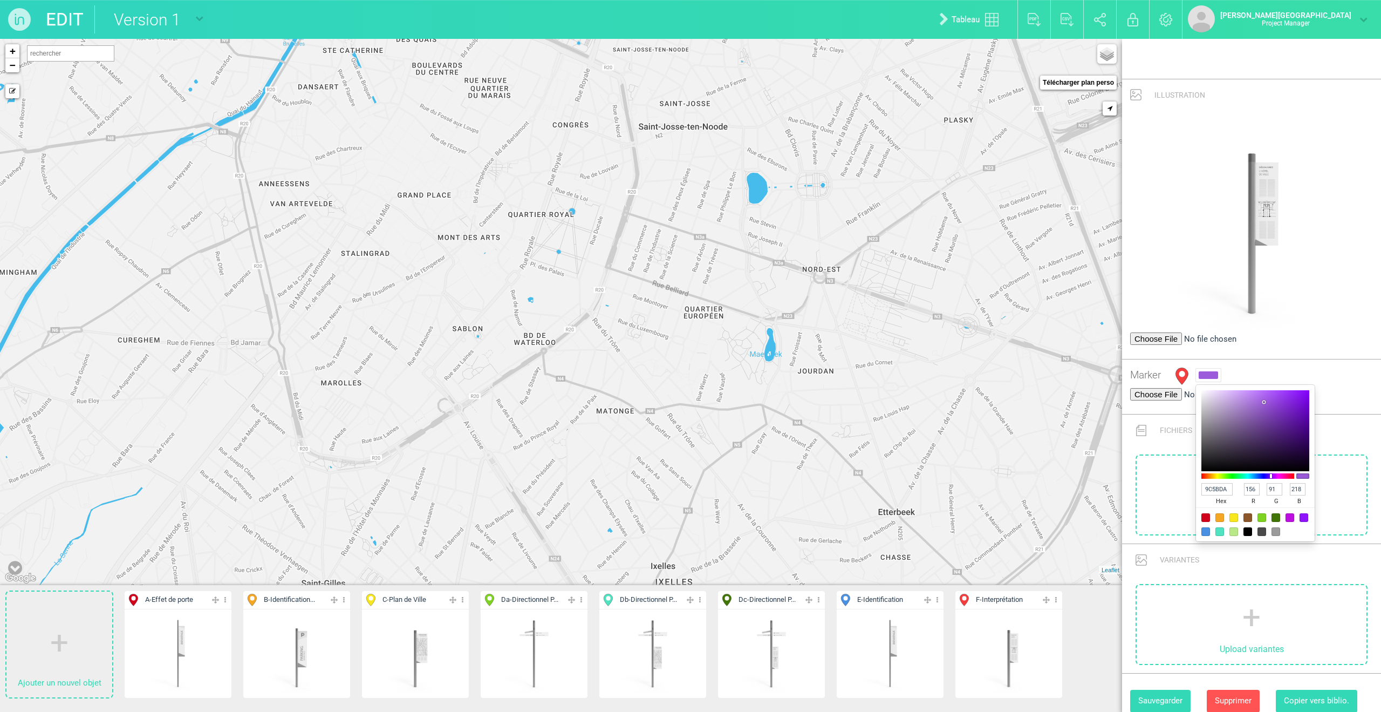
drag, startPoint x: 1291, startPoint y: 396, endPoint x: 1263, endPoint y: 394, distance: 27.6
click at [924, 394] on div at bounding box center [1256, 430] width 108 height 81
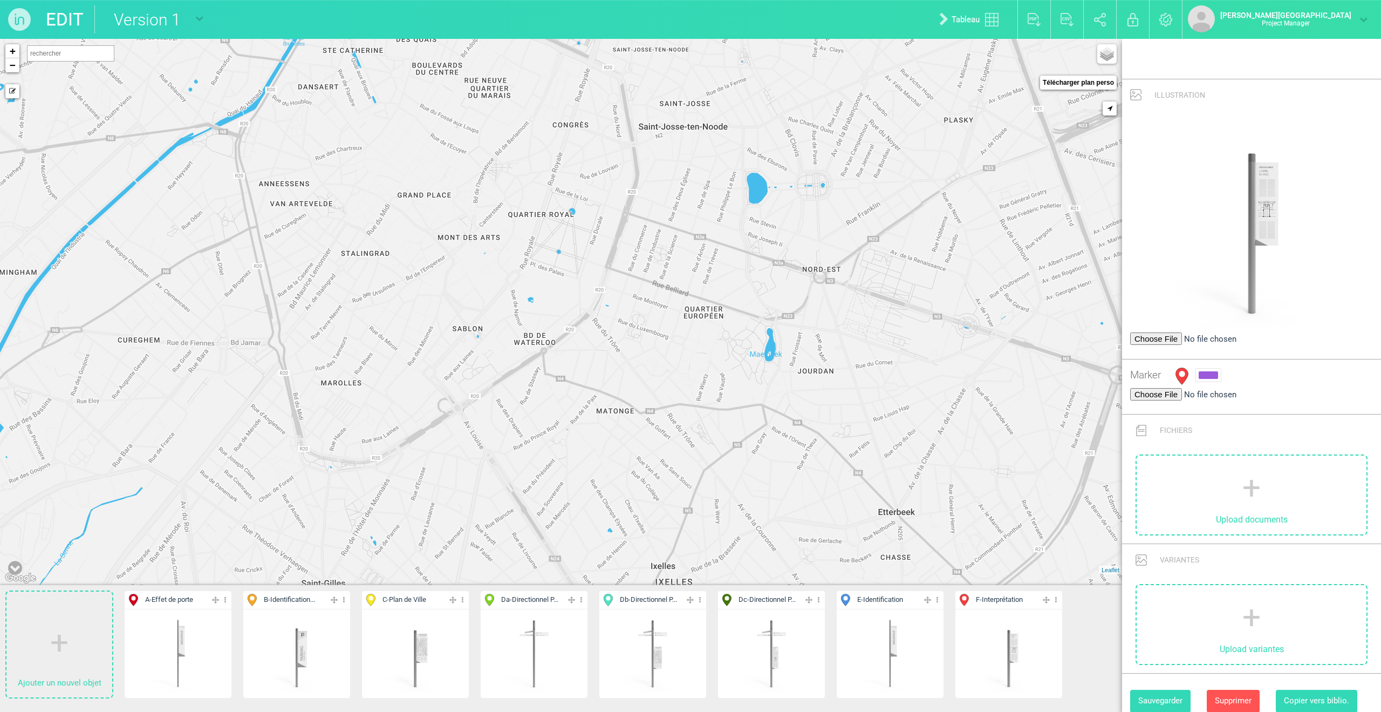
click at [924, 487] on button "Sauvegarder" at bounding box center [1160, 701] width 60 height 22
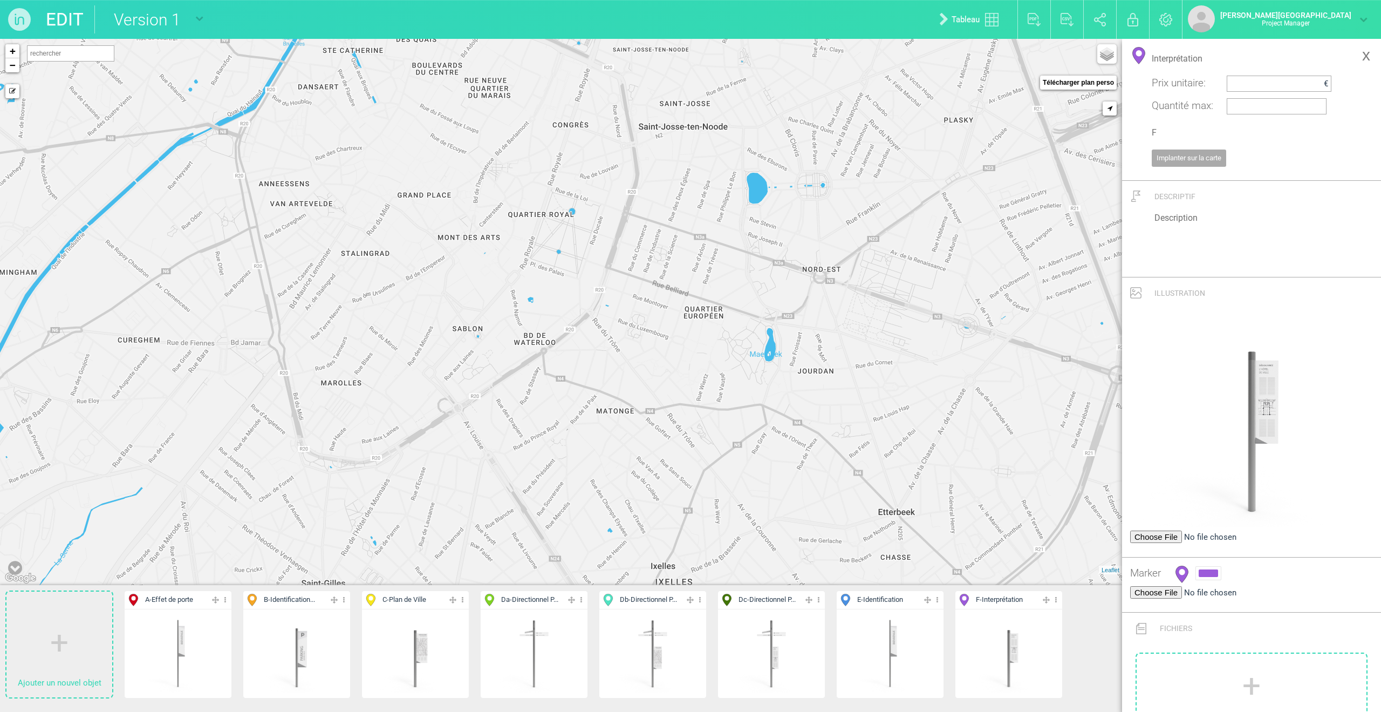
click at [924, 59] on link "x" at bounding box center [1366, 55] width 19 height 22
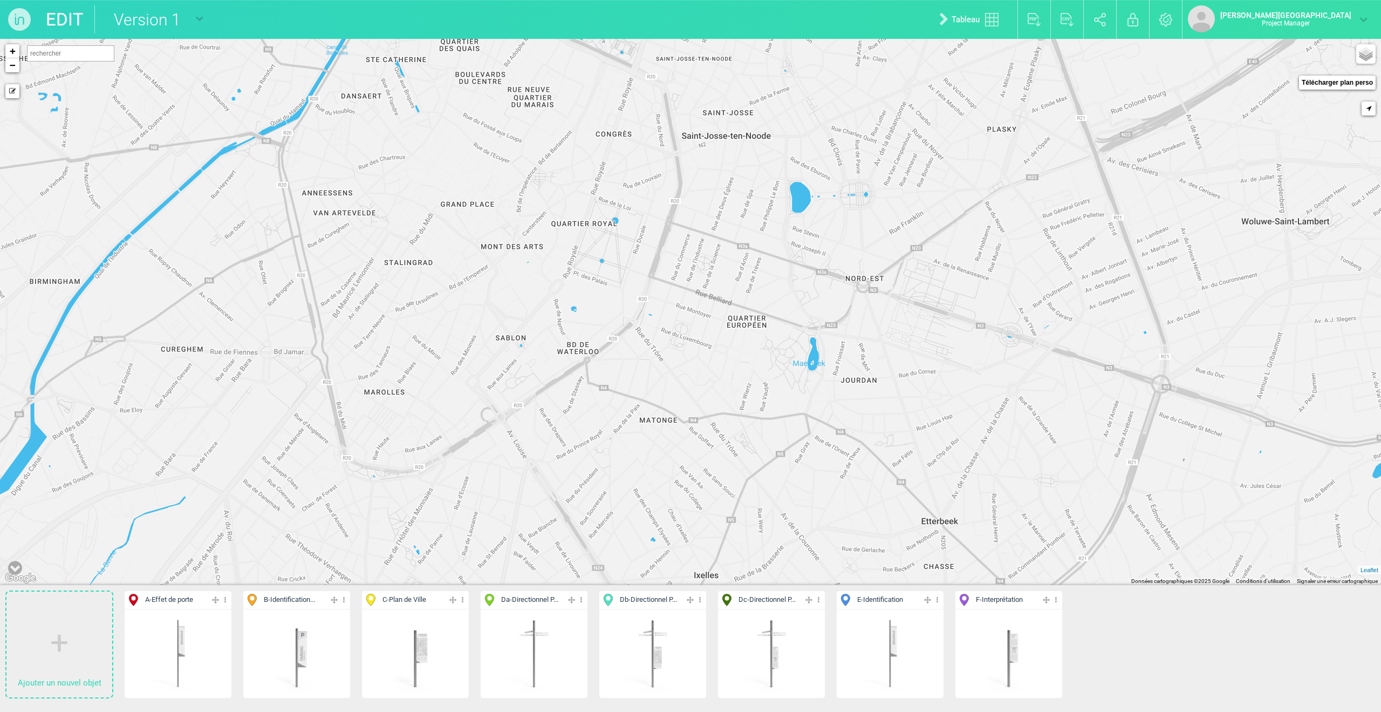
drag, startPoint x: 492, startPoint y: 336, endPoint x: 537, endPoint y: 345, distance: 45.7
click at [537, 345] on div "+ − Mode dessin Google Maps Roads Google Maps Terrain Google Maps Satellite Goo…" at bounding box center [690, 312] width 1381 height 546
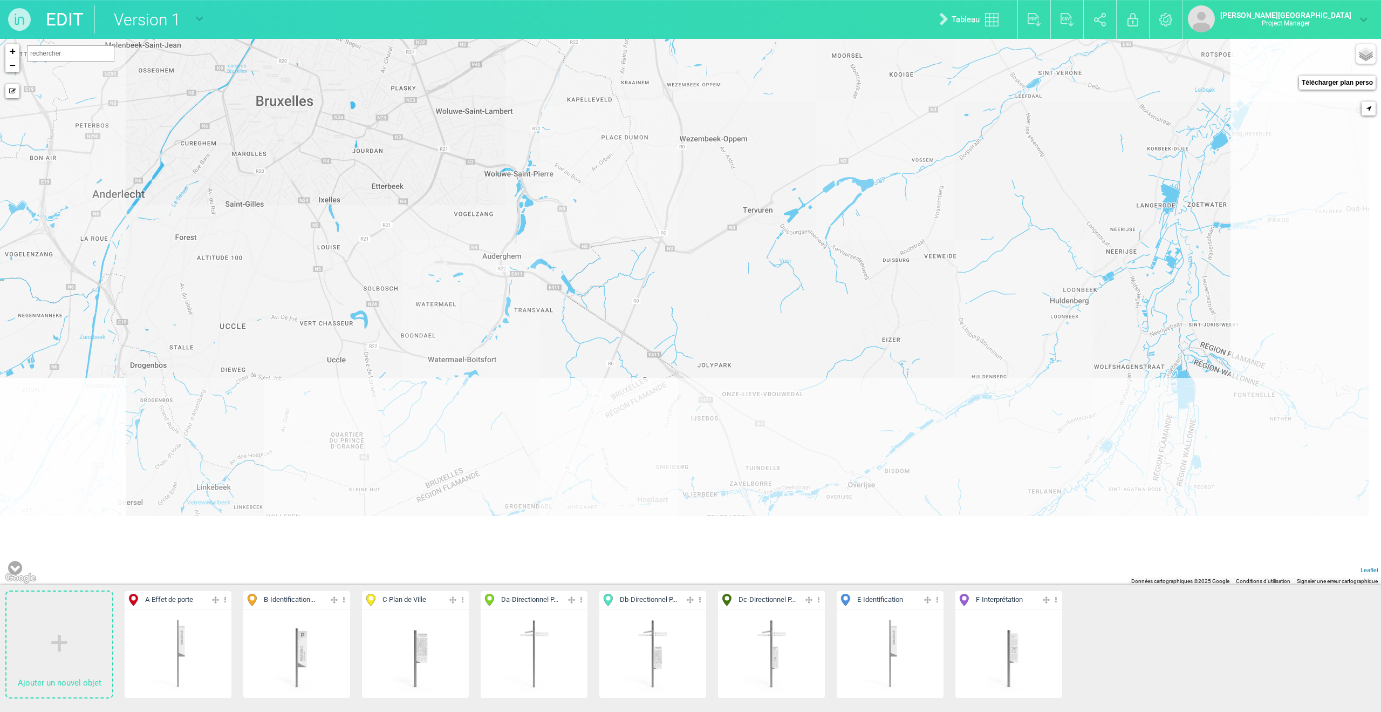
drag, startPoint x: 639, startPoint y: 406, endPoint x: 436, endPoint y: 224, distance: 272.8
click at [436, 224] on div "+ − Mode dessin Google Maps Roads Google Maps Terrain Google Maps Satellite Goo…" at bounding box center [690, 312] width 1381 height 546
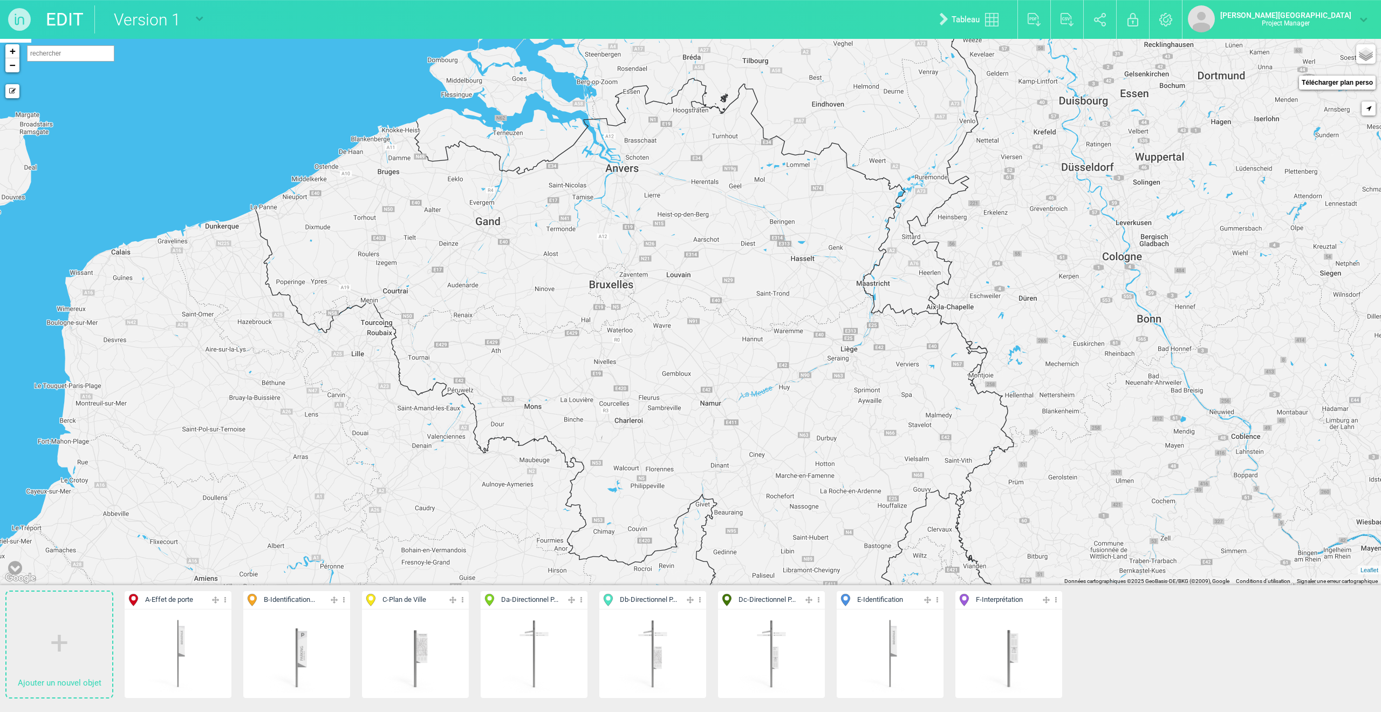
drag, startPoint x: 617, startPoint y: 344, endPoint x: 764, endPoint y: 331, distance: 147.3
click at [764, 331] on div "+ − Mode dessin Google Maps Roads Google Maps Terrain Google Maps Satellite Goo…" at bounding box center [690, 312] width 1381 height 546
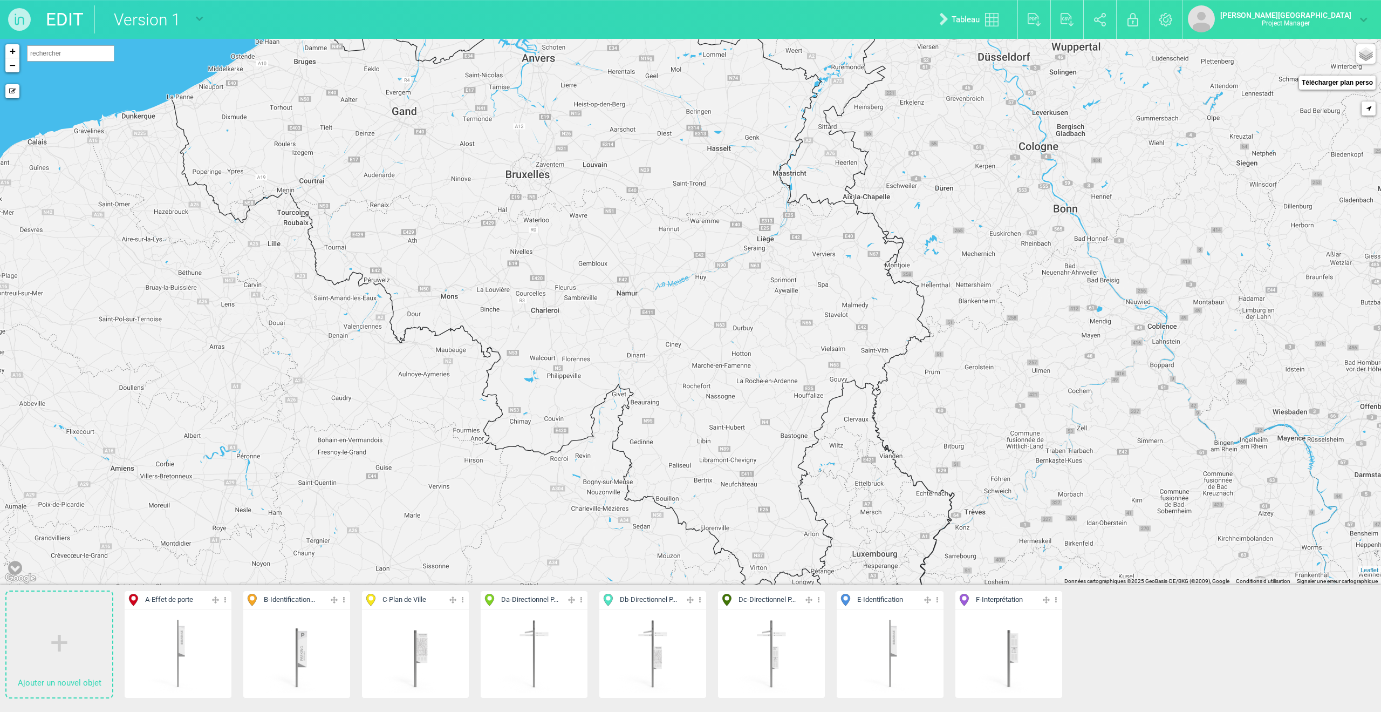
drag, startPoint x: 833, startPoint y: 374, endPoint x: 779, endPoint y: 278, distance: 110.2
click at [779, 278] on div "+ − Mode dessin Google Maps Roads Google Maps Terrain Google Maps Satellite Goo…" at bounding box center [690, 312] width 1381 height 546
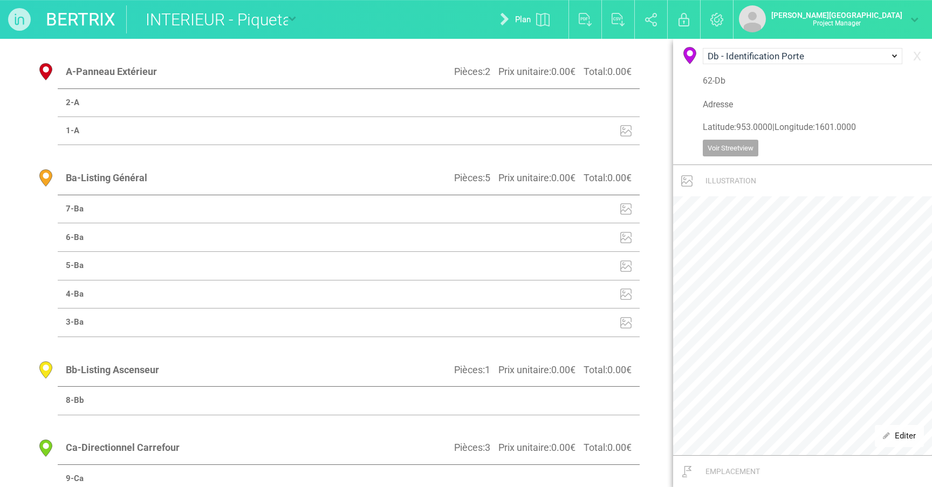
select select "19442"
